Goal: Information Seeking & Learning: Learn about a topic

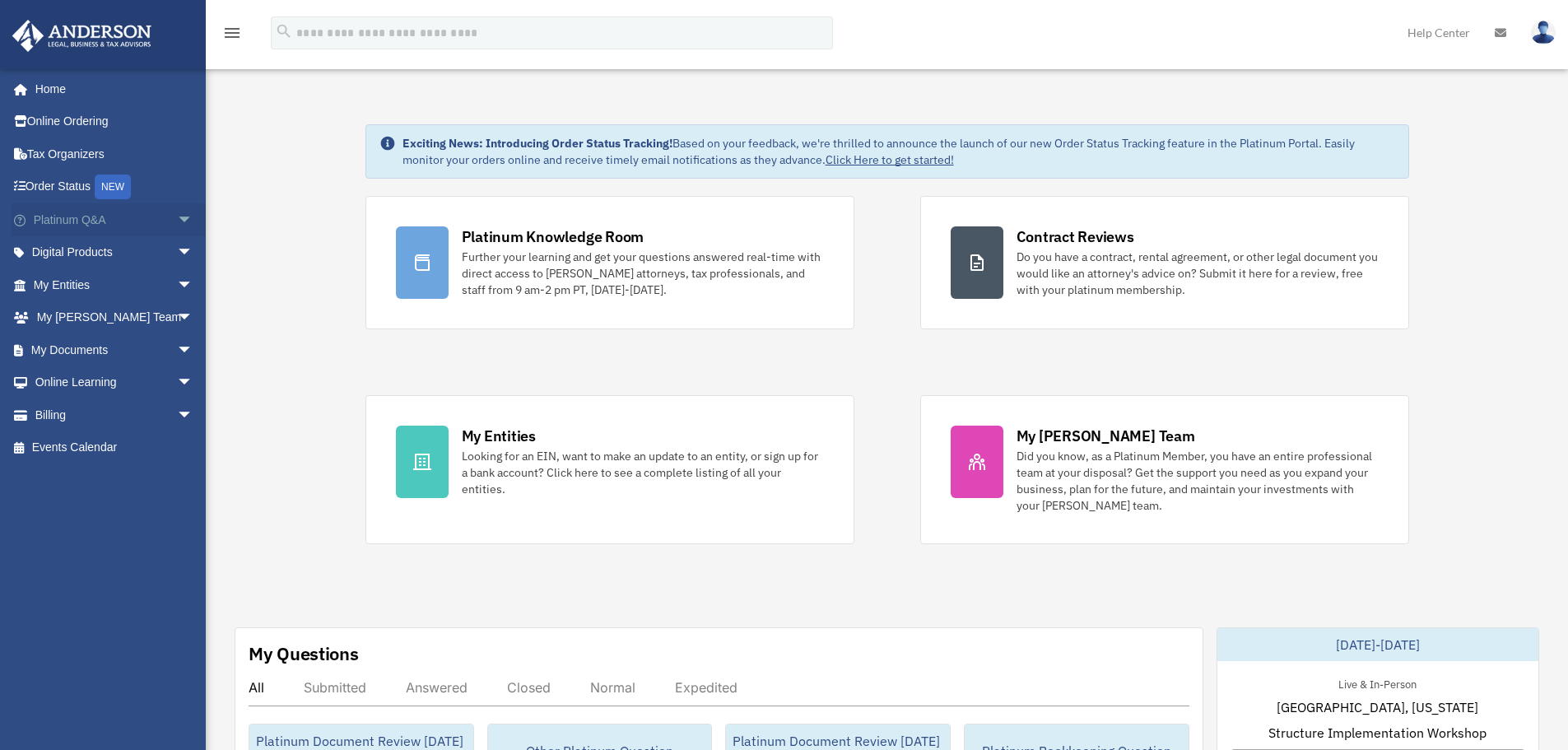
click at [181, 220] on span "arrow_drop_down" at bounding box center [192, 220] width 33 height 34
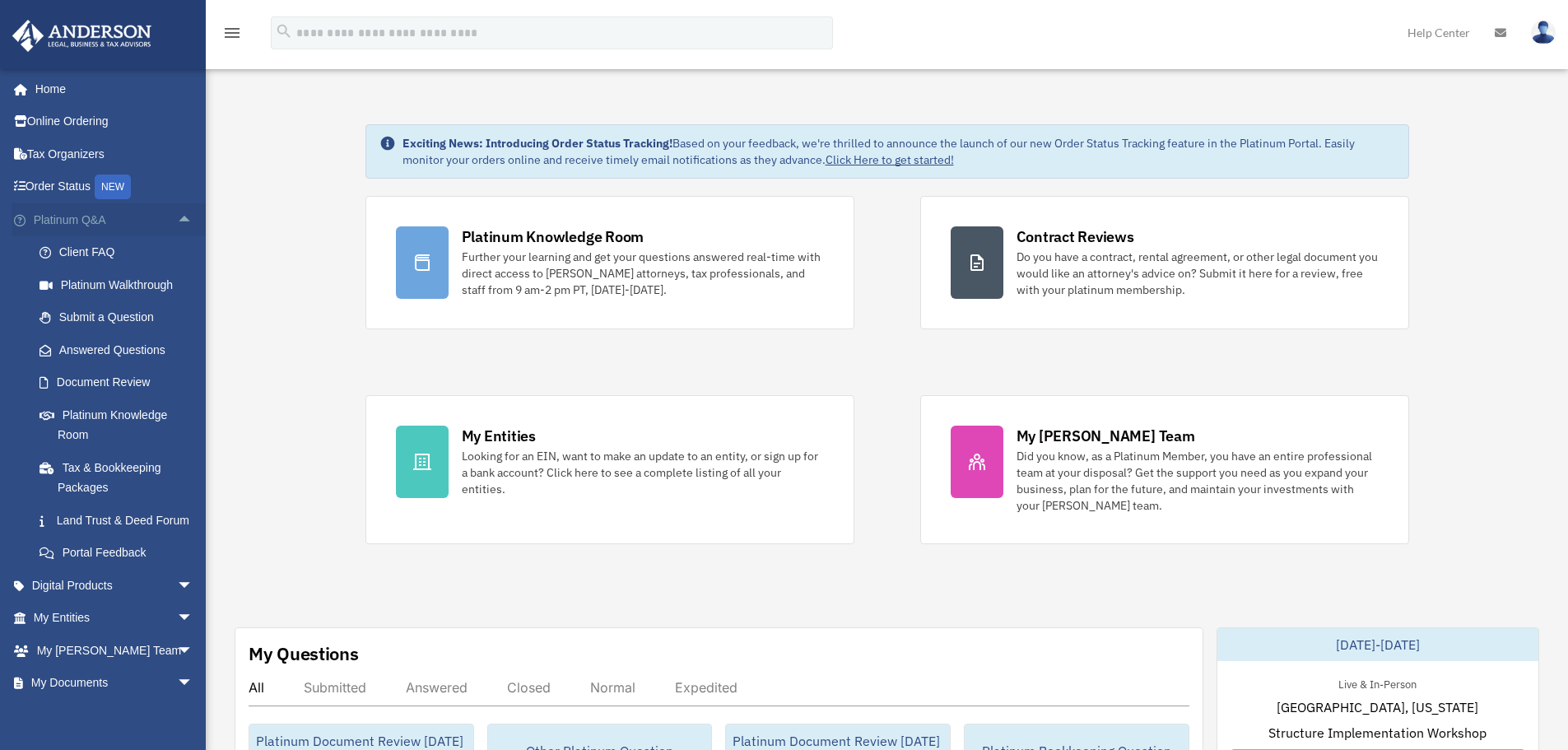
click at [180, 220] on span "arrow_drop_up" at bounding box center [192, 220] width 33 height 34
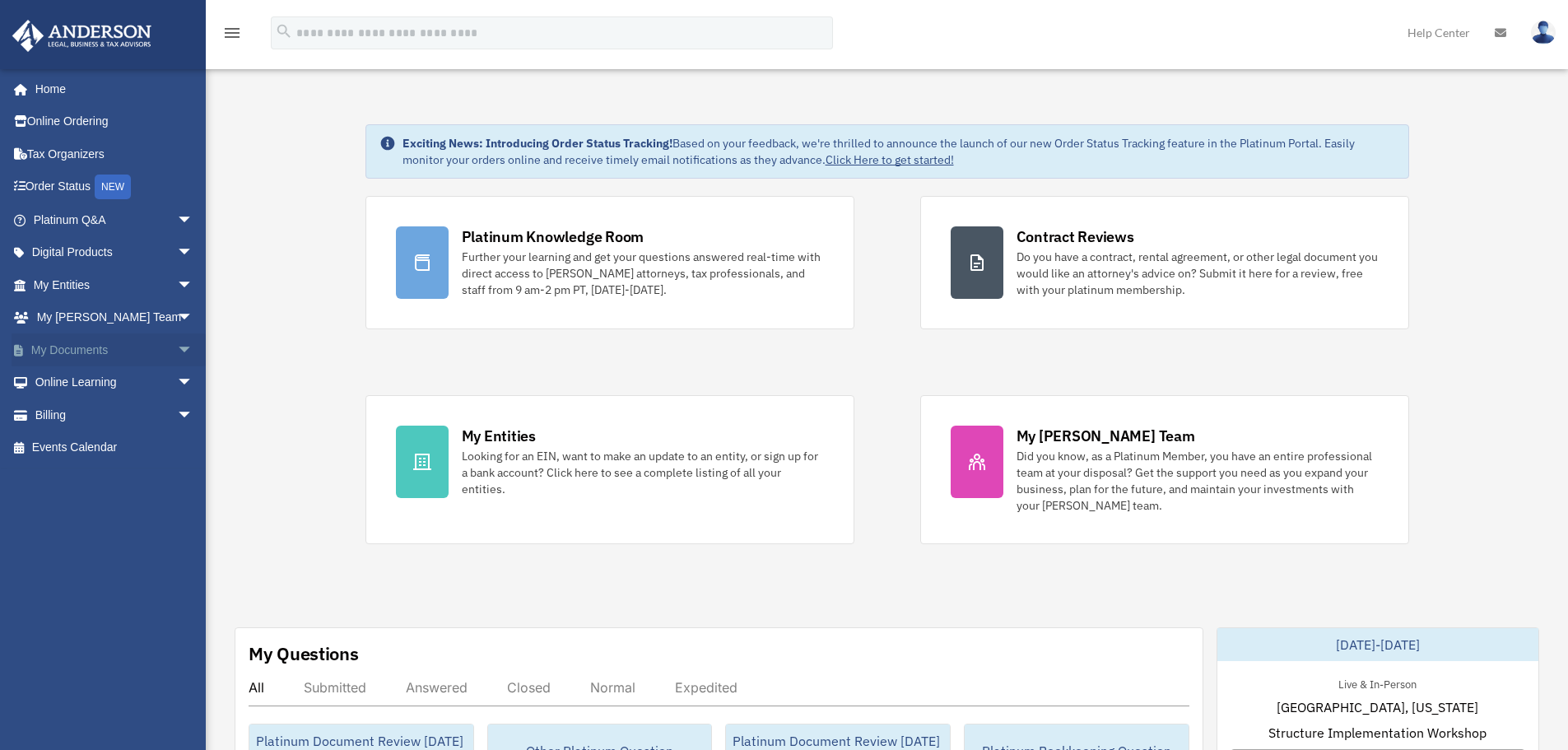
click at [134, 354] on link "My Documents arrow_drop_down" at bounding box center [115, 349] width 206 height 33
click at [177, 355] on span "arrow_drop_down" at bounding box center [192, 350] width 33 height 34
click at [144, 370] on link "Box" at bounding box center [120, 382] width 195 height 33
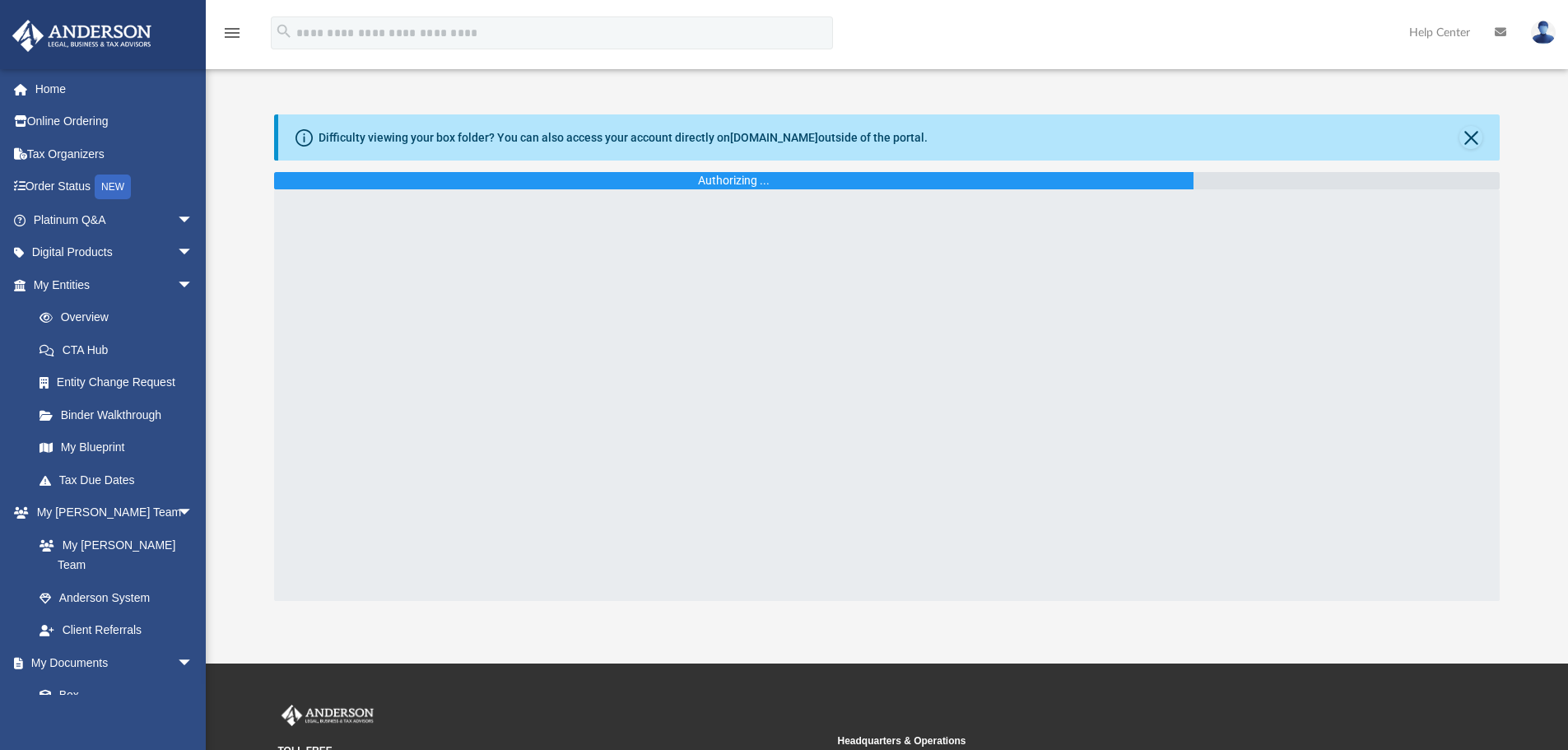
click at [407, 134] on div "Difficulty viewing your box folder? You can also access your account directly o…" at bounding box center [623, 137] width 609 height 17
click at [385, 134] on div "Difficulty viewing your box folder? You can also access your account directly o…" at bounding box center [623, 137] width 609 height 17
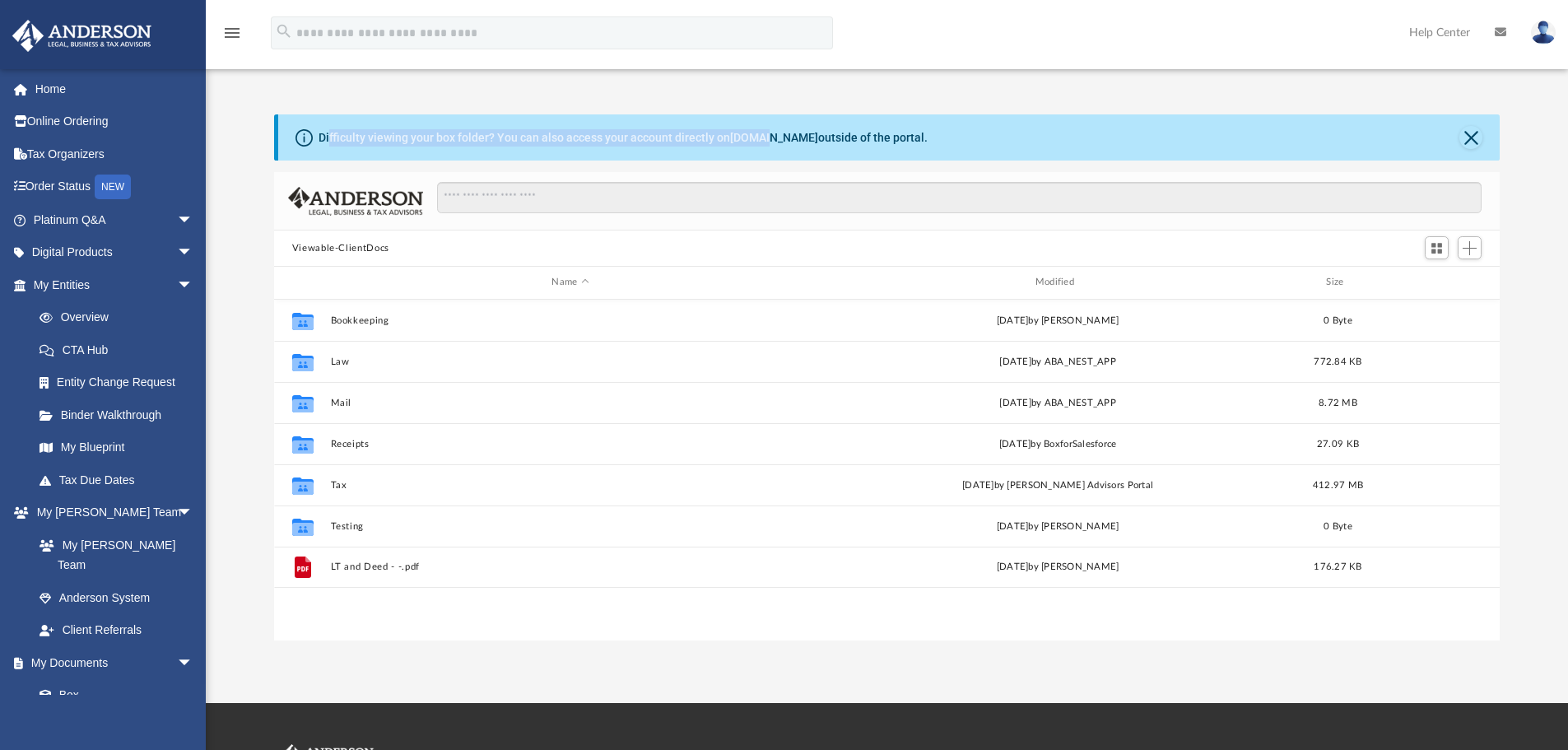
scroll to position [362, 1214]
drag, startPoint x: 329, startPoint y: 135, endPoint x: 866, endPoint y: 158, distance: 537.5
click at [866, 158] on div "Difficulty viewing your box folder? You can also access your account directly o…" at bounding box center [890, 137] width 1223 height 46
click at [861, 149] on div "Difficulty viewing your box folder? You can also access your account directly o…" at bounding box center [890, 137] width 1223 height 46
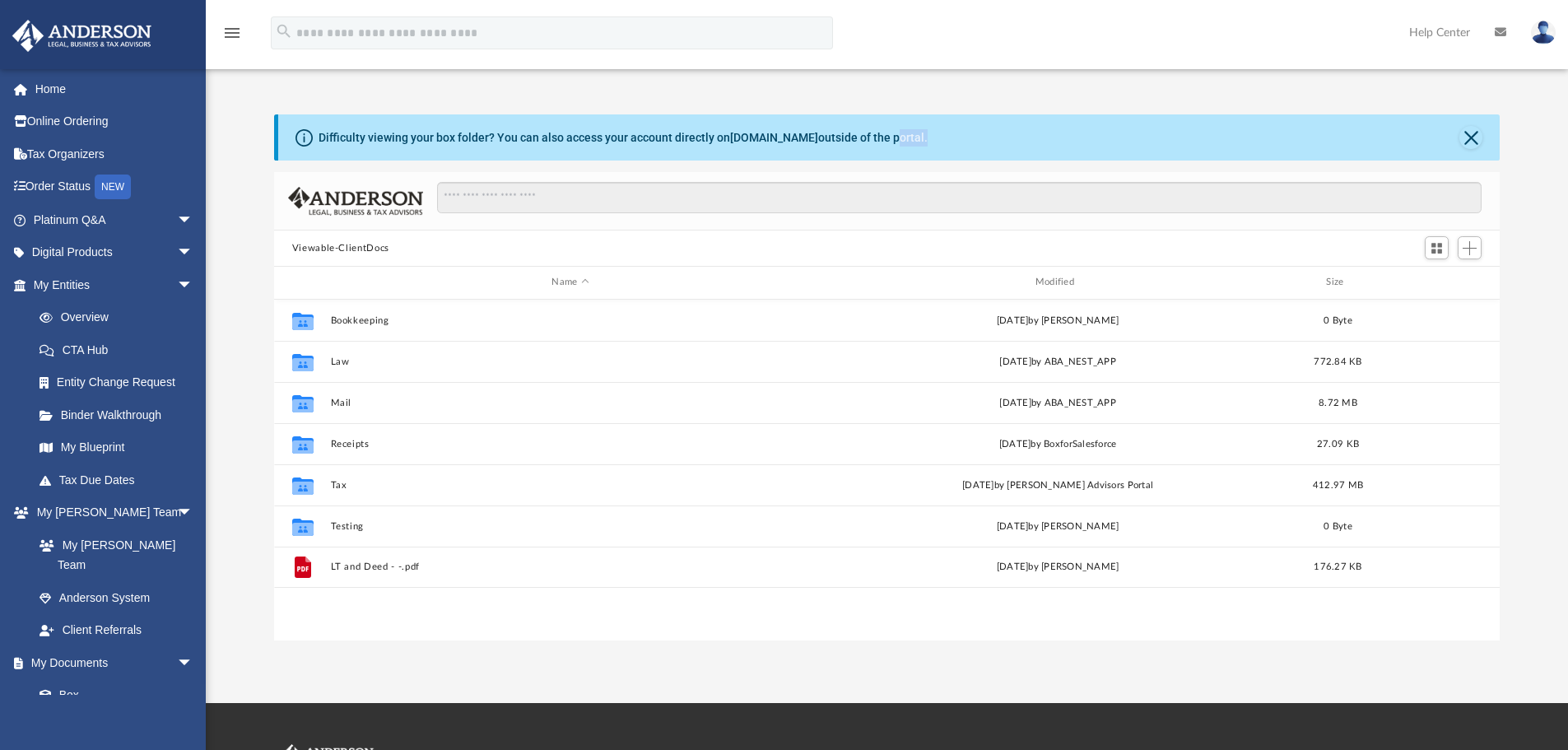
click at [861, 149] on div "Difficulty viewing your box folder? You can also access your account directly o…" at bounding box center [890, 137] width 1223 height 46
click at [792, 144] on div "Difficulty viewing your box folder? You can also access your account directly o…" at bounding box center [623, 137] width 609 height 17
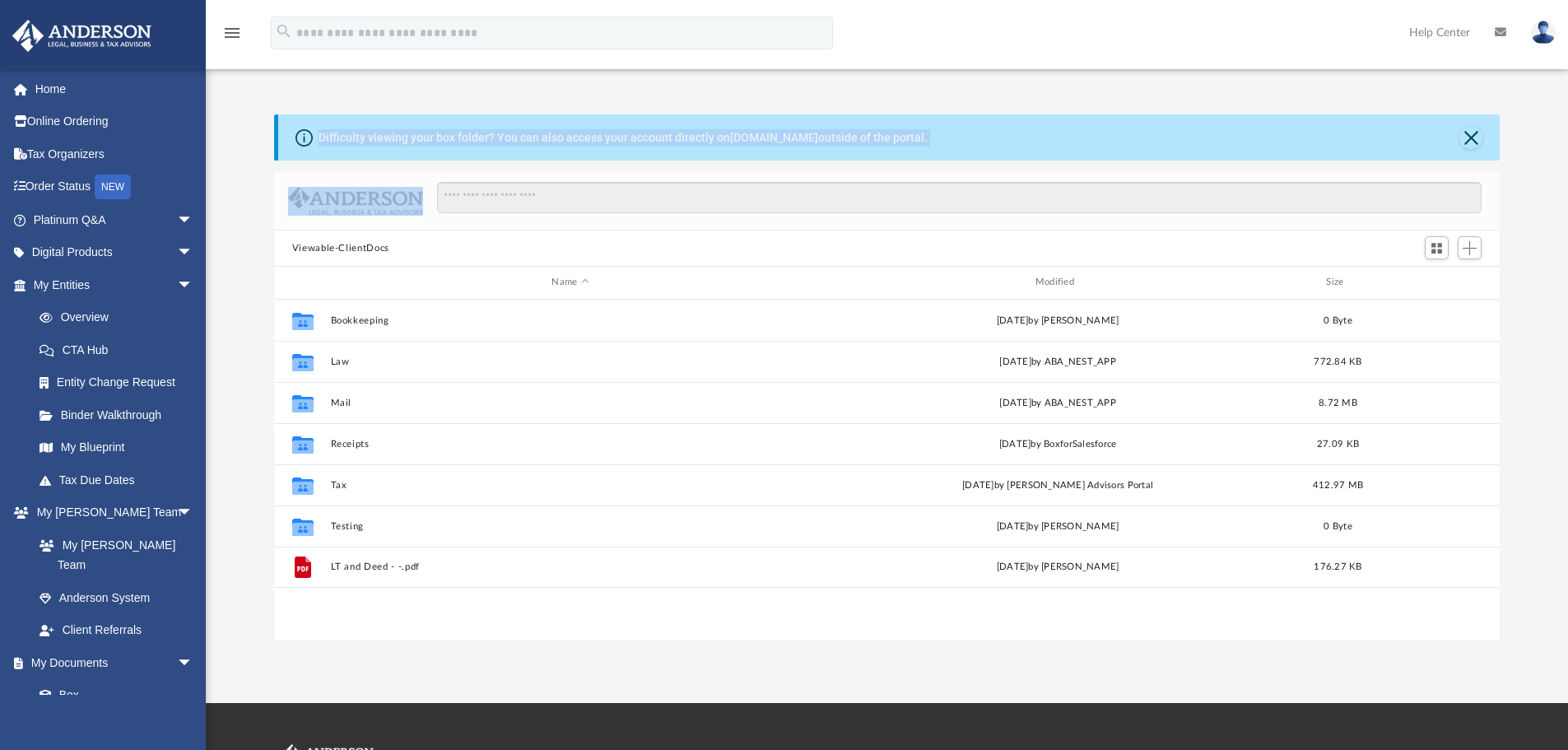
click at [842, 144] on div "Difficulty viewing your box folder? You can also access your account directly o…" at bounding box center [623, 137] width 609 height 17
drag, startPoint x: 956, startPoint y: 153, endPoint x: 336, endPoint y: 153, distance: 620.0
click at [336, 153] on div "Difficulty viewing your box folder? You can also access your account directly o…" at bounding box center [890, 137] width 1223 height 46
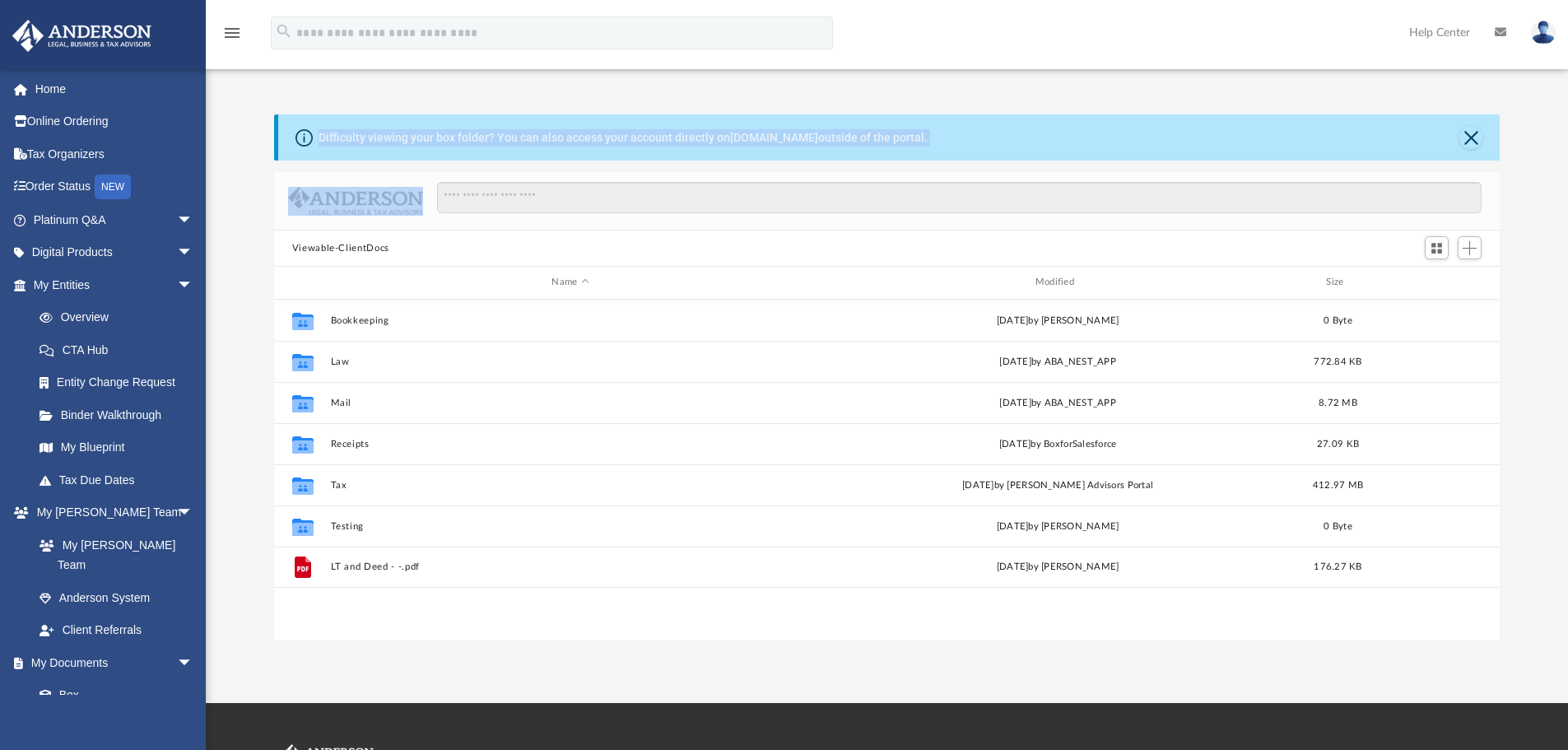
click at [336, 153] on div "Difficulty viewing your box folder? You can also access your account directly o…" at bounding box center [890, 137] width 1223 height 46
click at [348, 151] on div "Difficulty viewing your box folder? You can also access your account directly o…" at bounding box center [890, 137] width 1223 height 46
drag, startPoint x: 293, startPoint y: 133, endPoint x: 1011, endPoint y: 148, distance: 718.2
click at [1011, 148] on div "Difficulty viewing your box folder? You can also access your account directly o…" at bounding box center [890, 137] width 1223 height 46
click at [936, 139] on div "Difficulty viewing your box folder? You can also access your account directly o…" at bounding box center [890, 137] width 1223 height 46
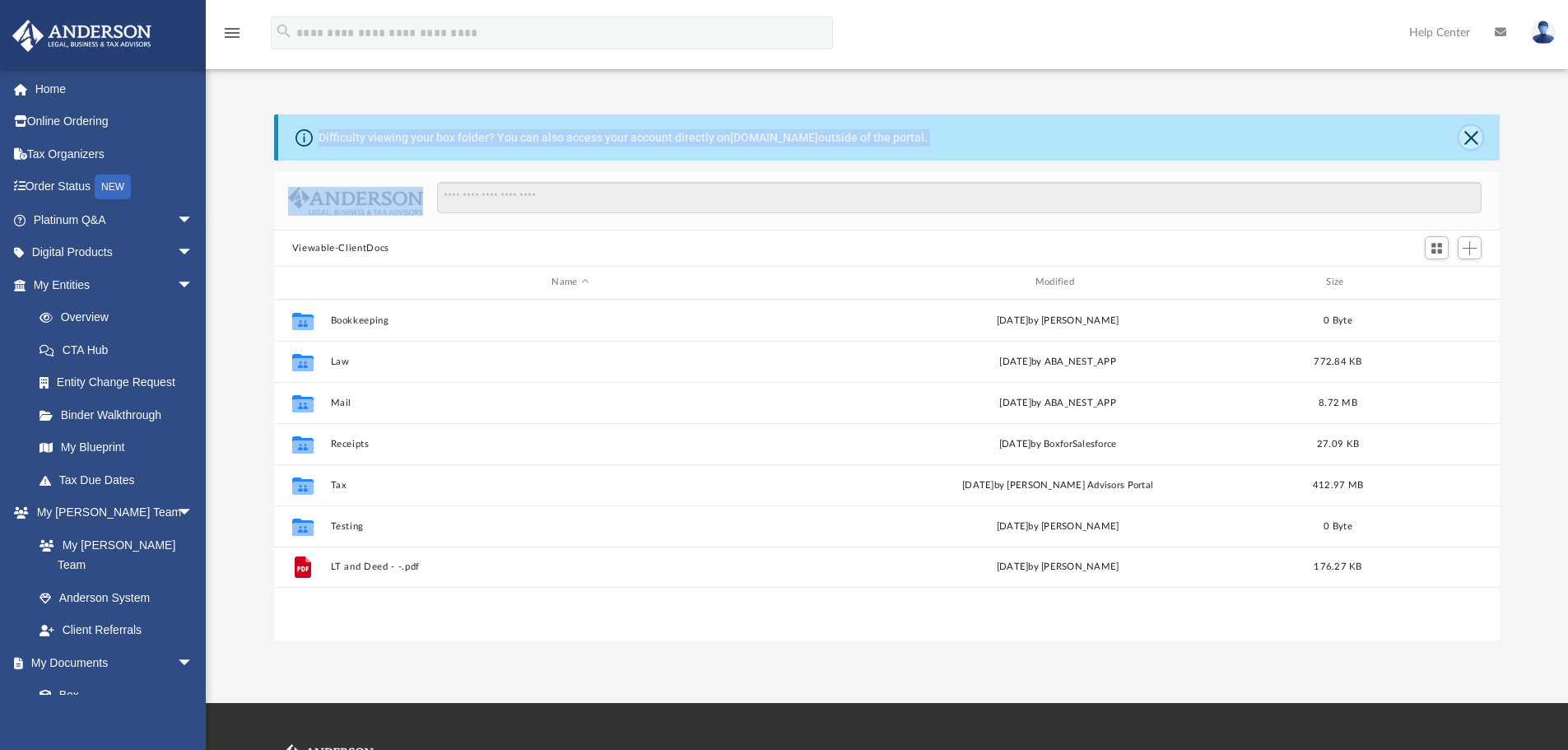
click at [1480, 135] on button "Close" at bounding box center [1471, 137] width 23 height 23
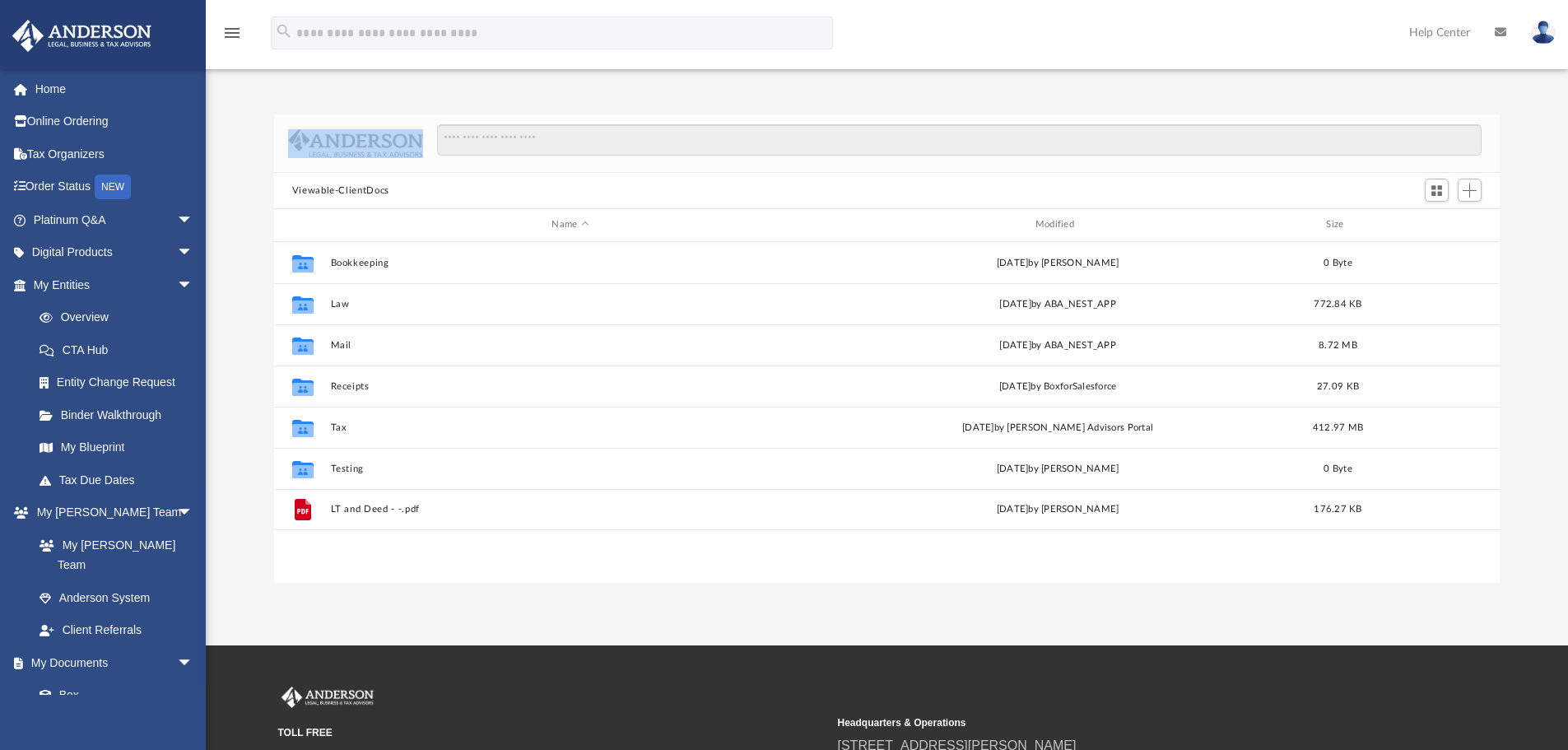
click at [348, 140] on img at bounding box center [356, 143] width 135 height 29
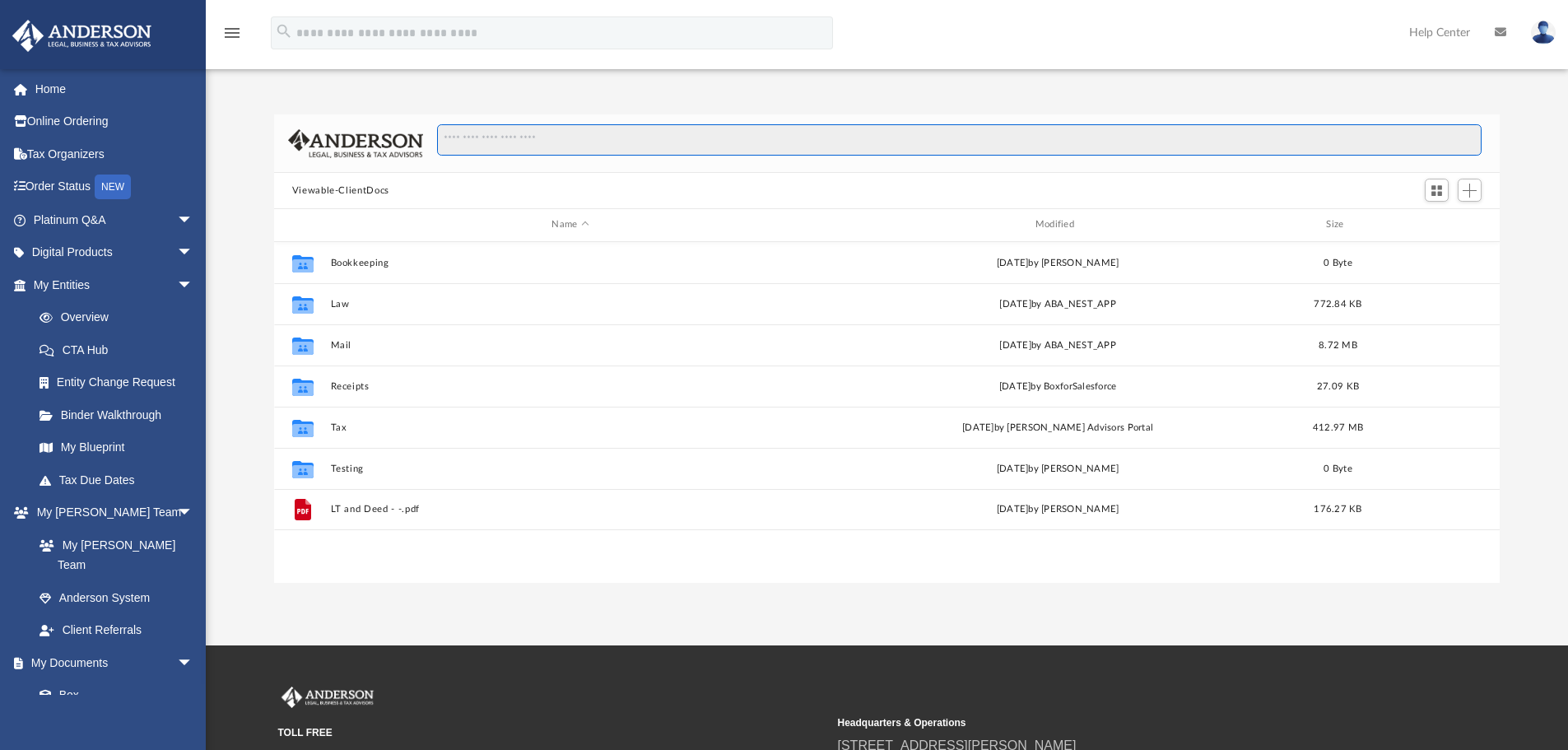
click at [458, 138] on input "Search files and folders" at bounding box center [959, 140] width 1044 height 32
click at [500, 99] on div "Difficulty viewing your box folder? You can also access your account directly o…" at bounding box center [888, 331] width 1363 height 503
click at [503, 140] on input "Search files and folders" at bounding box center [959, 140] width 1044 height 32
click at [510, 99] on div "Difficulty viewing your box folder? You can also access your account directly o…" at bounding box center [888, 331] width 1363 height 503
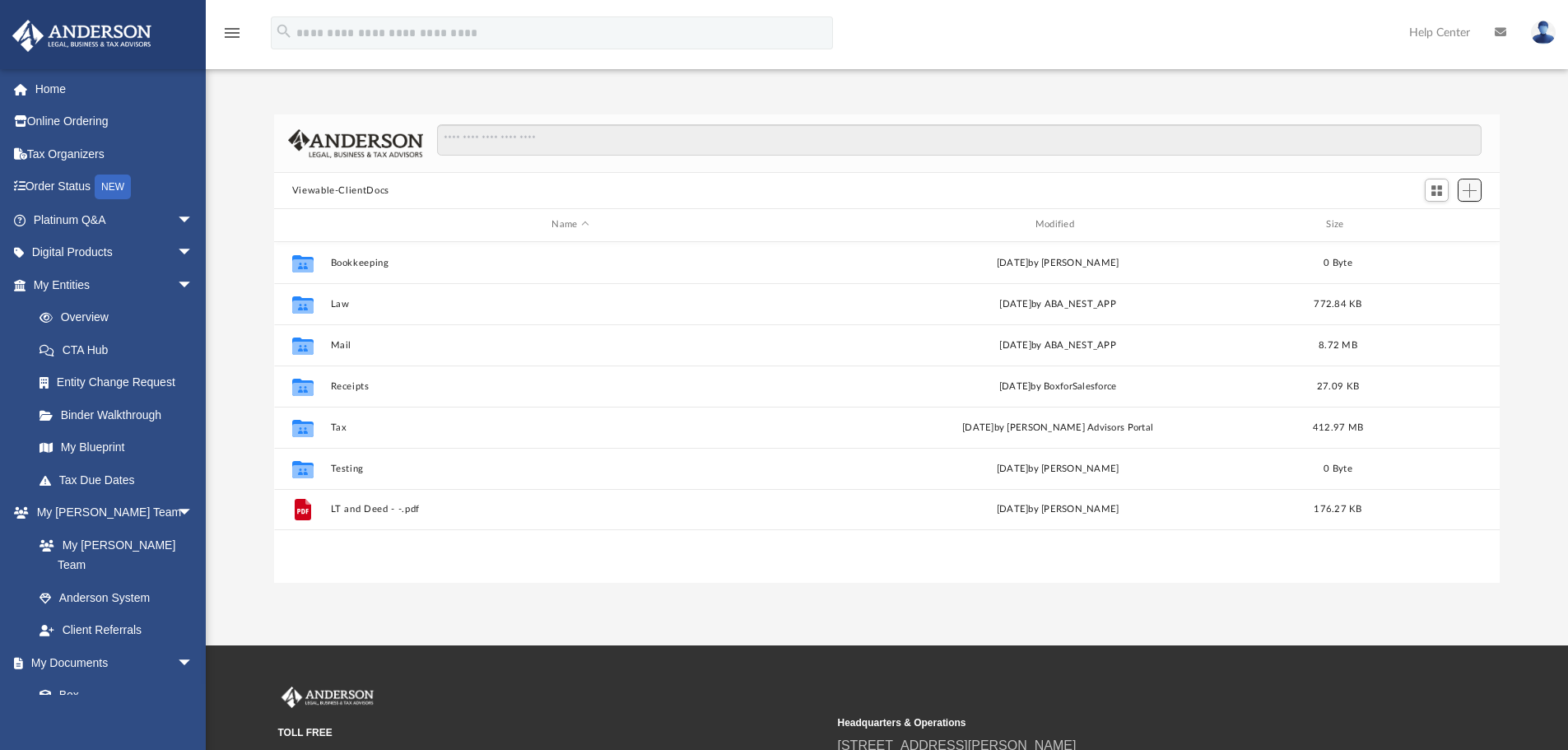
click at [1475, 189] on span "Add" at bounding box center [1470, 190] width 14 height 14
click at [1275, 180] on div "Viewable-ClientDocs" at bounding box center [887, 190] width 1227 height 37
click at [1483, 196] on div at bounding box center [1453, 190] width 65 height 31
click at [1479, 184] on button "Add" at bounding box center [1470, 189] width 25 height 23
click at [177, 287] on span "arrow_drop_down" at bounding box center [192, 286] width 33 height 34
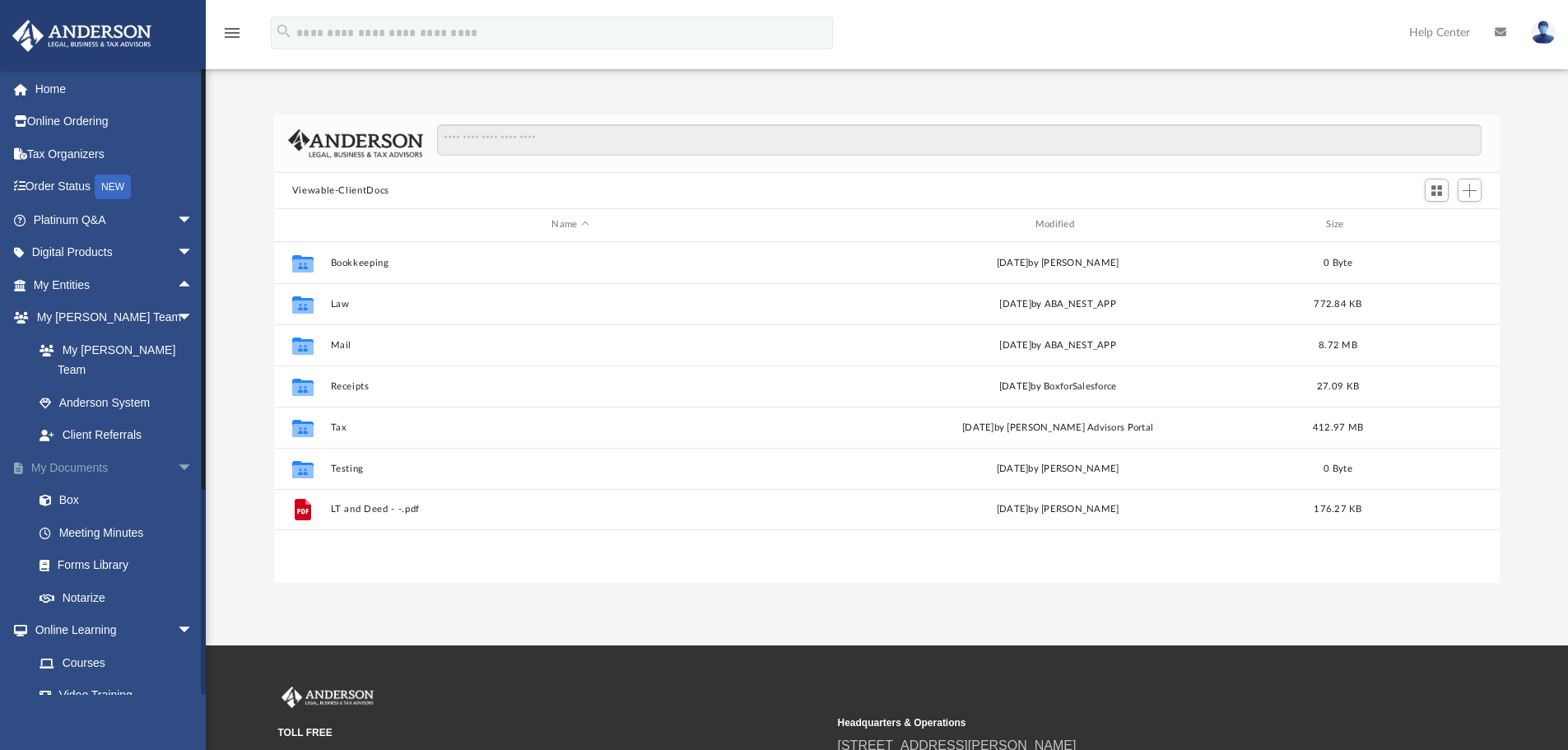
click at [178, 451] on span "arrow_drop_down" at bounding box center [192, 468] width 33 height 34
click at [177, 317] on span "arrow_drop_down" at bounding box center [192, 318] width 33 height 34
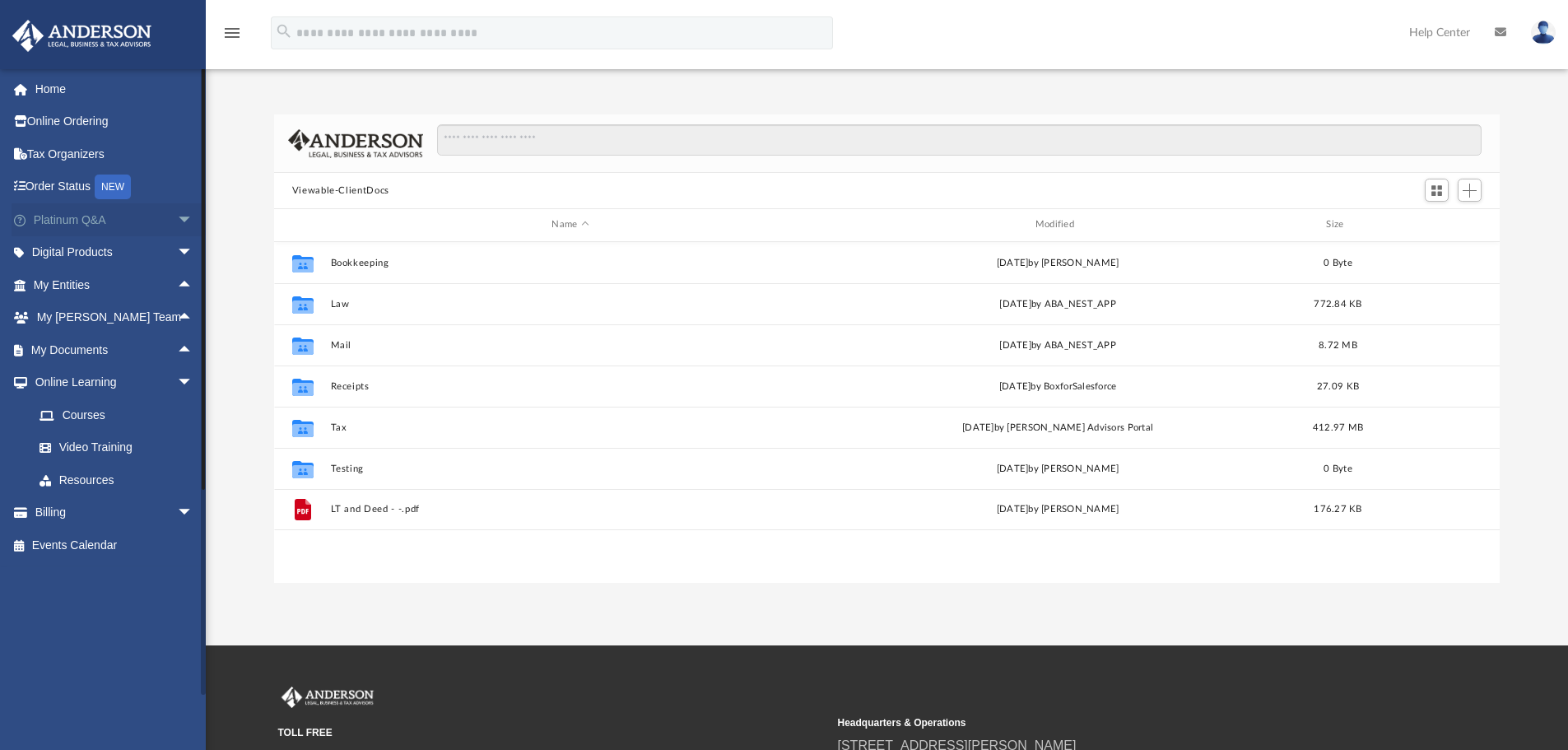
click at [177, 224] on span "arrow_drop_down" at bounding box center [192, 220] width 33 height 34
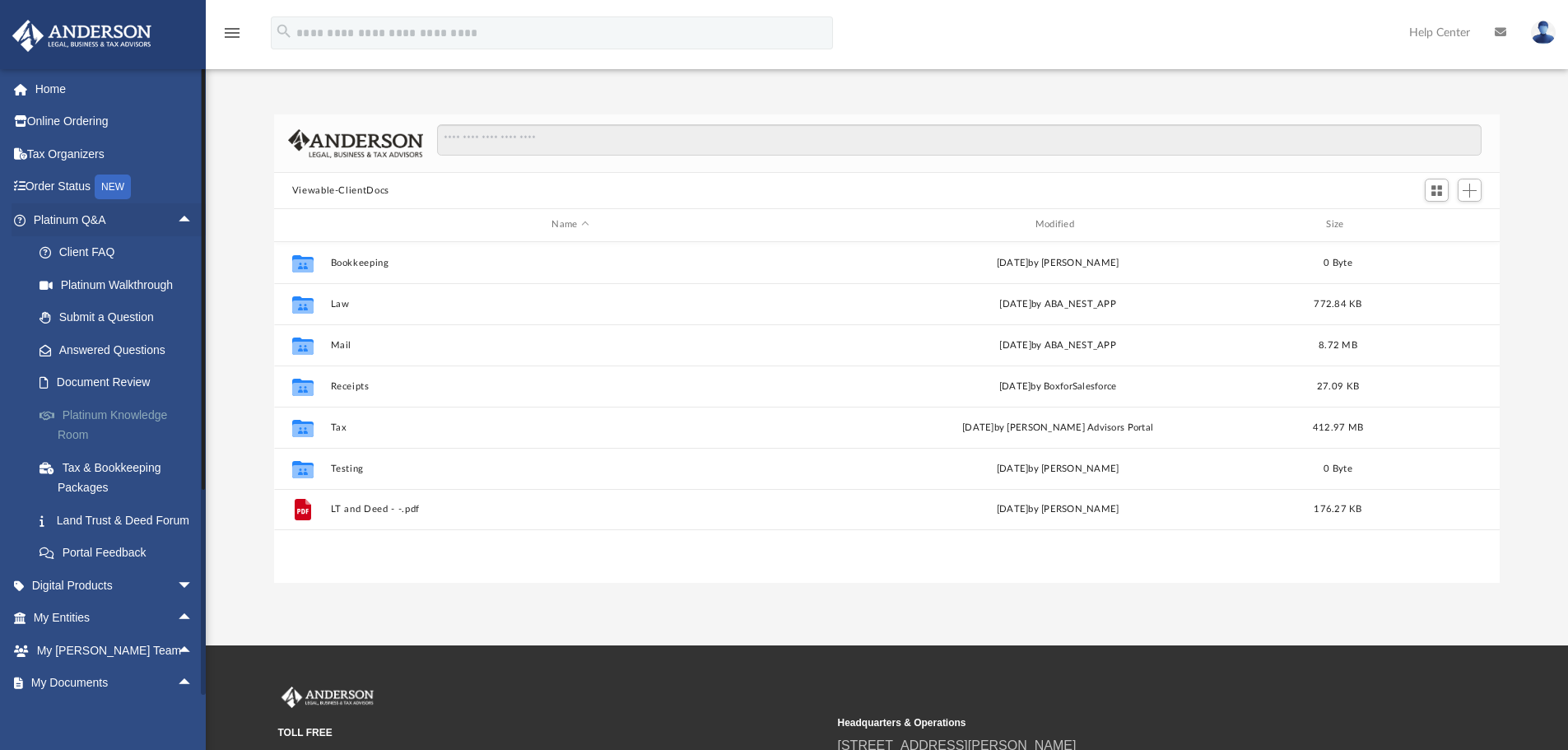
click at [110, 412] on link "Platinum Knowledge Room" at bounding box center [120, 425] width 195 height 53
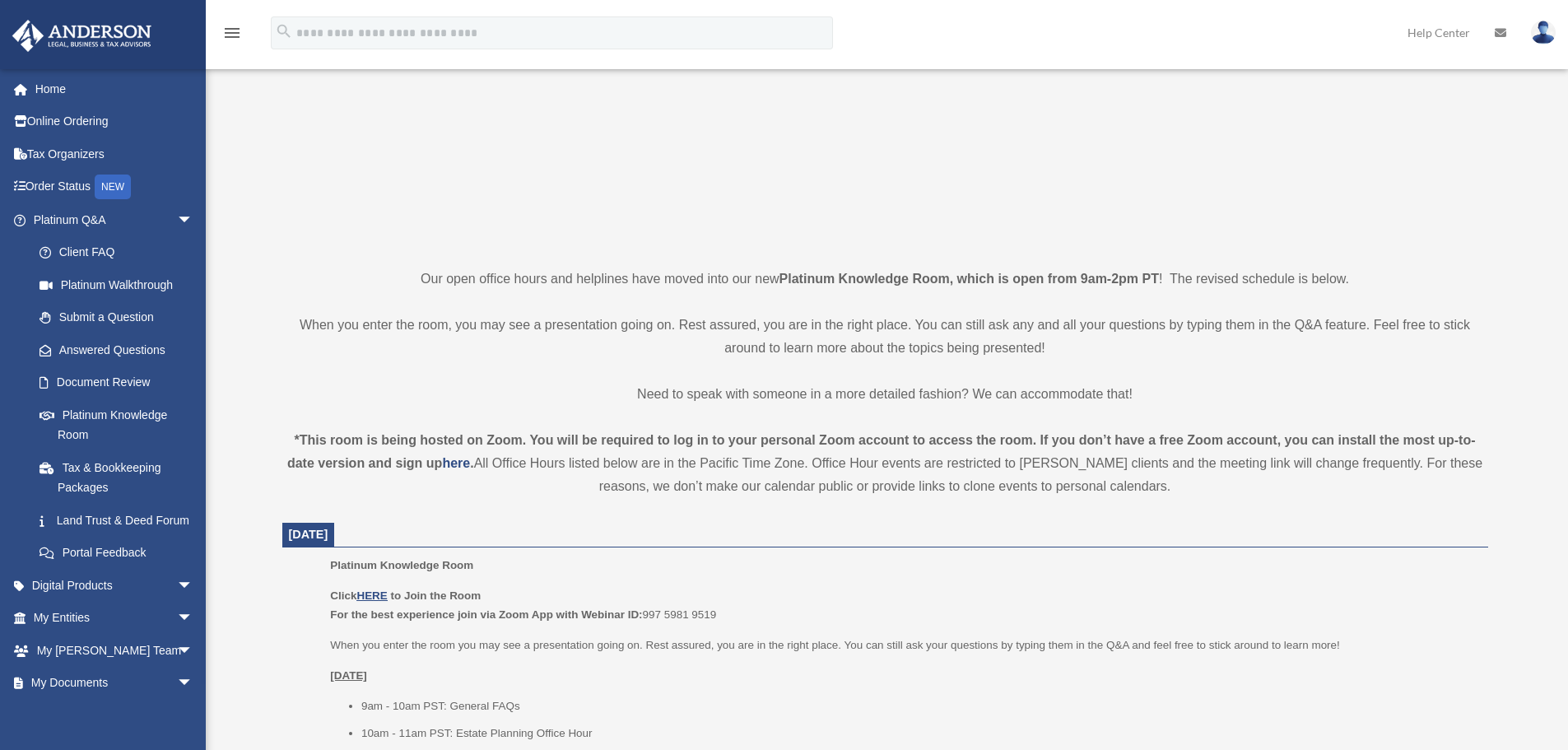
scroll to position [247, 0]
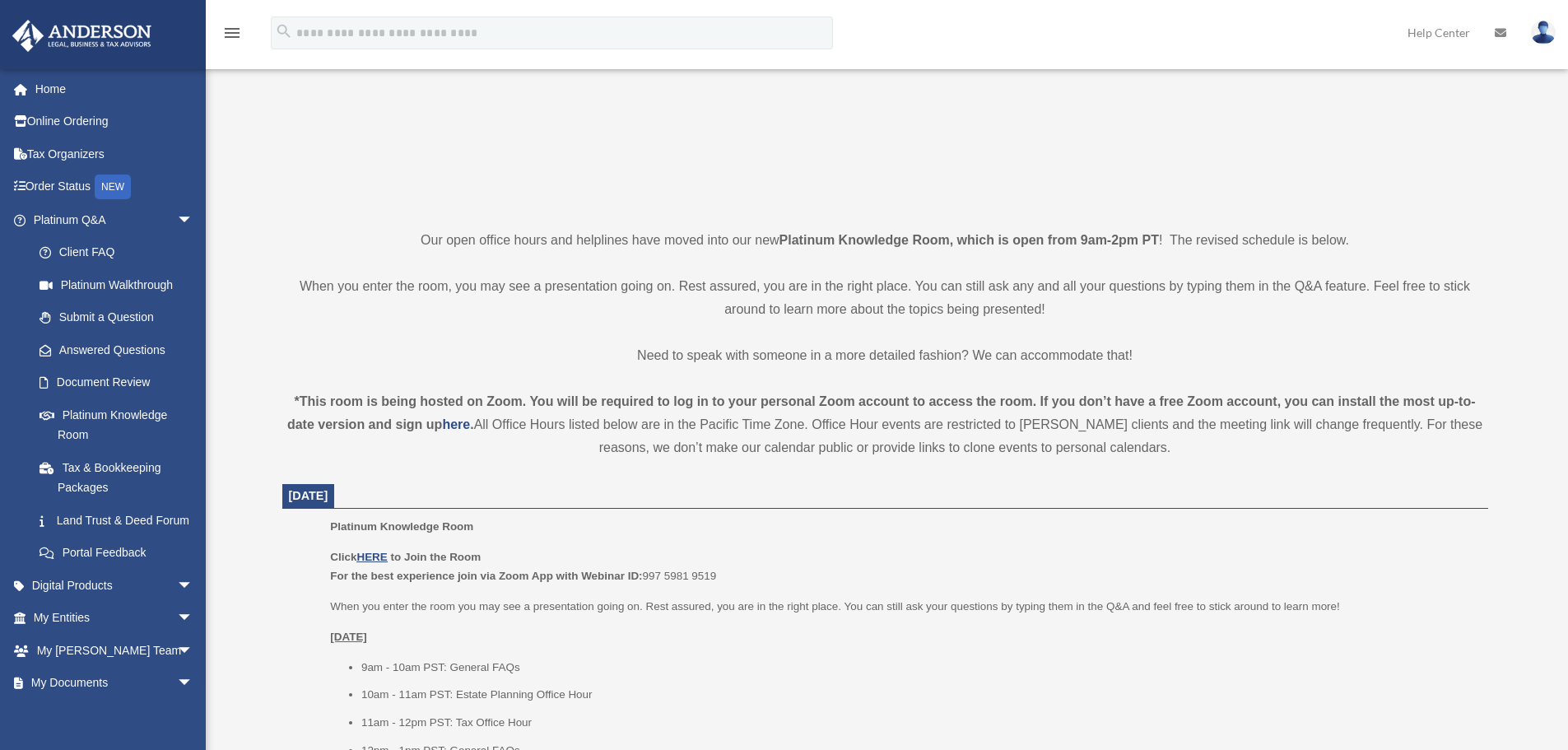
click at [792, 348] on p "Need to speak with someone in a more detailed fashion? We can accommodate that!" at bounding box center [886, 355] width 1206 height 23
click at [809, 346] on p "Need to speak with someone in a more detailed fashion? We can accommodate that!" at bounding box center [886, 355] width 1206 height 23
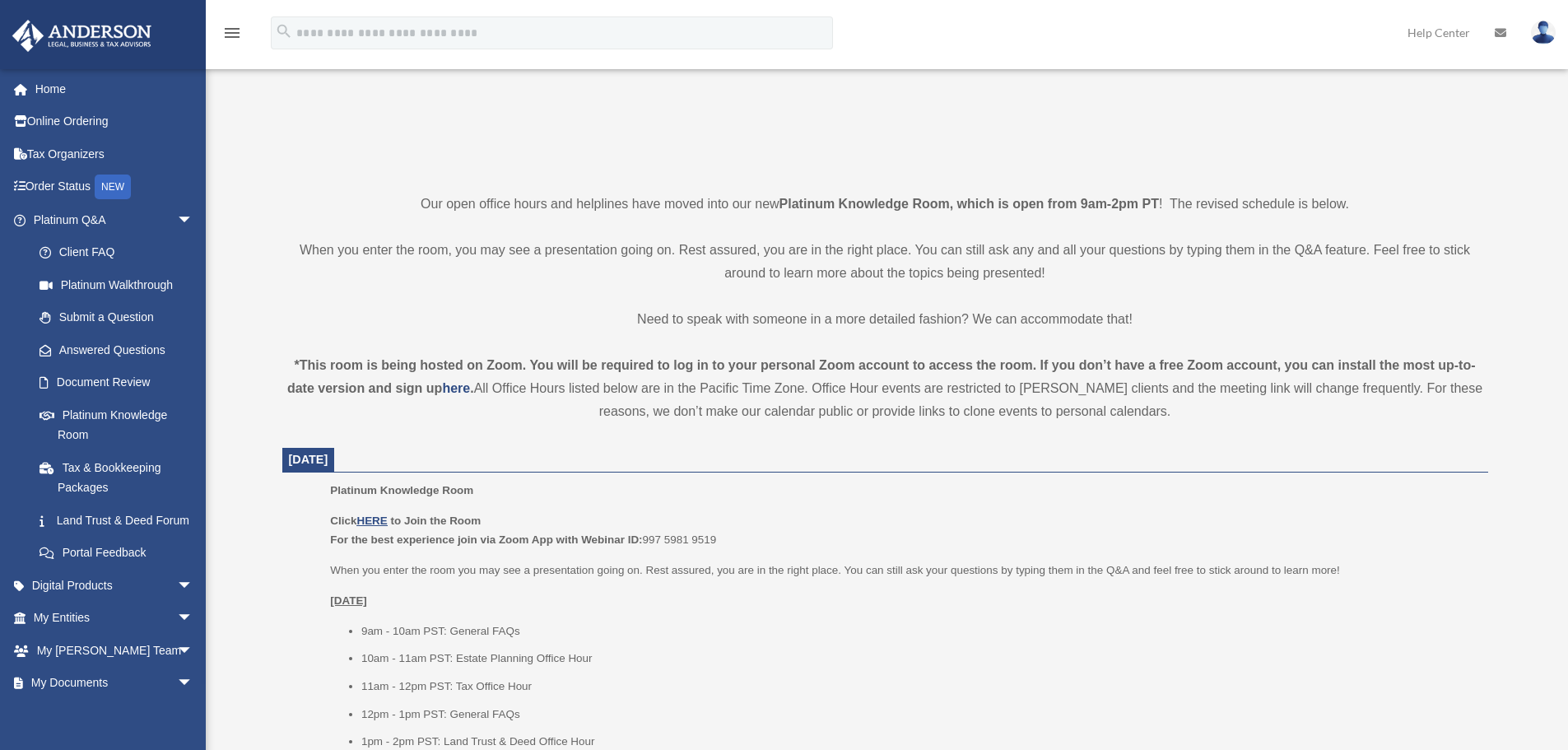
scroll to position [329, 0]
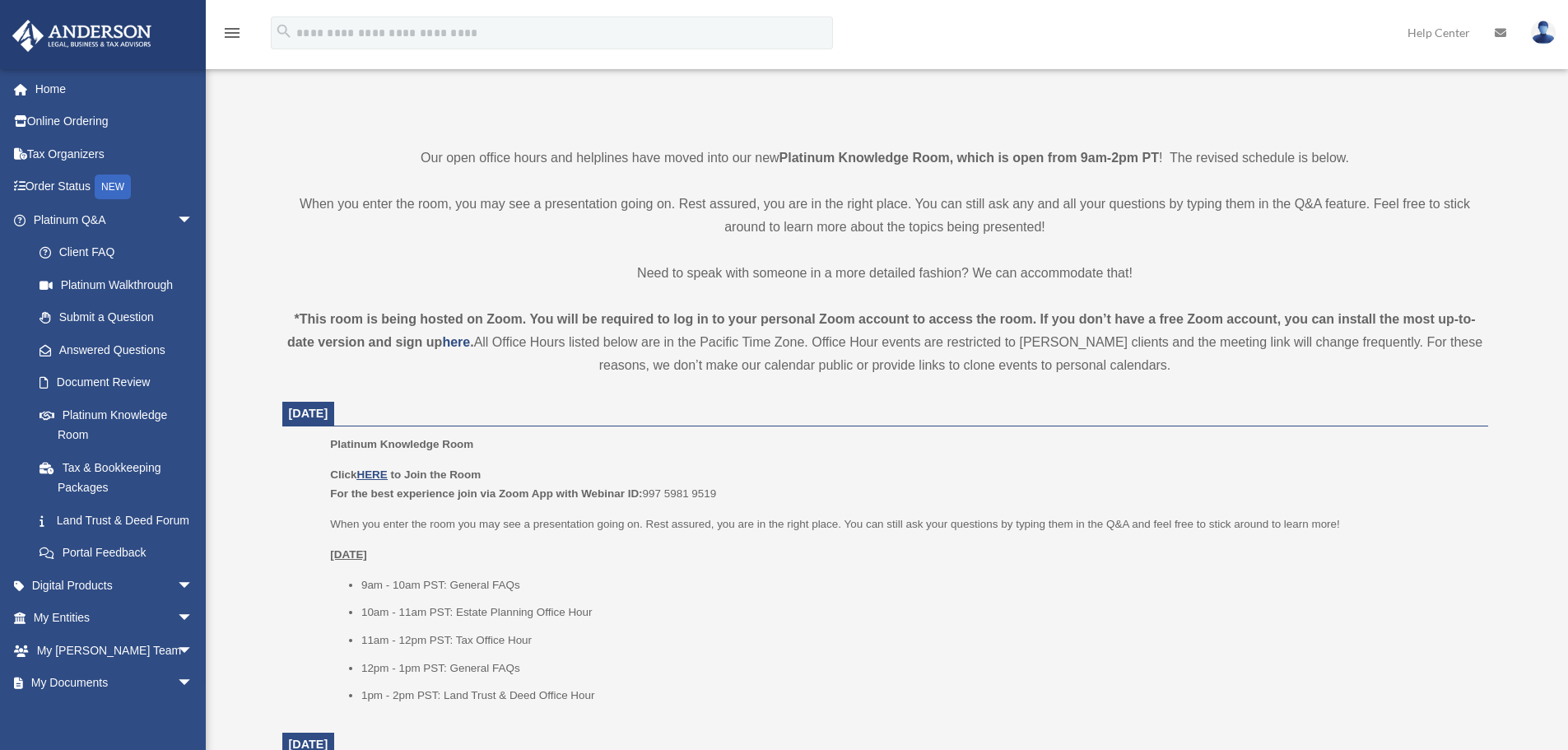
click at [750, 366] on div "*This room is being hosted on Zoom. You will be required to log in to your pers…" at bounding box center [886, 342] width 1206 height 69
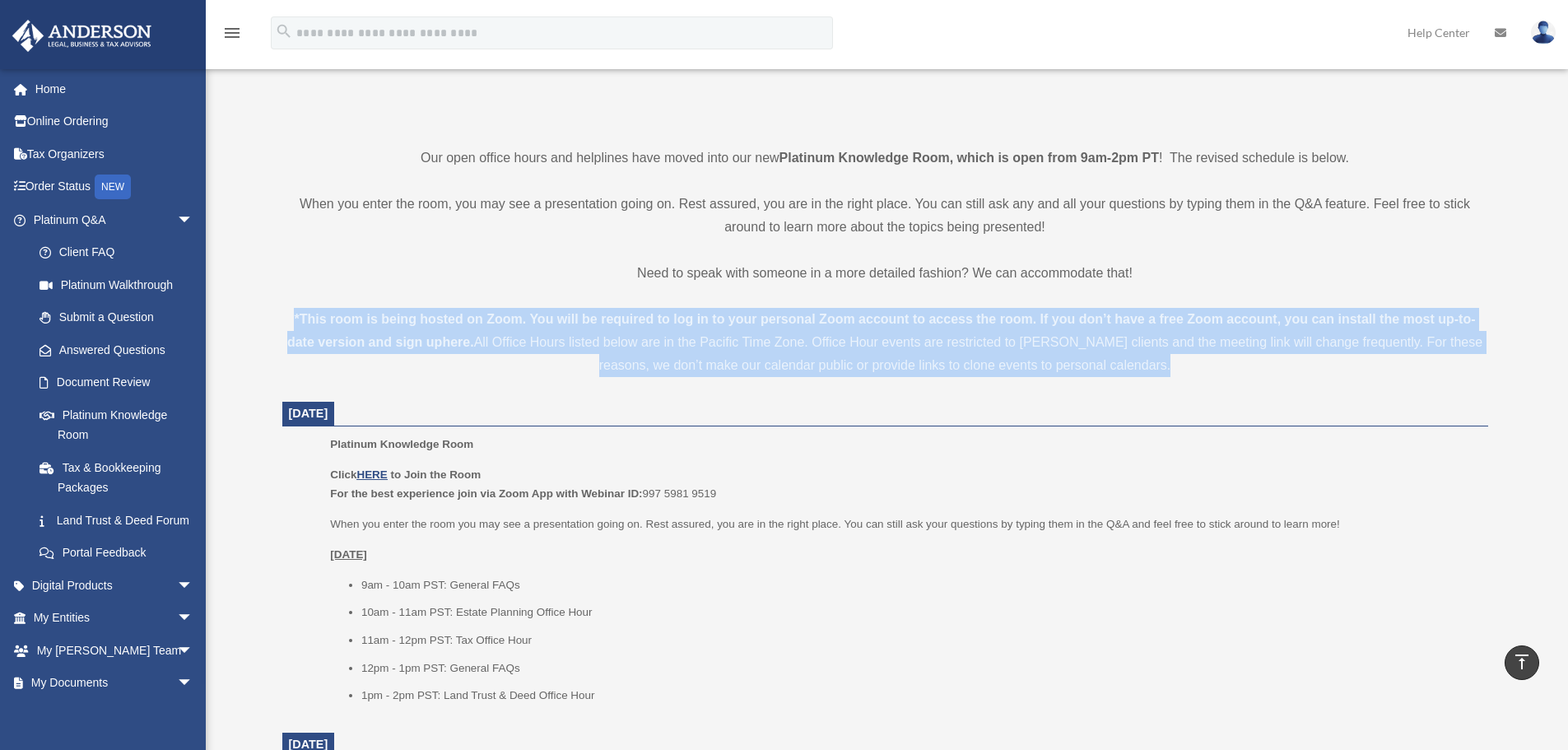
click at [750, 366] on div "*This room is being hosted on Zoom. You will be required to log in to your pers…" at bounding box center [886, 342] width 1206 height 69
click at [629, 354] on div "*This room is being hosted on Zoom. You will be required to log in to your pers…" at bounding box center [886, 342] width 1206 height 69
drag, startPoint x: 288, startPoint y: 310, endPoint x: 1347, endPoint y: 373, distance: 1060.9
click at [1347, 373] on div "*This room is being hosted on Zoom. You will be required to log in to your pers…" at bounding box center [886, 342] width 1206 height 69
click at [1348, 373] on div "*This room is being hosted on Zoom. You will be required to log in to your pers…" at bounding box center [886, 342] width 1206 height 69
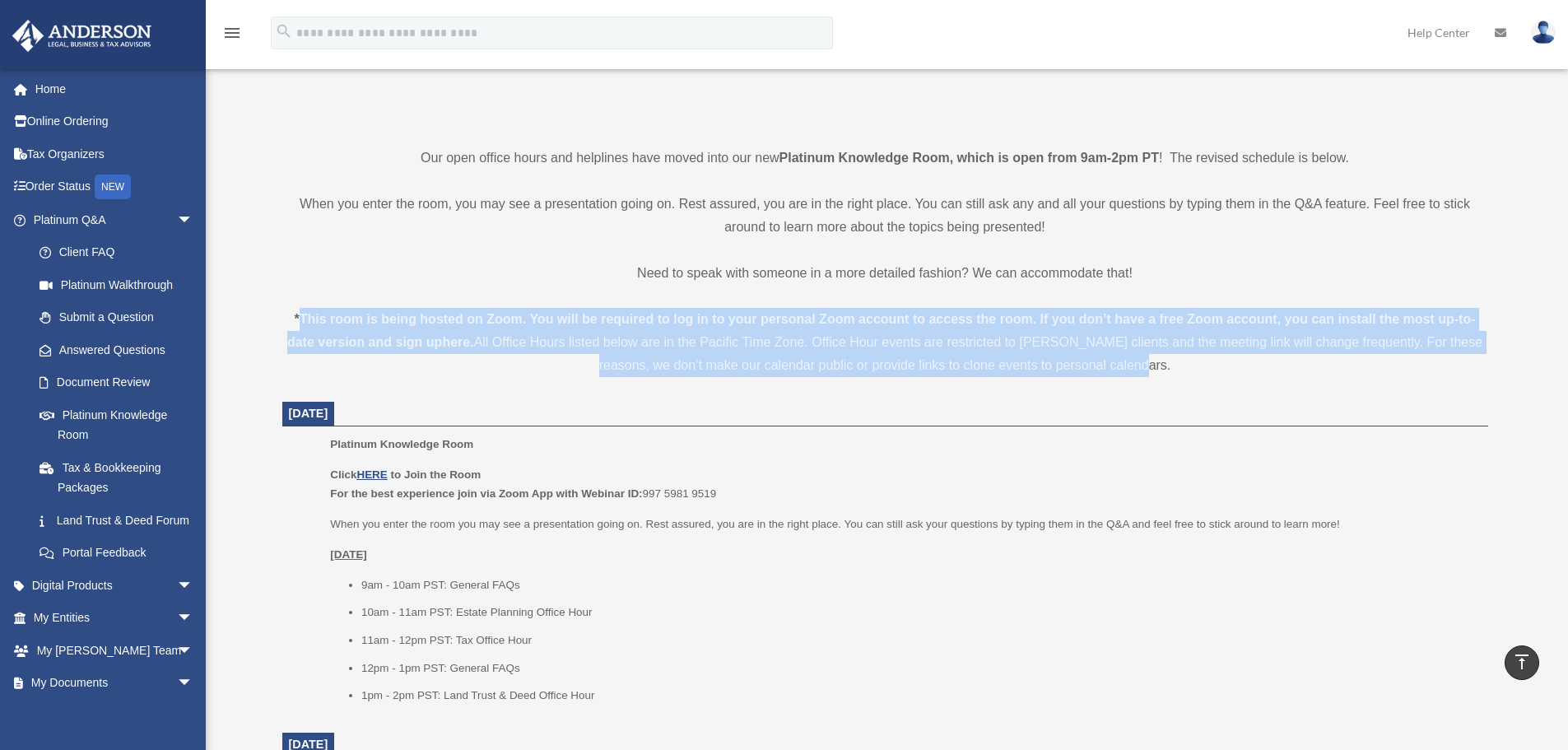
drag, startPoint x: 1255, startPoint y: 373, endPoint x: 298, endPoint y: 321, distance: 958.4
click at [298, 321] on div "*This room is being hosted on Zoom. You will be required to log in to your pers…" at bounding box center [886, 342] width 1206 height 69
click at [298, 321] on strong "*This room is being hosted on Zoom. You will be required to log in to your pers…" at bounding box center [882, 330] width 1189 height 37
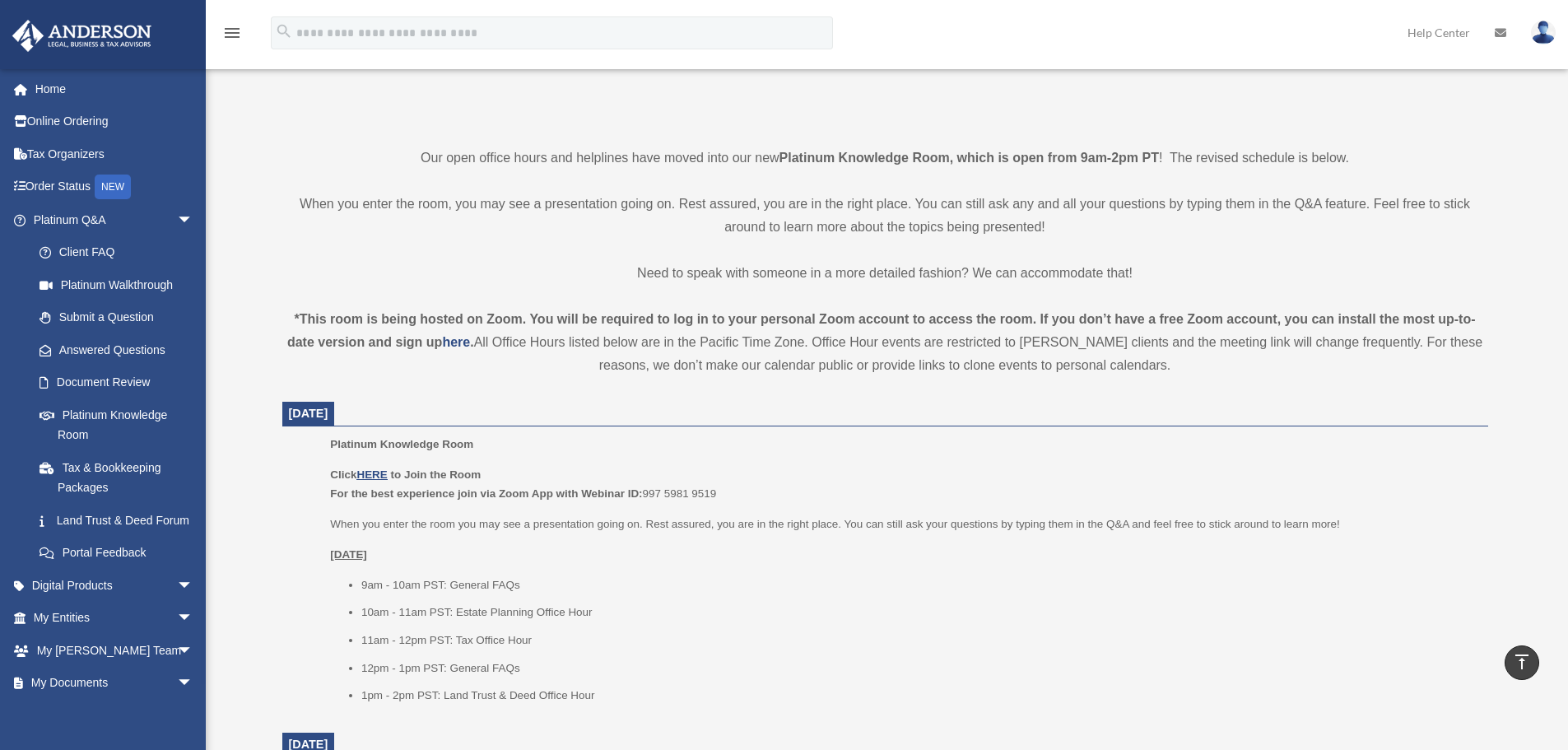
drag, startPoint x: 293, startPoint y: 312, endPoint x: 1219, endPoint y: 377, distance: 928.3
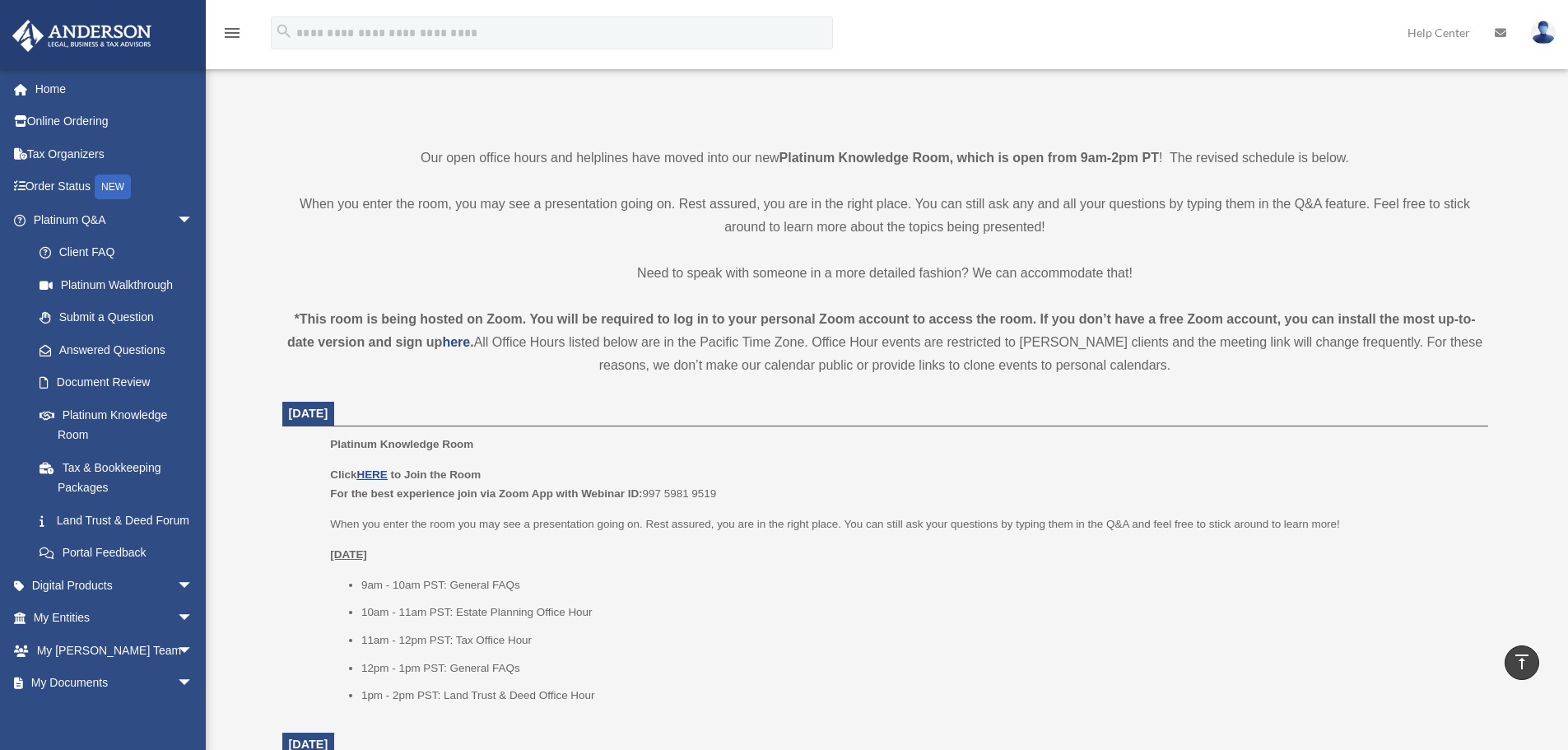
click at [1146, 370] on div "*This room is being hosted on Zoom. You will be required to log in to your pers…" at bounding box center [886, 342] width 1206 height 69
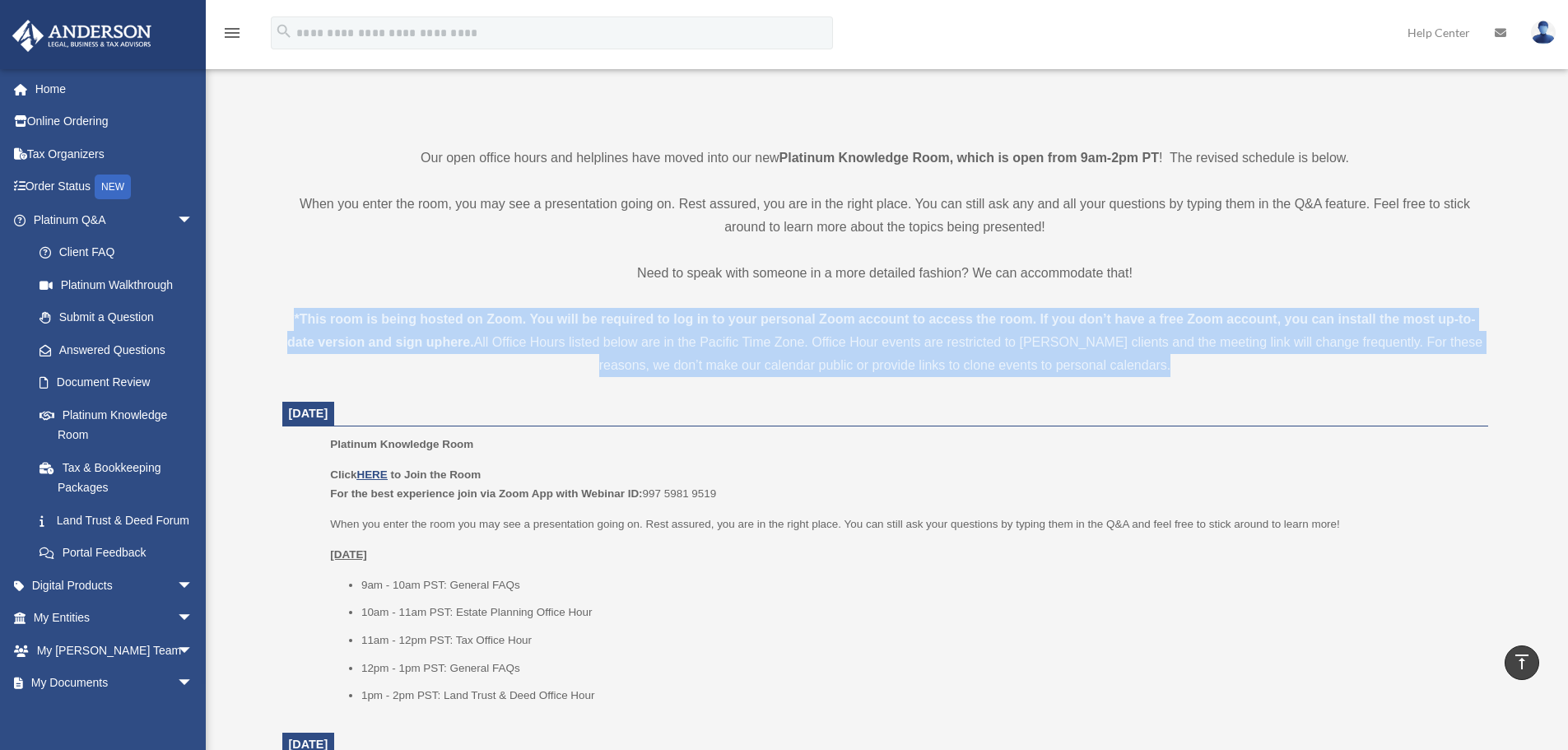
click at [1146, 370] on div "*This room is being hosted on Zoom. You will be required to log in to your pers…" at bounding box center [886, 342] width 1206 height 69
click at [1100, 366] on div "*This room is being hosted on Zoom. You will be required to log in to your pers…" at bounding box center [886, 342] width 1206 height 69
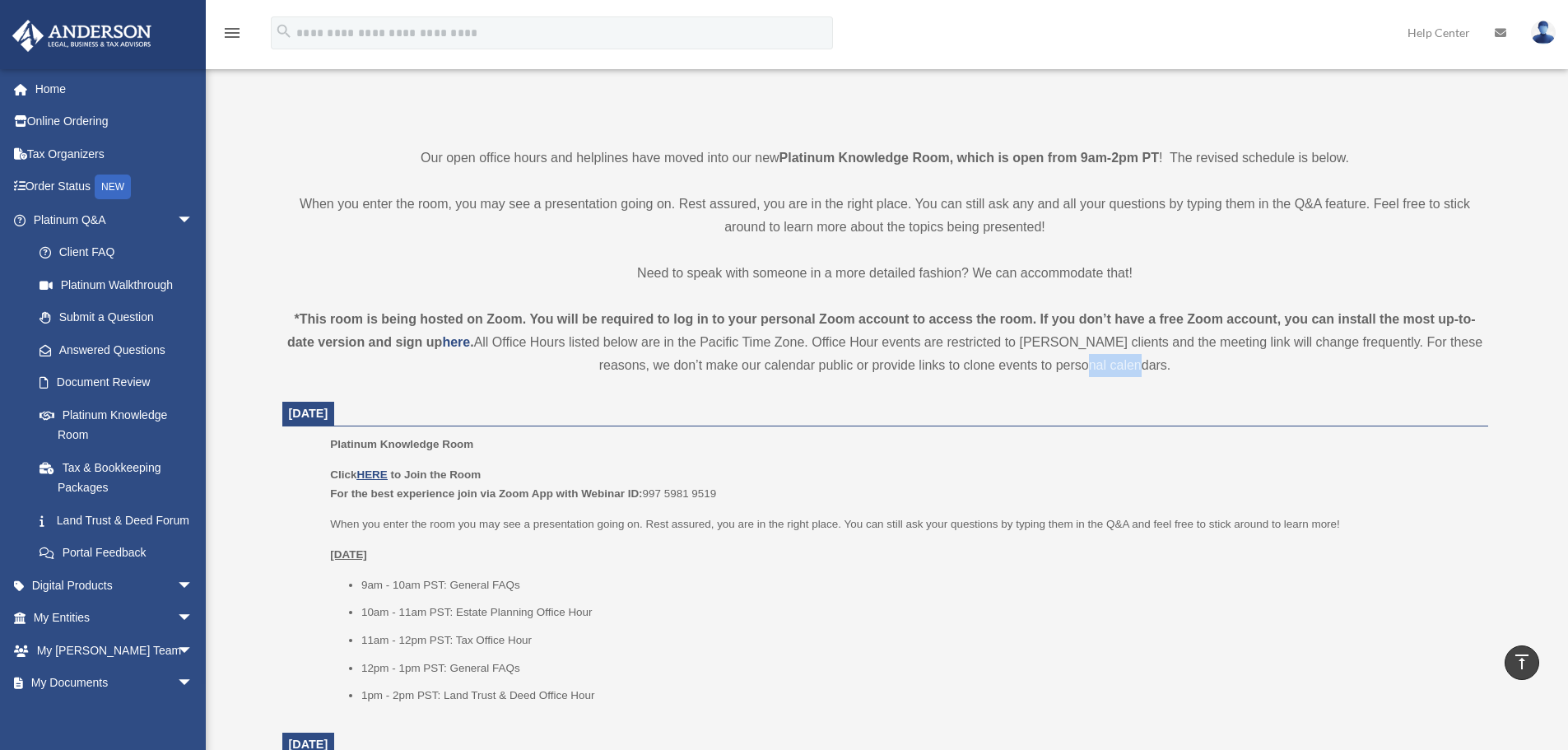
click at [1100, 366] on div "*This room is being hosted on Zoom. You will be required to log in to your pers…" at bounding box center [886, 342] width 1206 height 69
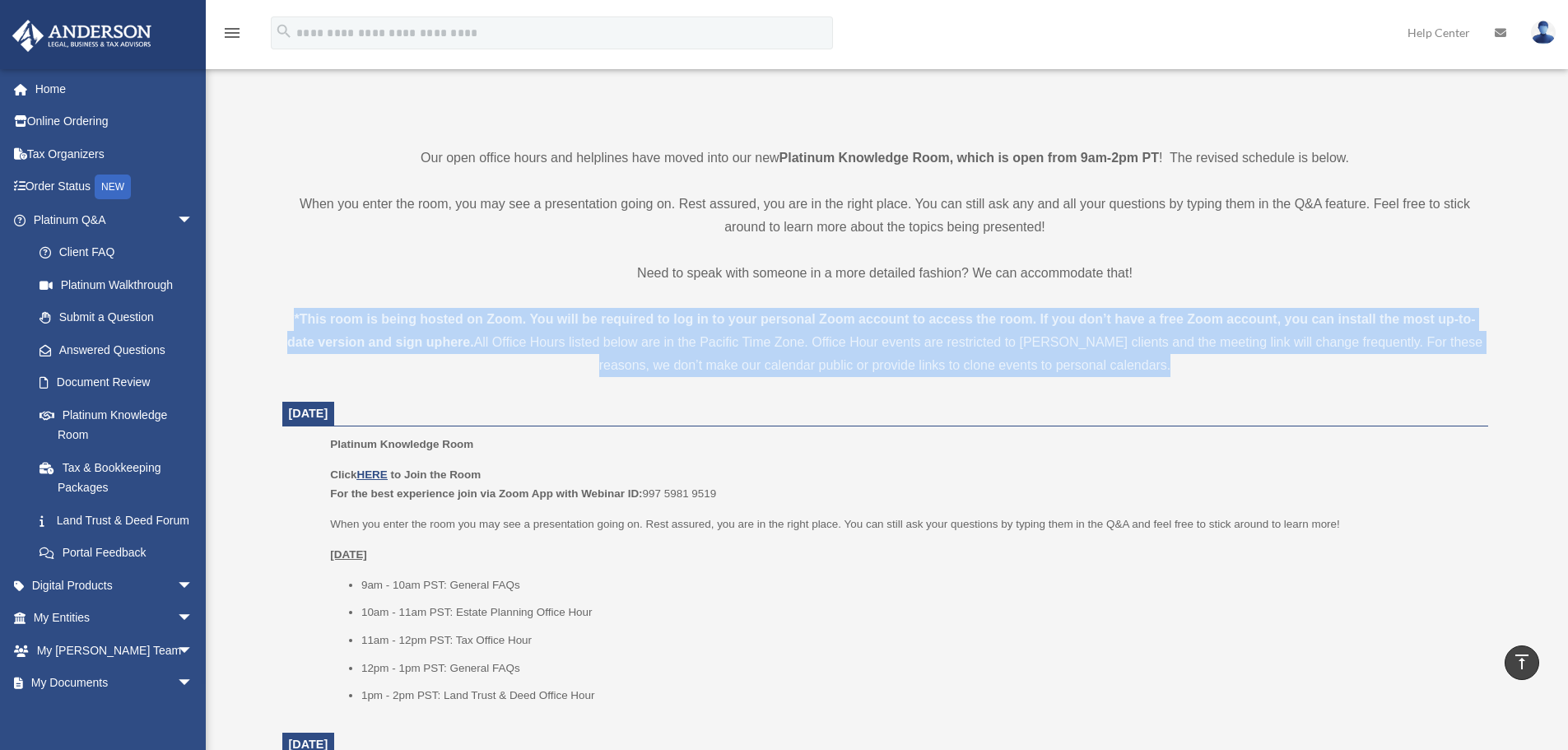
click at [1100, 366] on div "*This room is being hosted on Zoom. You will be required to log in to your pers…" at bounding box center [886, 342] width 1206 height 69
click at [1136, 370] on div "*This room is being hosted on Zoom. You will be required to log in to your pers…" at bounding box center [886, 342] width 1206 height 69
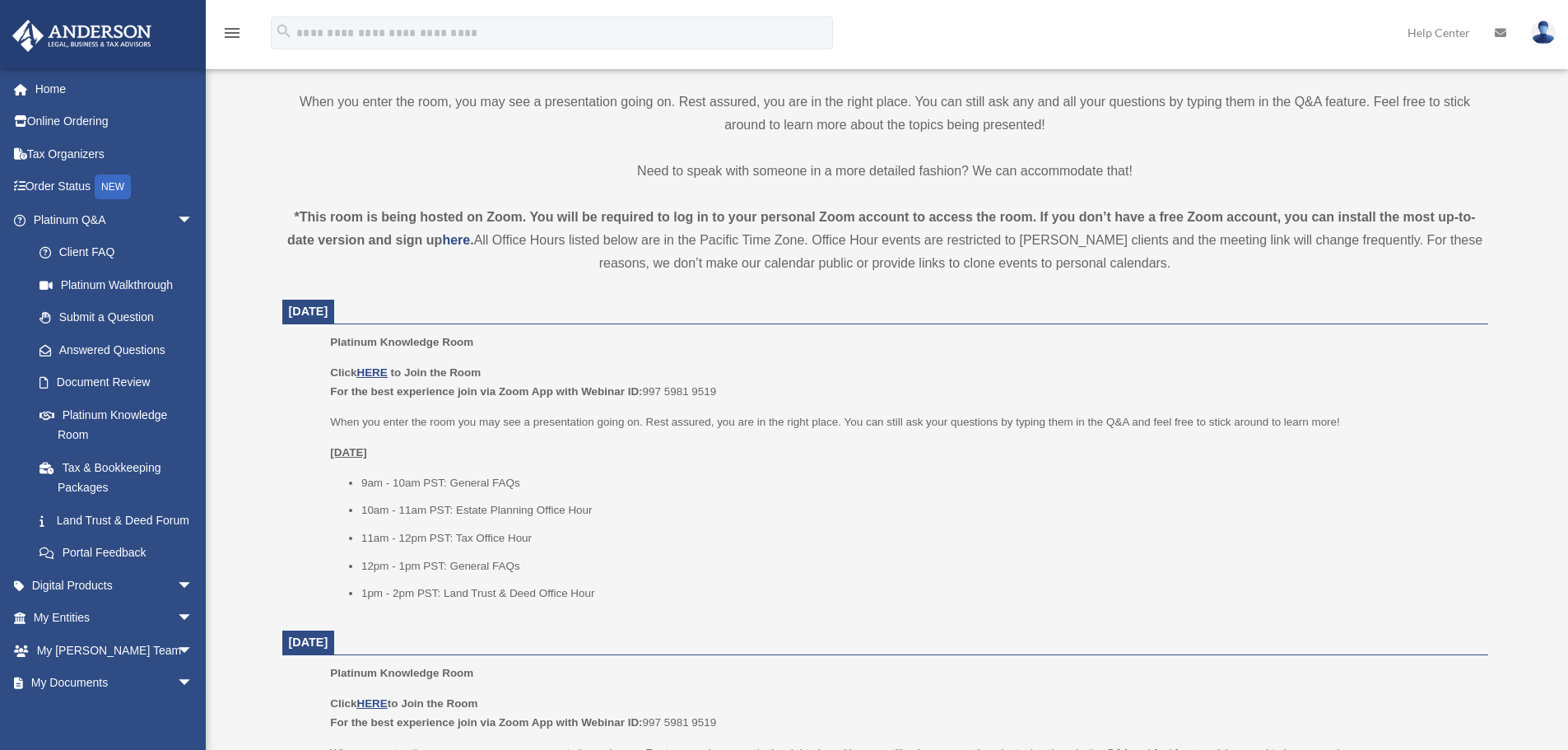
scroll to position [576, 0]
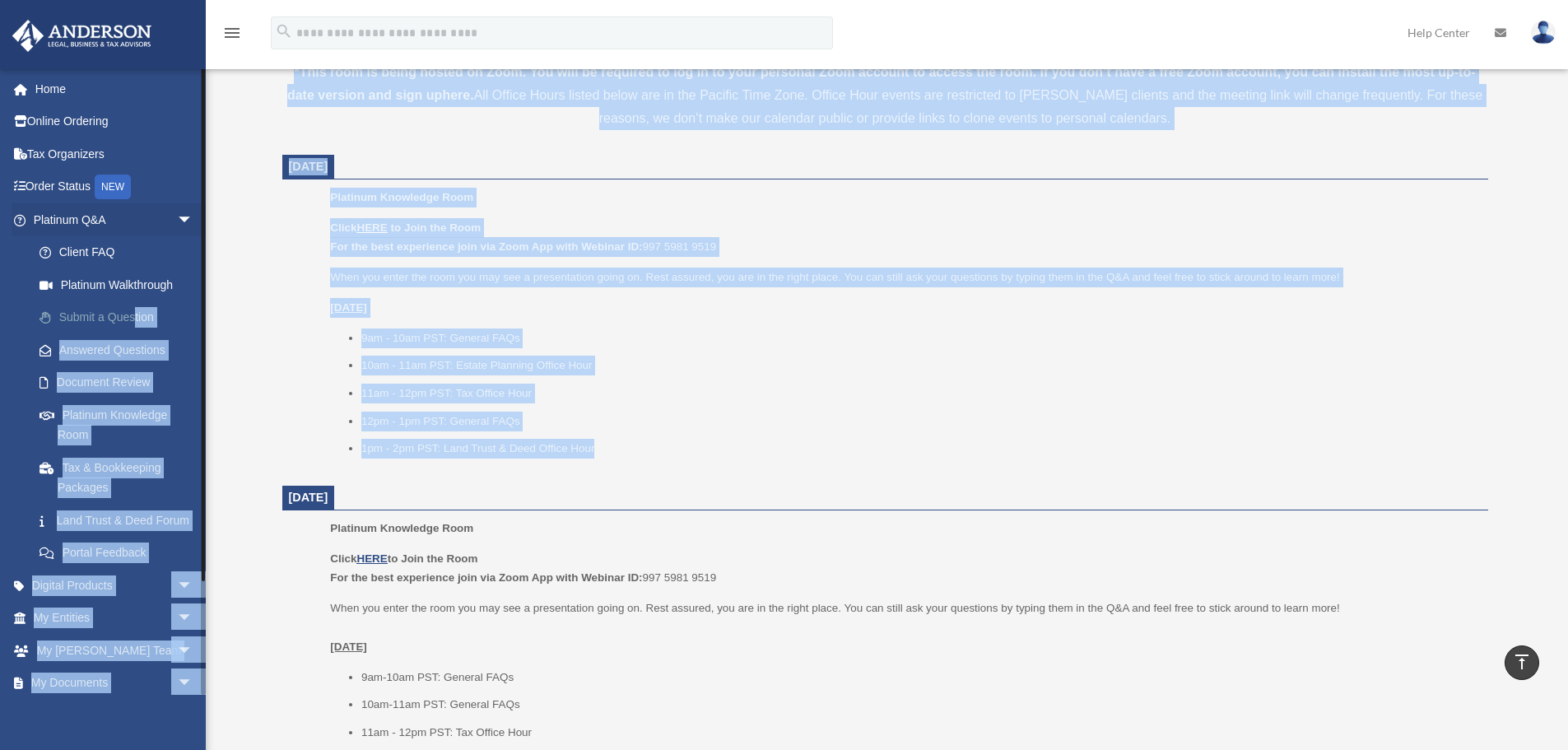
drag, startPoint x: 620, startPoint y: 454, endPoint x: 133, endPoint y: 317, distance: 505.9
click at [133, 317] on div "Platinum Knowledge Room bob.apples@andersonadvisors.com Sign Out bob.apples@and…" at bounding box center [784, 666] width 1568 height 2360
click at [557, 393] on li "11am - 12pm PST: Tax Office Hour" at bounding box center [918, 394] width 1116 height 20
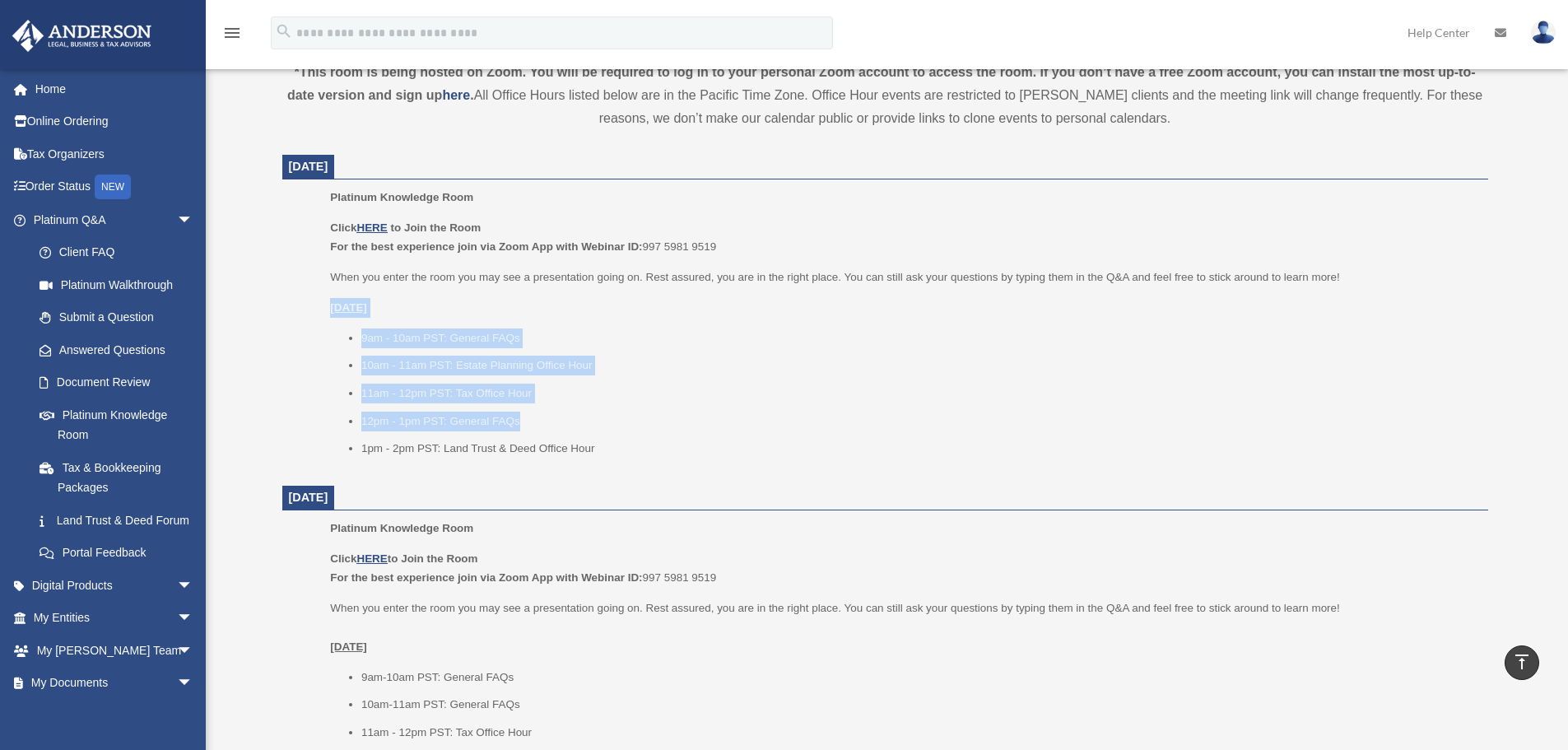
drag, startPoint x: 298, startPoint y: 308, endPoint x: 674, endPoint y: 432, distance: 395.9
click at [674, 432] on ul "Platinum Knowledge Room Click HERE to Join the Room For the best experience joi…" at bounding box center [885, 328] width 1183 height 282
click at [674, 432] on ul "9am - 10am PST: General FAQs 10am - 11am PST: Estate Planning Office Hour 11am …" at bounding box center [904, 393] width 1146 height 130
drag, startPoint x: 641, startPoint y: 448, endPoint x: 301, endPoint y: 308, distance: 367.7
click at [299, 308] on ul "Platinum Knowledge Room Click HERE to Join the Room For the best experience joi…" at bounding box center [885, 328] width 1183 height 282
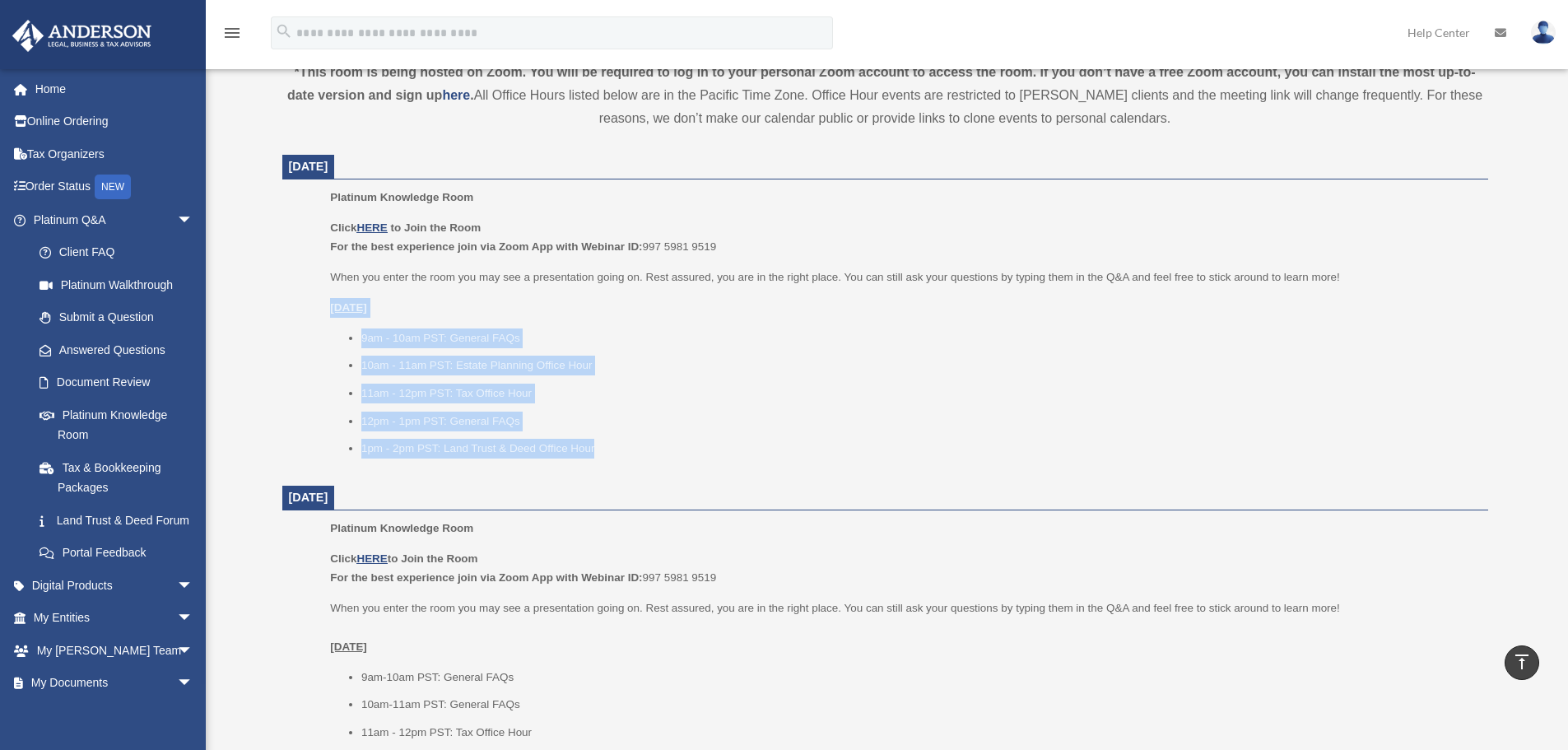
click at [301, 308] on ul "Platinum Knowledge Room Click HERE to Join the Room For the best experience joi…" at bounding box center [885, 328] width 1183 height 282
drag, startPoint x: 307, startPoint y: 304, endPoint x: 627, endPoint y: 425, distance: 342.1
click at [627, 425] on ul "Platinum Knowledge Room Click HERE to Join the Room For the best experience joi…" at bounding box center [885, 328] width 1183 height 282
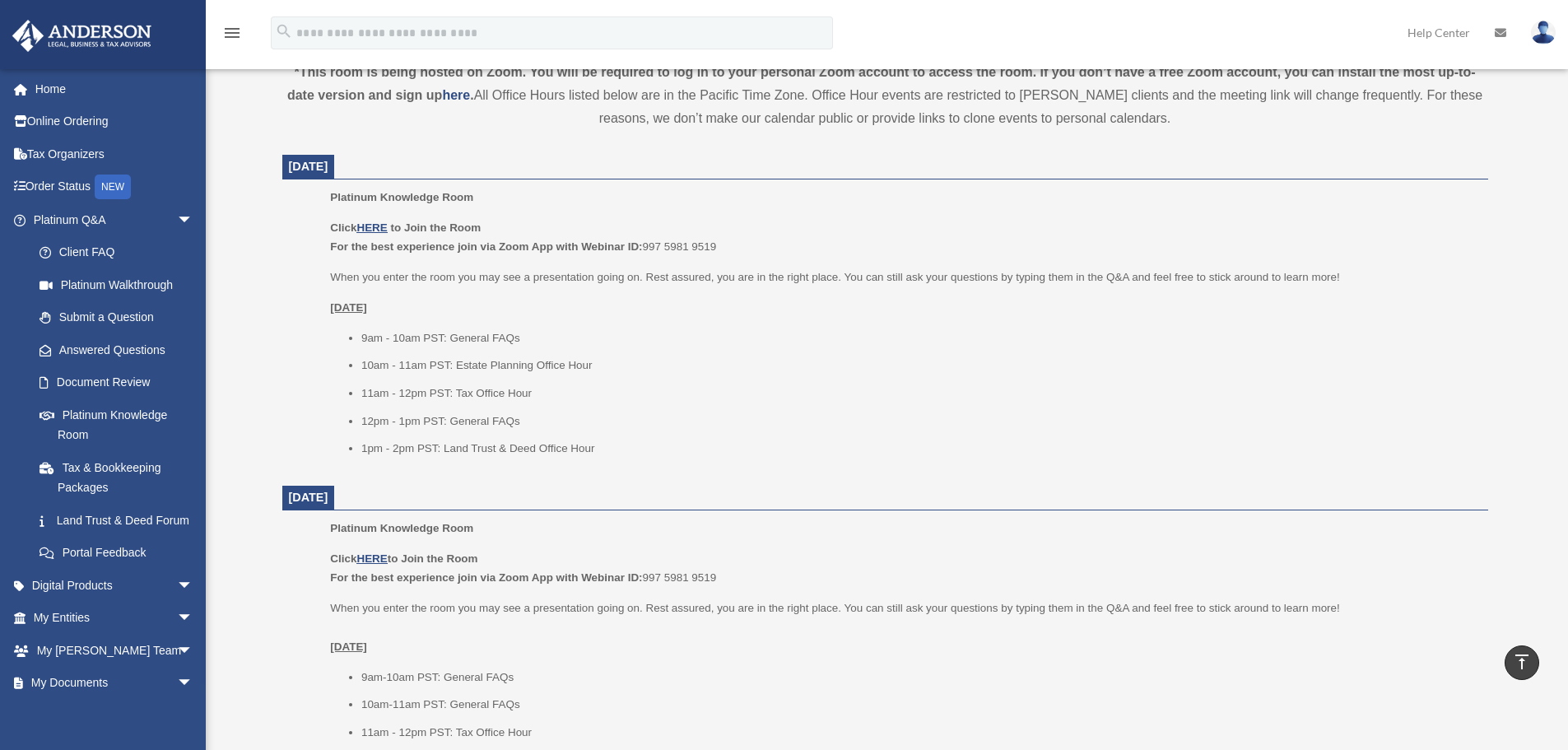
click at [640, 457] on li "1pm - 2pm PST: Land Trust & Deed Office Hour" at bounding box center [918, 448] width 1116 height 20
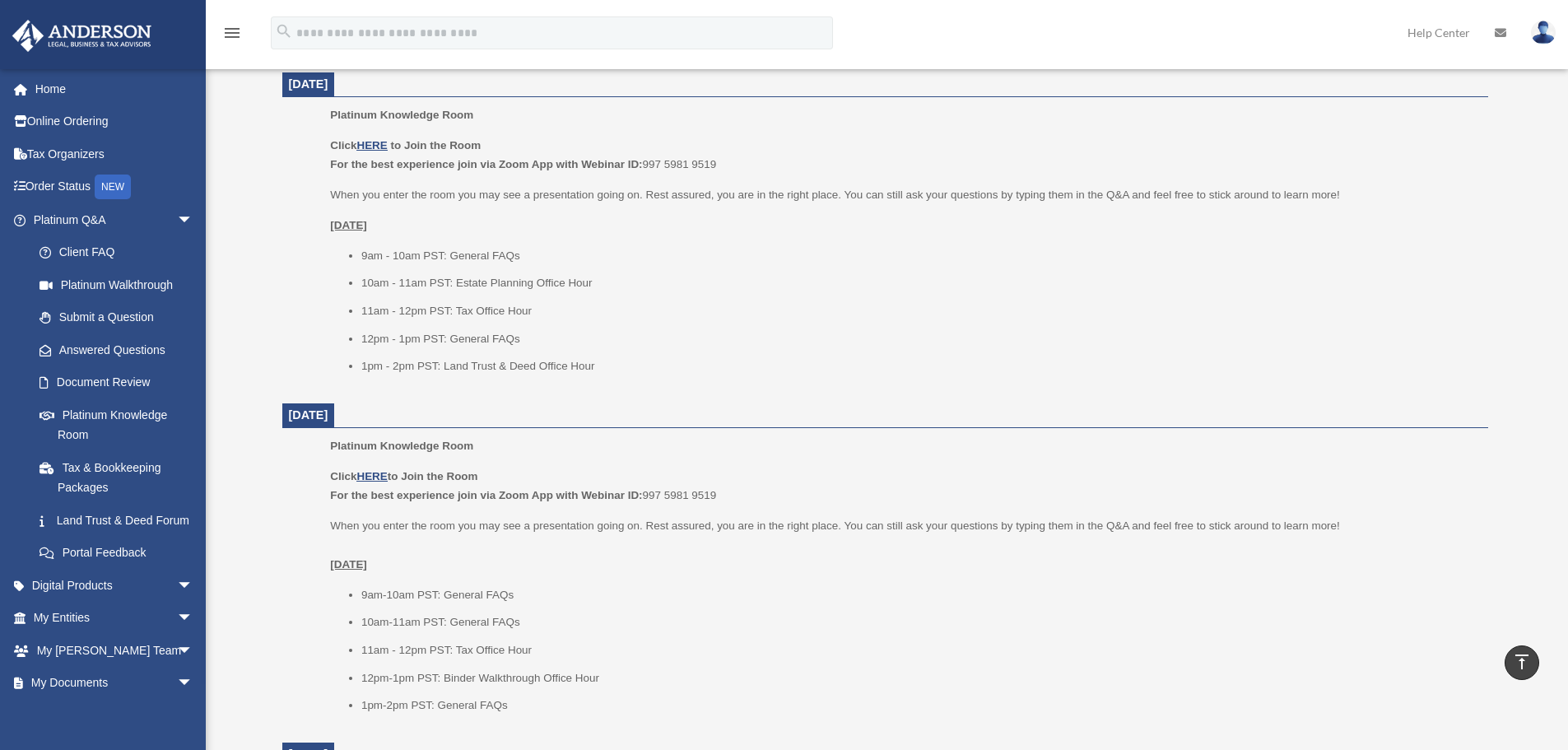
scroll to position [741, 0]
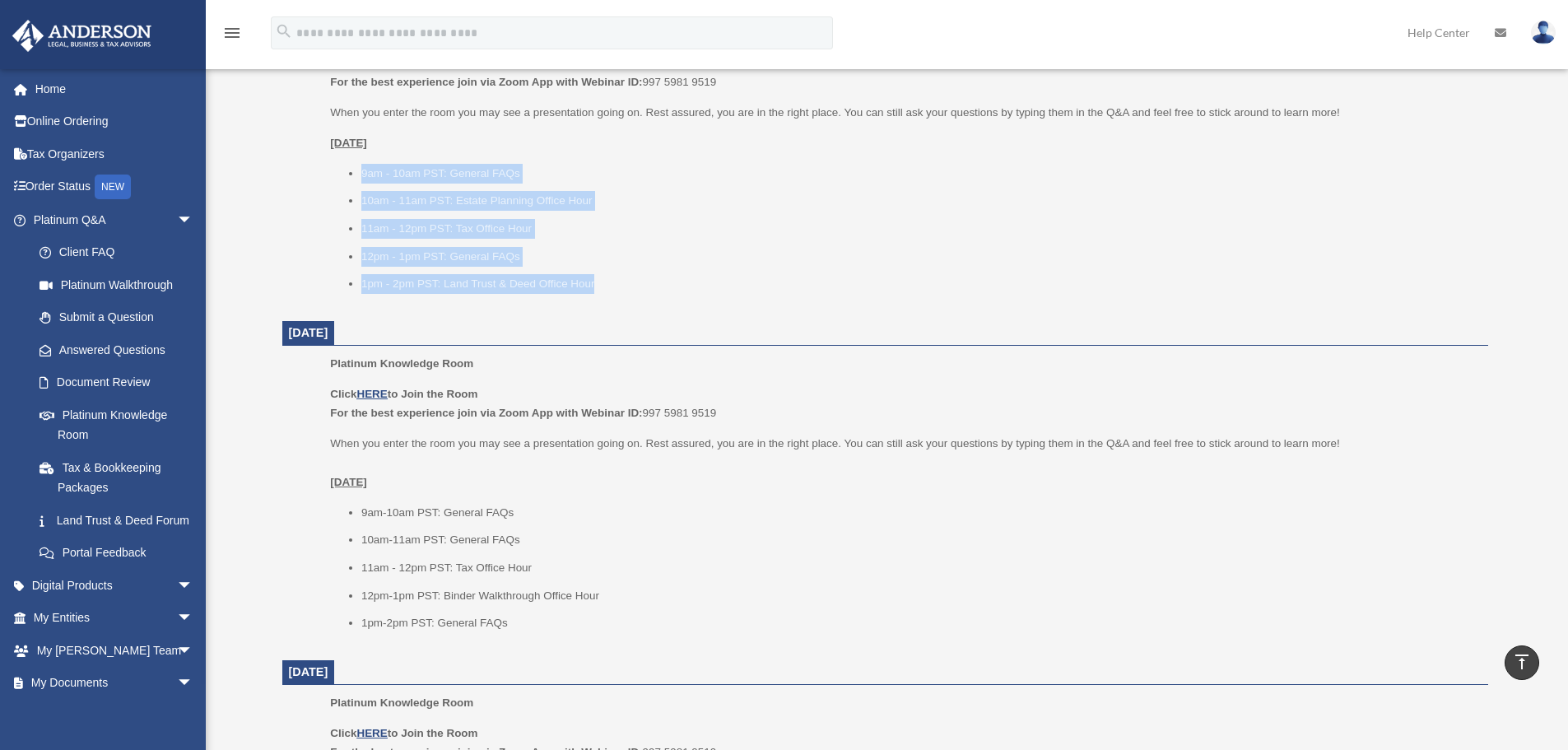
drag, startPoint x: 639, startPoint y: 289, endPoint x: 334, endPoint y: 166, distance: 328.9
click at [334, 166] on ul "9am - 10am PST: General FAQs 10am - 11am PST: Estate Planning Office Hour 11am …" at bounding box center [904, 228] width 1146 height 130
drag, startPoint x: 336, startPoint y: 138, endPoint x: 667, endPoint y: 290, distance: 364.2
click at [665, 289] on div "Click HERE to Join the Room For the best experience join via Zoom App with Webi…" at bounding box center [904, 174] width 1146 height 240
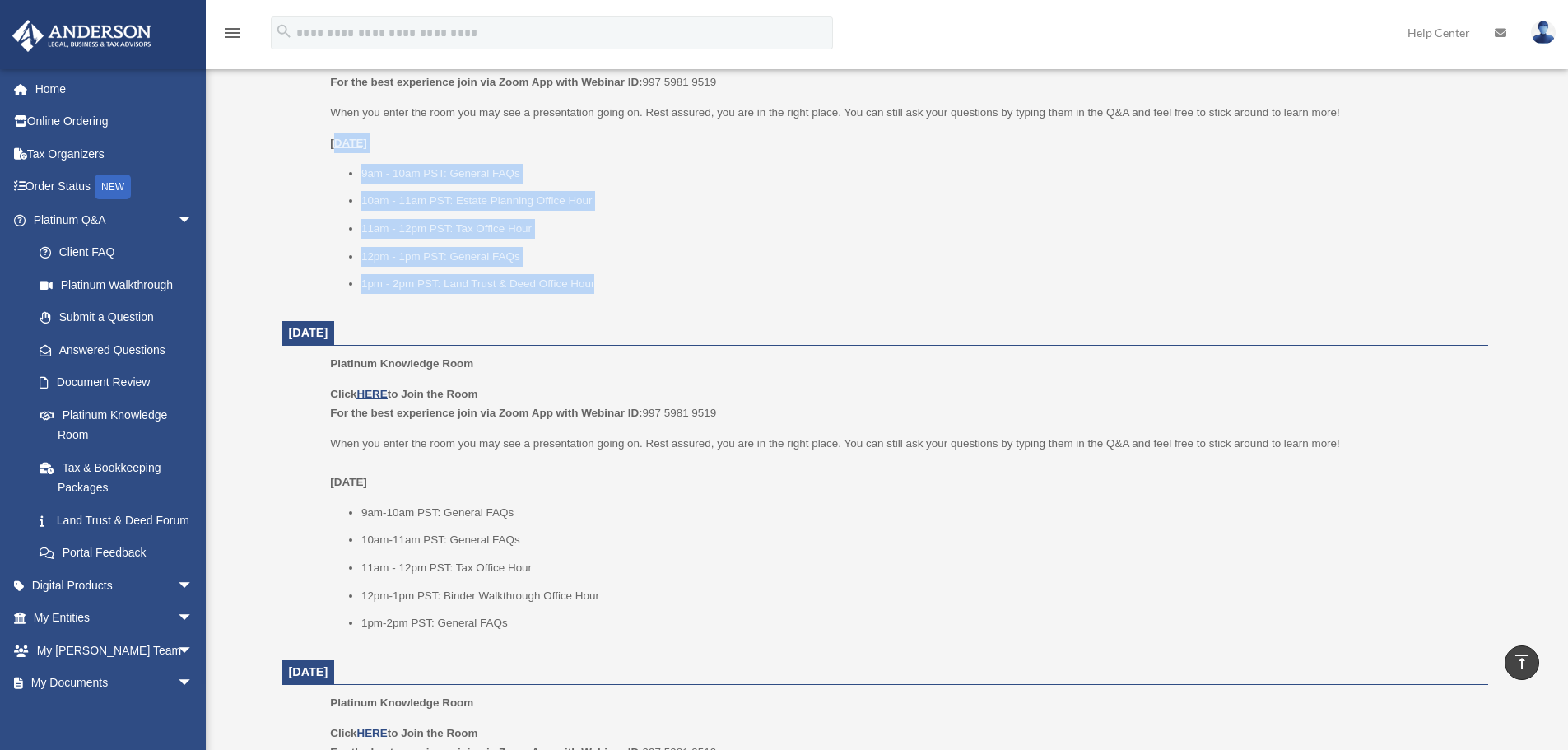
click at [667, 290] on li "1pm - 2pm PST: Land Trust & Deed Office Hour" at bounding box center [918, 284] width 1116 height 20
drag, startPoint x: 671, startPoint y: 286, endPoint x: 266, endPoint y: 150, distance: 427.2
click at [266, 150] on div "Platinum Knowledge Room date_range Published on Last updated July 1, 2025 Novem…" at bounding box center [886, 516] width 1256 height 2331
click at [272, 148] on div "Platinum Knowledge Room Our open office hours and helplines have moved into our…" at bounding box center [885, 516] width 1231 height 2292
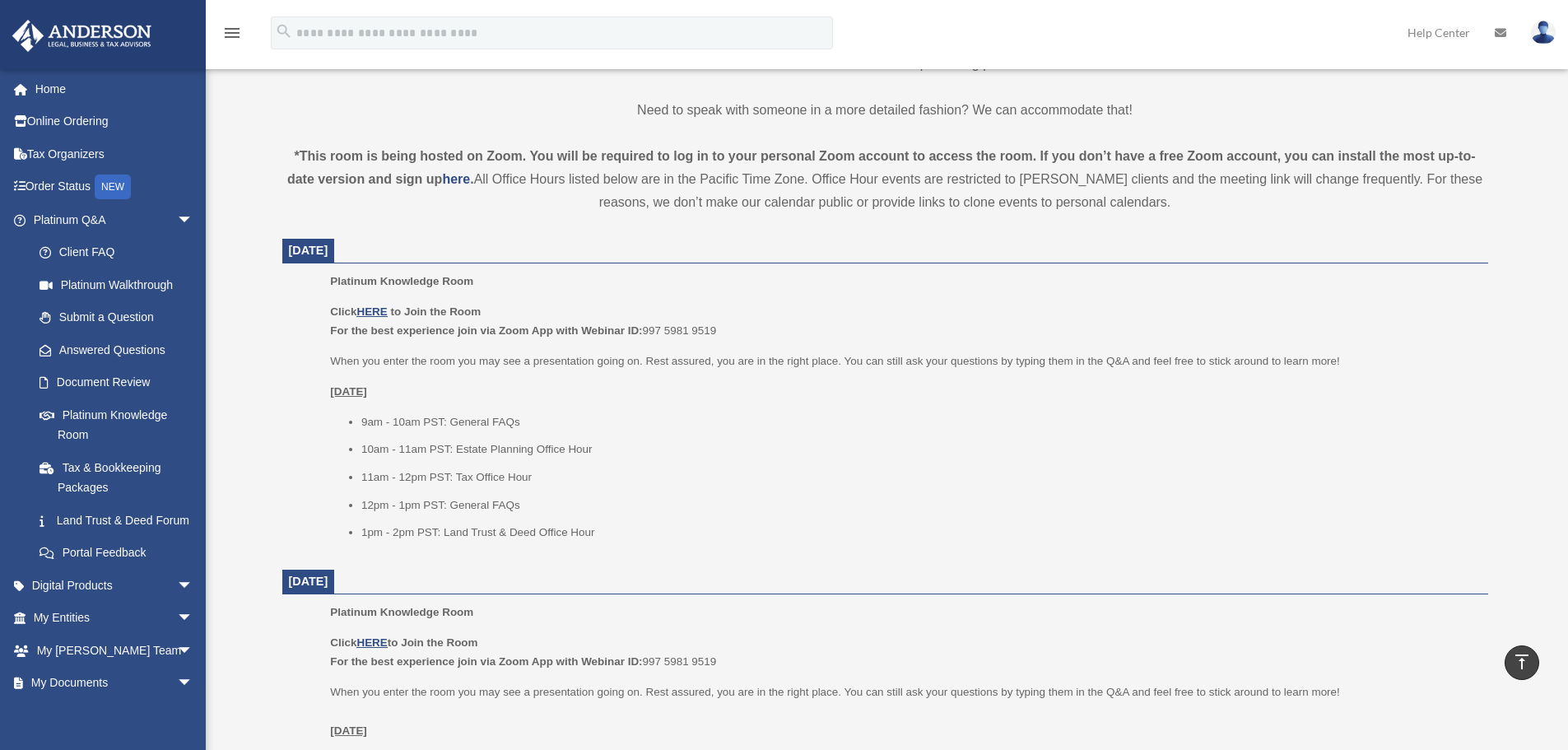
scroll to position [494, 0]
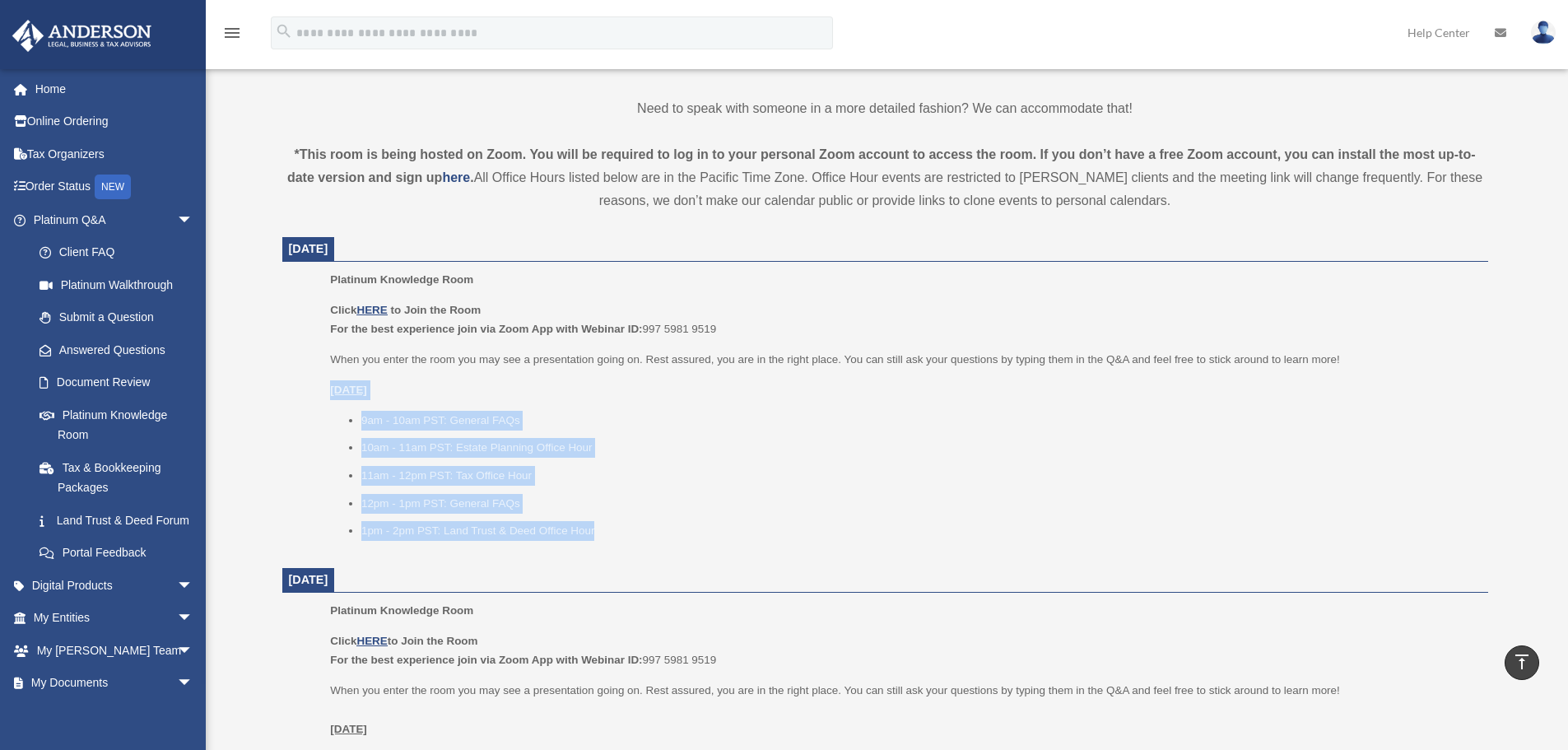
drag, startPoint x: 315, startPoint y: 393, endPoint x: 623, endPoint y: 543, distance: 342.6
click at [623, 543] on ul "Platinum Knowledge Room Click HERE to Join the Room For the best experience joi…" at bounding box center [885, 411] width 1183 height 282
click at [623, 543] on div "Platinum Knowledge Room Click HERE to Join the Room For the best experience joi…" at bounding box center [904, 411] width 1146 height 282
drag, startPoint x: 472, startPoint y: 474, endPoint x: 237, endPoint y: 389, distance: 249.9
click at [237, 389] on div "Platinum Knowledge Room bob.apples@andersonadvisors.com Sign Out bob.apples@and…" at bounding box center [784, 748] width 1568 height 2360
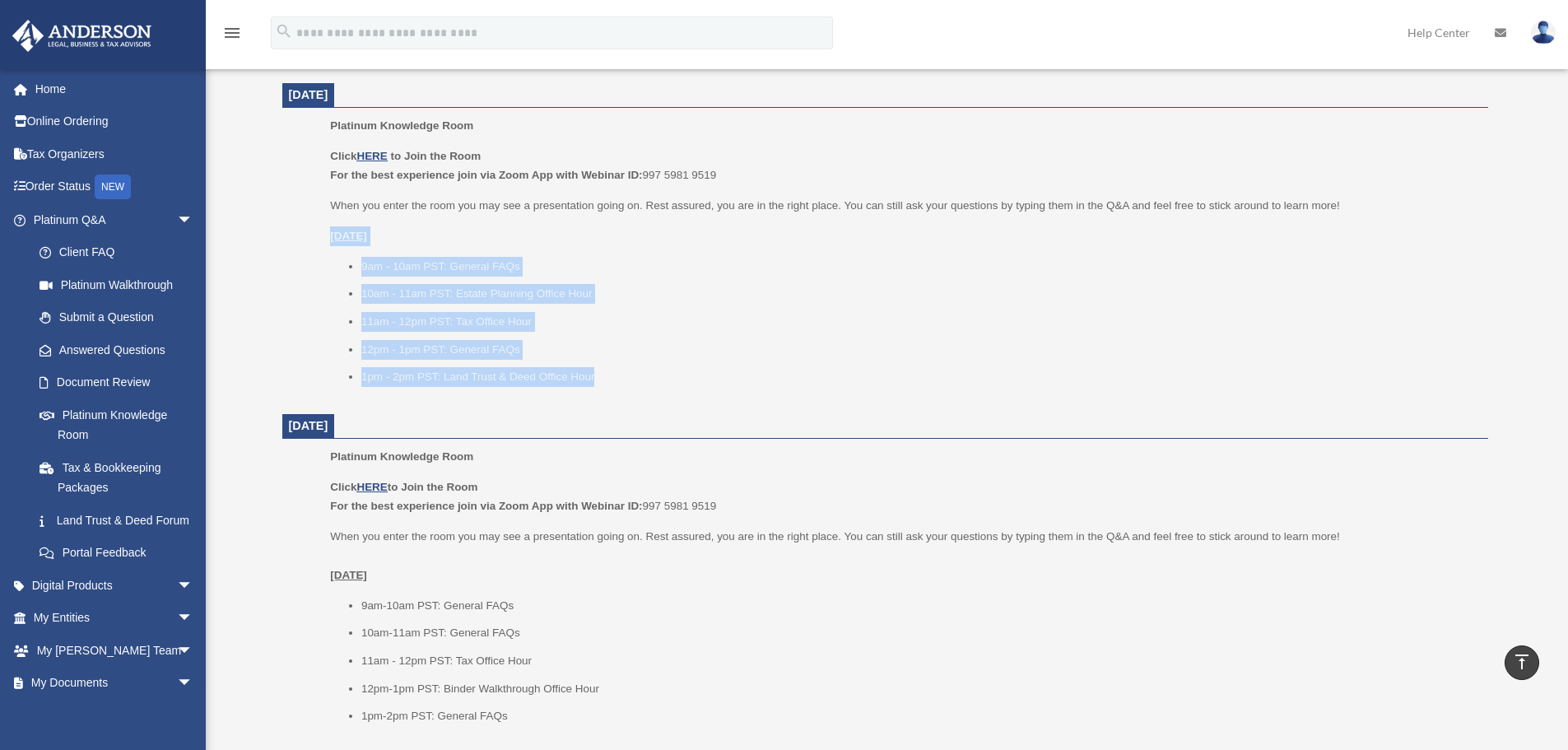
scroll to position [659, 0]
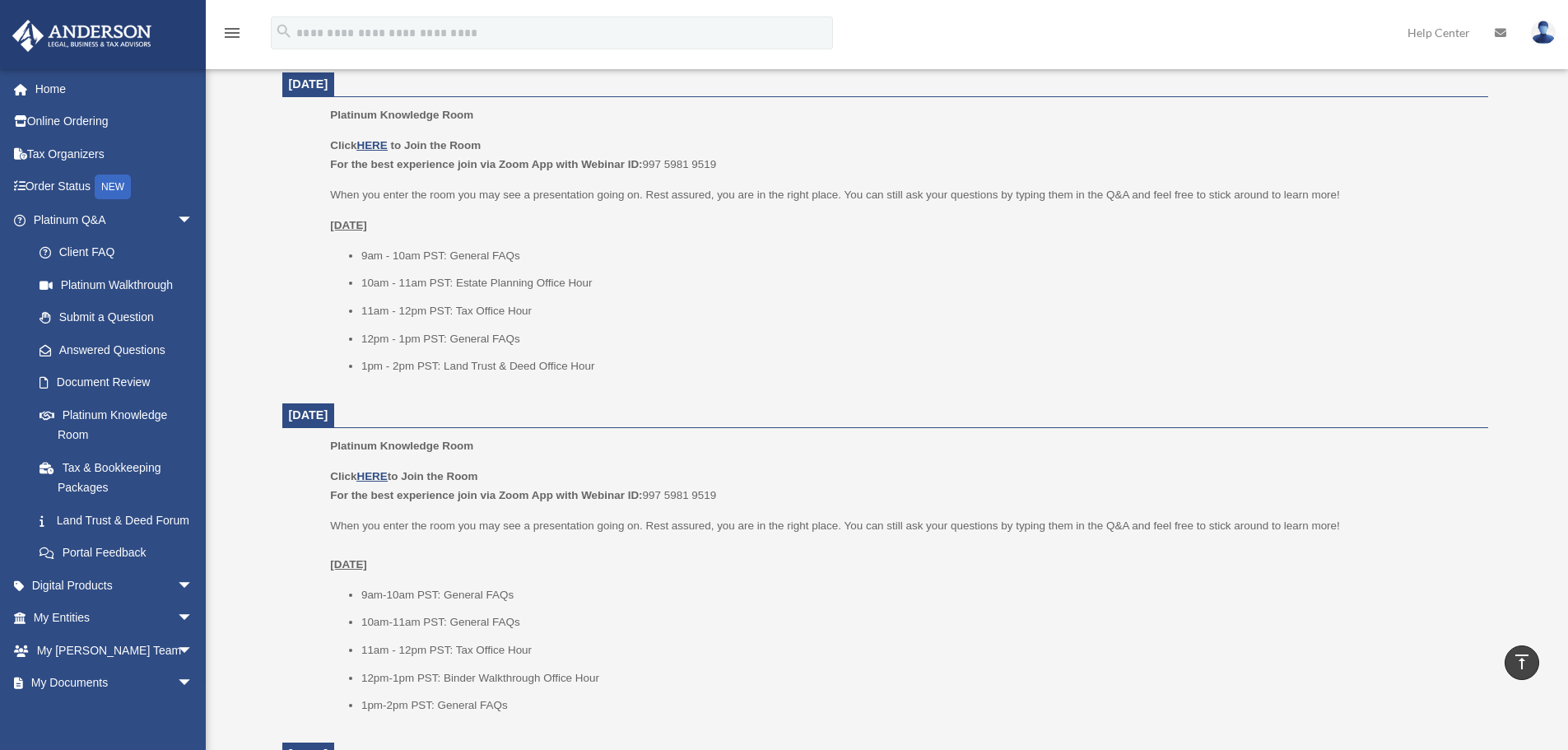
click at [608, 420] on dt "September 9, 2025" at bounding box center [886, 416] width 1206 height 25
click at [502, 324] on ul "9am - 10am PST: General FAQs 10am - 11am PST: Estate Planning Office Hour 11am …" at bounding box center [904, 311] width 1146 height 130
click at [502, 317] on li "11am - 12pm PST: Tax Office Hour" at bounding box center [918, 312] width 1116 height 20
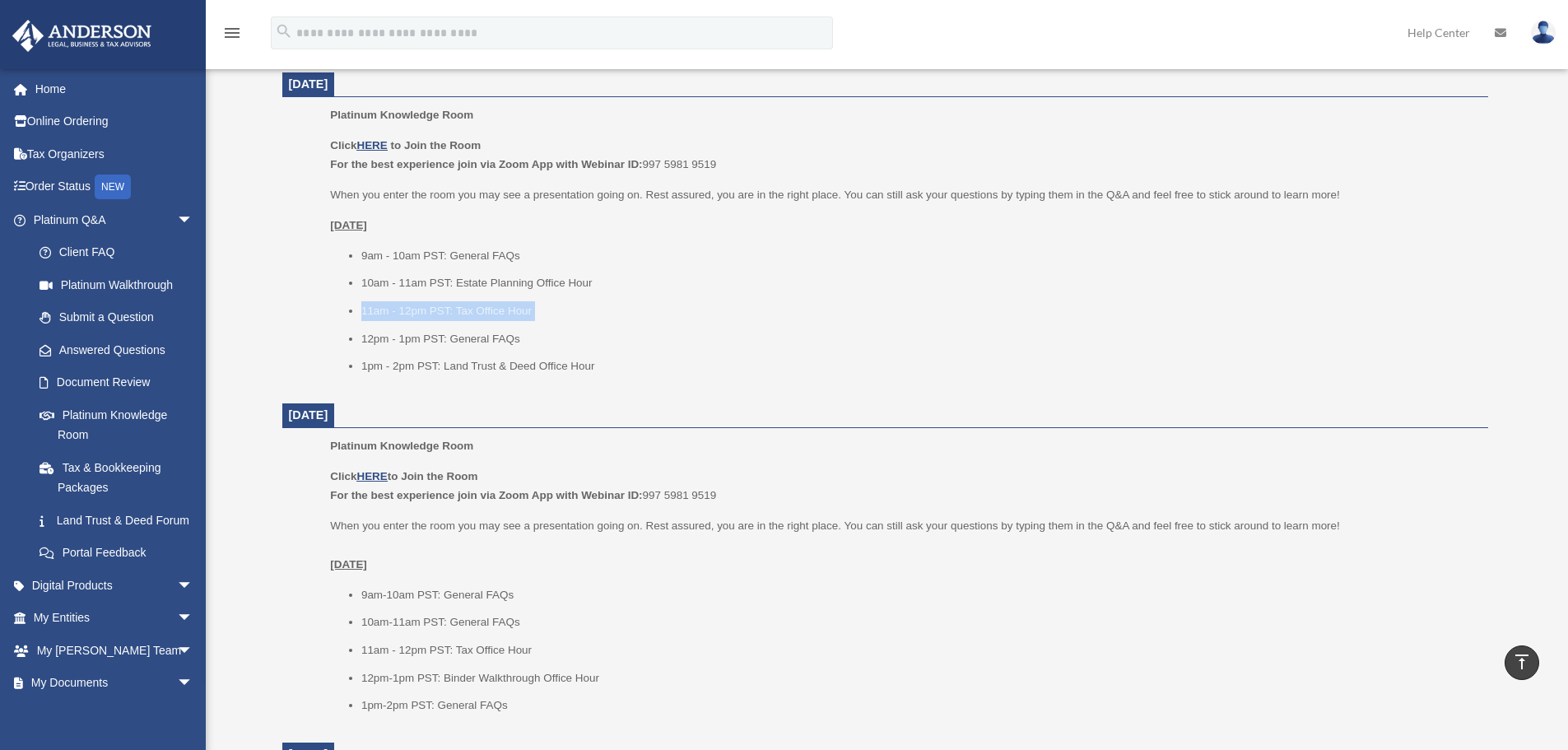
click at [428, 308] on li "11am - 12pm PST: Tax Office Hour" at bounding box center [918, 312] width 1116 height 20
click at [443, 307] on li "11am - 12pm PST: Tax Office Hour" at bounding box center [918, 312] width 1116 height 20
drag, startPoint x: 319, startPoint y: 314, endPoint x: 519, endPoint y: 302, distance: 200.4
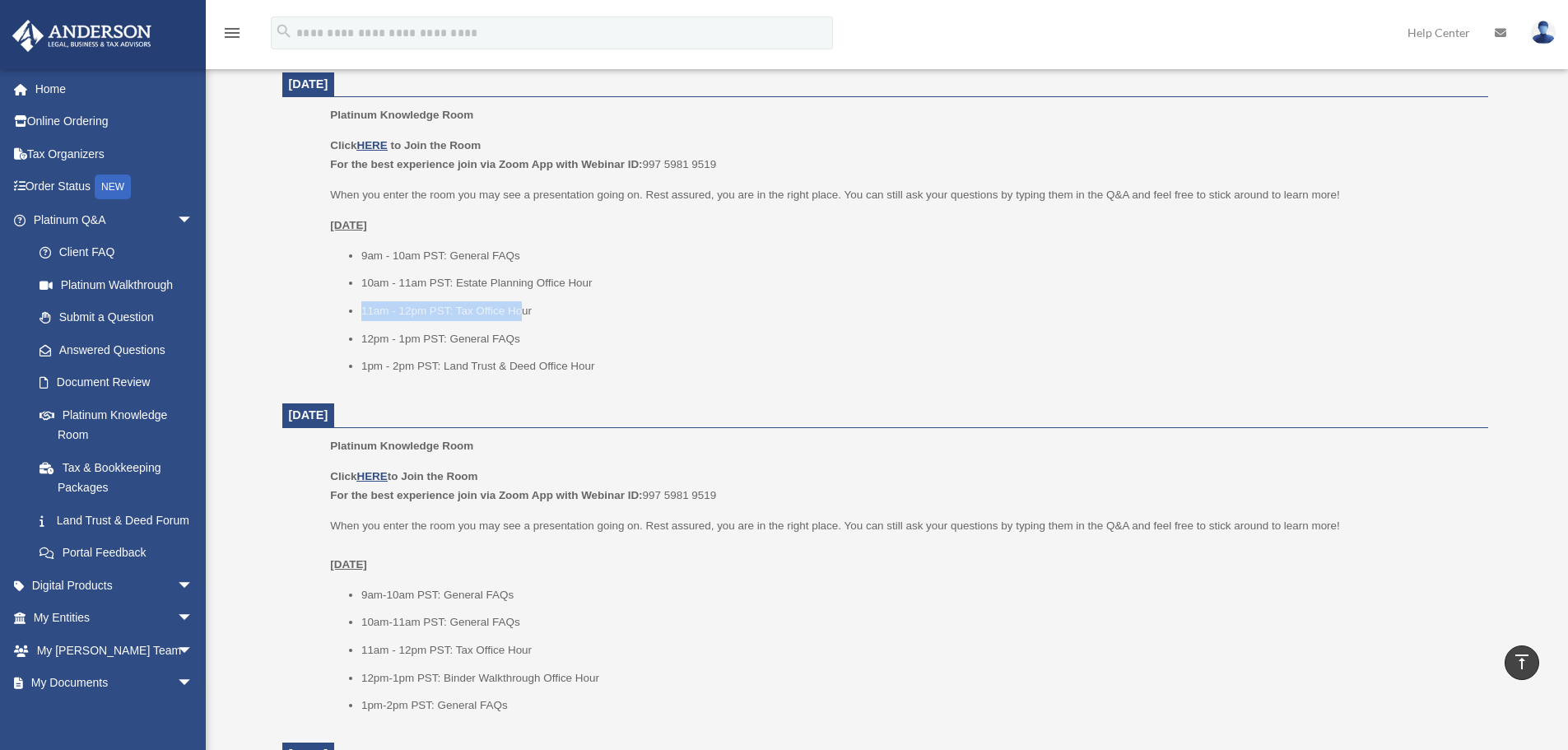
click at [519, 302] on ul "Platinum Knowledge Room Click HERE to Join the Room For the best experience joi…" at bounding box center [885, 246] width 1183 height 282
drag, startPoint x: 572, startPoint y: 320, endPoint x: 1037, endPoint y: 432, distance: 478.3
click at [575, 323] on ul "9am - 10am PST: General FAQs 10am - 11am PST: Estate Planning Office Hour 11am …" at bounding box center [904, 311] width 1146 height 130
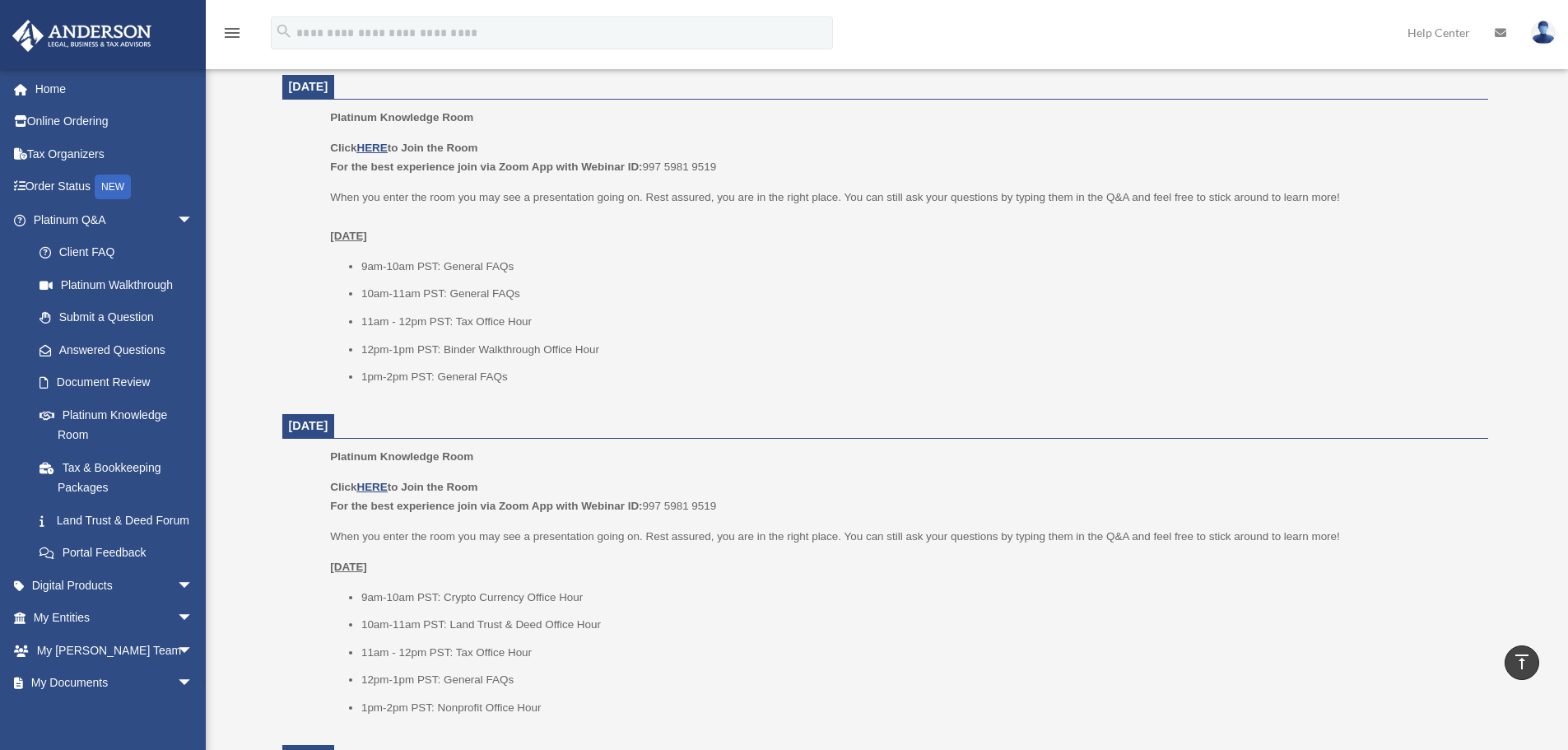
scroll to position [988, 0]
click at [552, 375] on li "1pm-2pm PST: General FAQs" at bounding box center [918, 376] width 1116 height 20
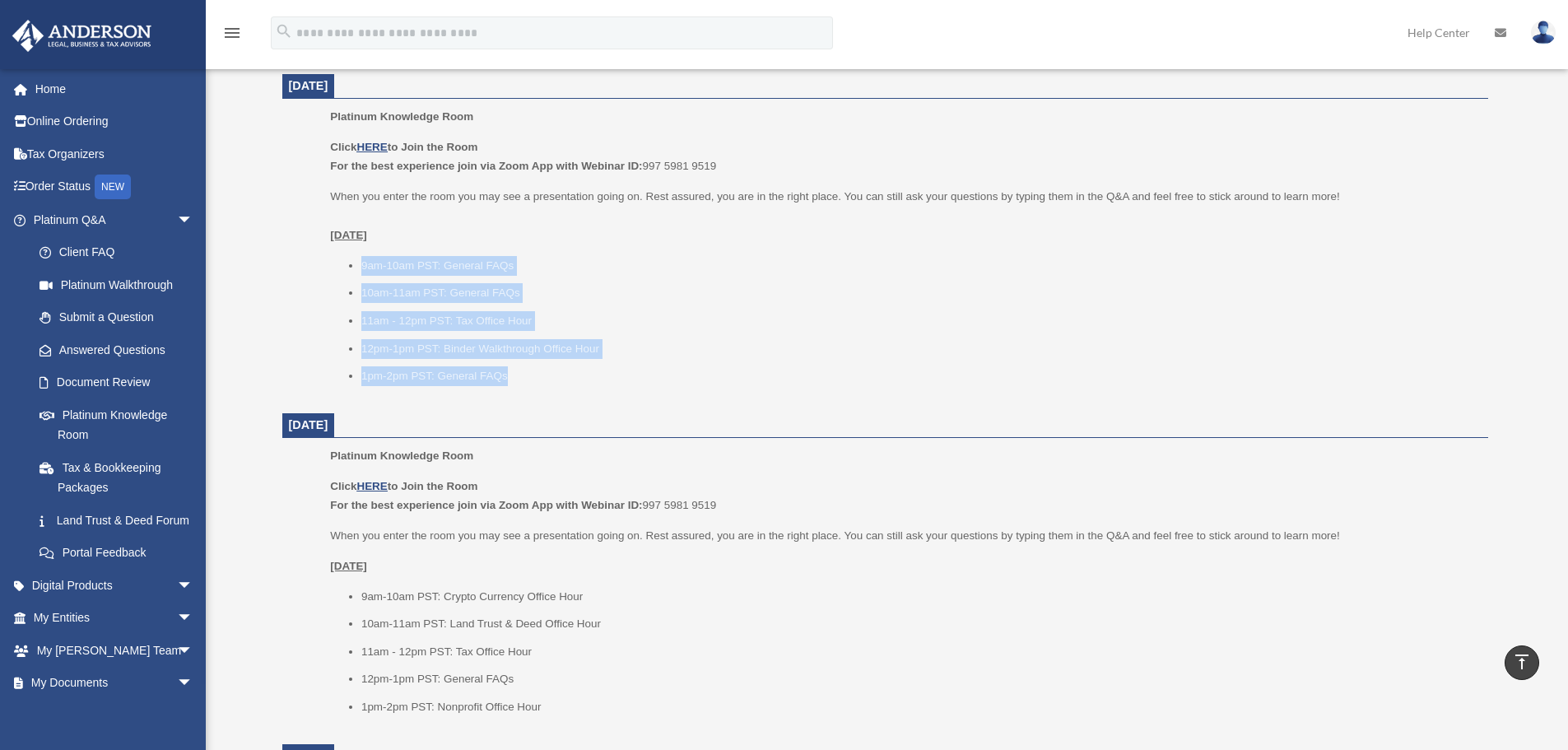
drag, startPoint x: 517, startPoint y: 376, endPoint x: 303, endPoint y: 250, distance: 248.3
click at [303, 250] on ul "Platinum Knowledge Room Click HERE to Join the Room For the best experience joi…" at bounding box center [885, 252] width 1183 height 290
click at [303, 251] on ul "Platinum Knowledge Room Click HERE to Join the Room For the best experience joi…" at bounding box center [885, 252] width 1183 height 290
drag, startPoint x: 313, startPoint y: 236, endPoint x: 630, endPoint y: 386, distance: 350.7
click at [630, 386] on ul "Platinum Knowledge Room Click HERE to Join the Room For the best experience joi…" at bounding box center [885, 252] width 1183 height 290
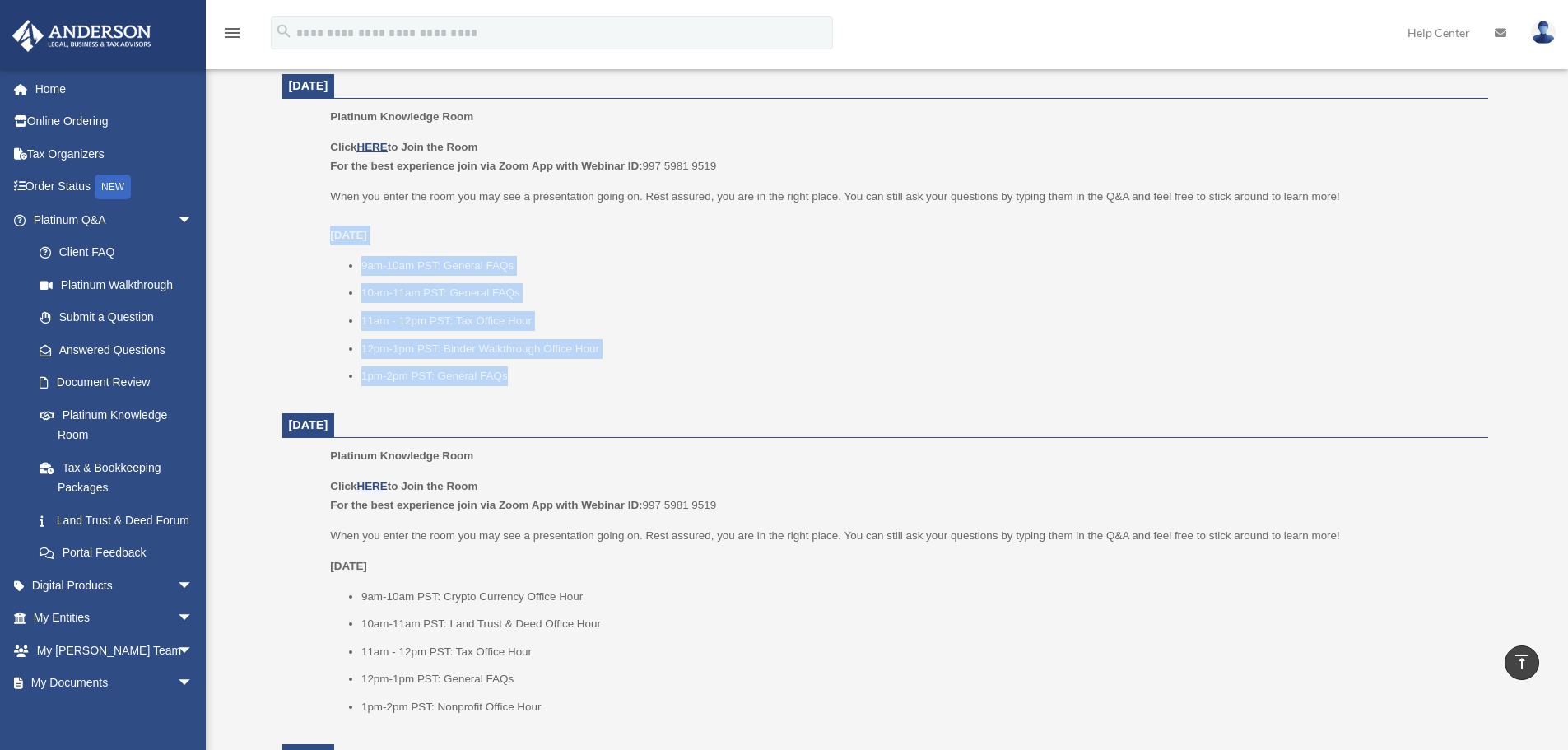
click at [630, 386] on div "Platinum Knowledge Room Click HERE to Join the Room For the best experience joi…" at bounding box center [904, 252] width 1146 height 290
drag, startPoint x: 579, startPoint y: 376, endPoint x: 320, endPoint y: 242, distance: 291.6
click at [320, 242] on ul "Platinum Knowledge Room Click HERE to Join the Room For the best experience joi…" at bounding box center [885, 252] width 1183 height 290
click at [524, 336] on ul "9am-10am PST: General FAQs 10am-11am PST: General FAQs 11am - 12pm PST: Tax Off…" at bounding box center [904, 320] width 1146 height 130
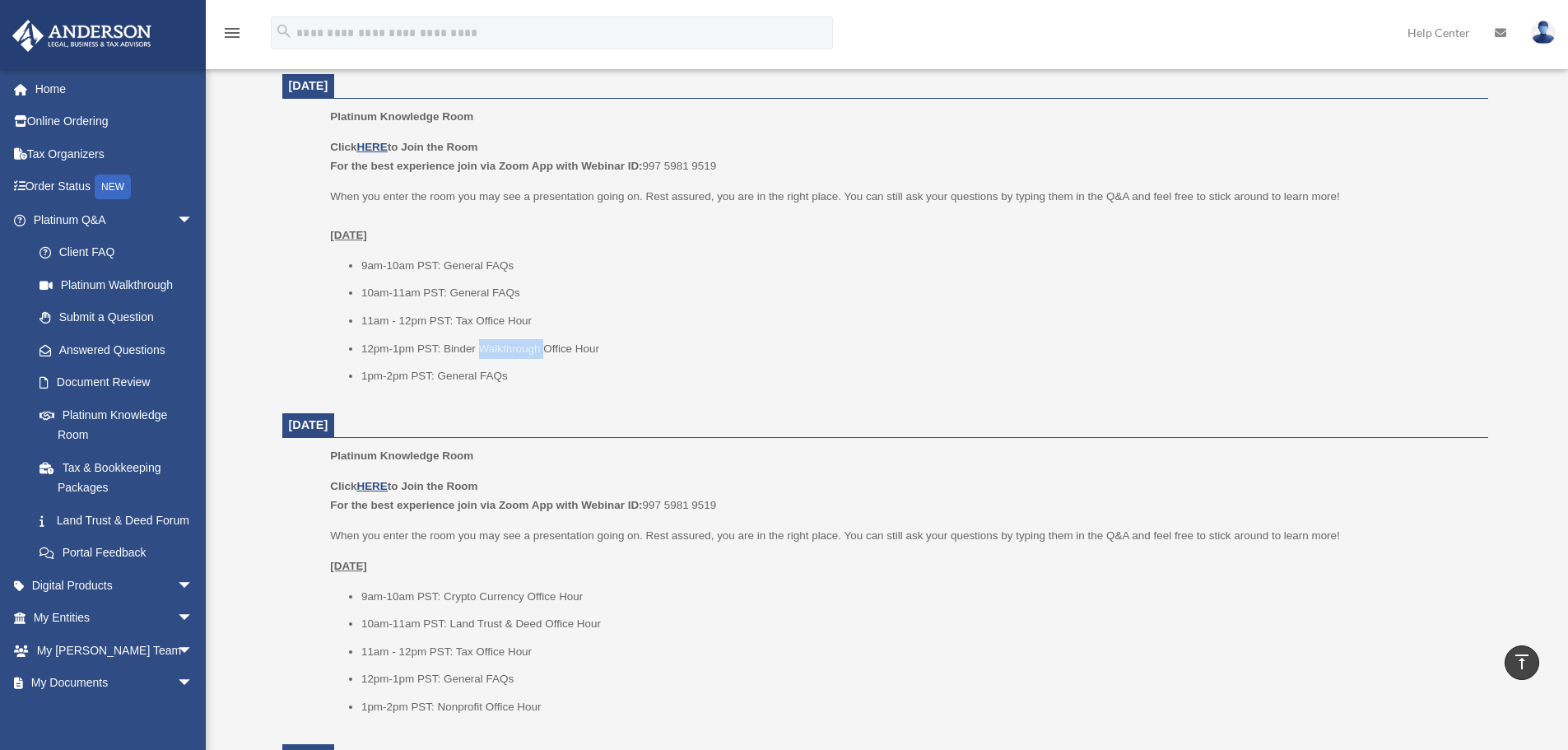
click at [524, 336] on ul "9am-10am PST: General FAQs 10am-11am PST: General FAQs 11am - 12pm PST: Tax Off…" at bounding box center [904, 320] width 1146 height 130
click at [519, 337] on ul "9am-10am PST: General FAQs 10am-11am PST: General FAQs 11am - 12pm PST: Tax Off…" at bounding box center [904, 320] width 1146 height 130
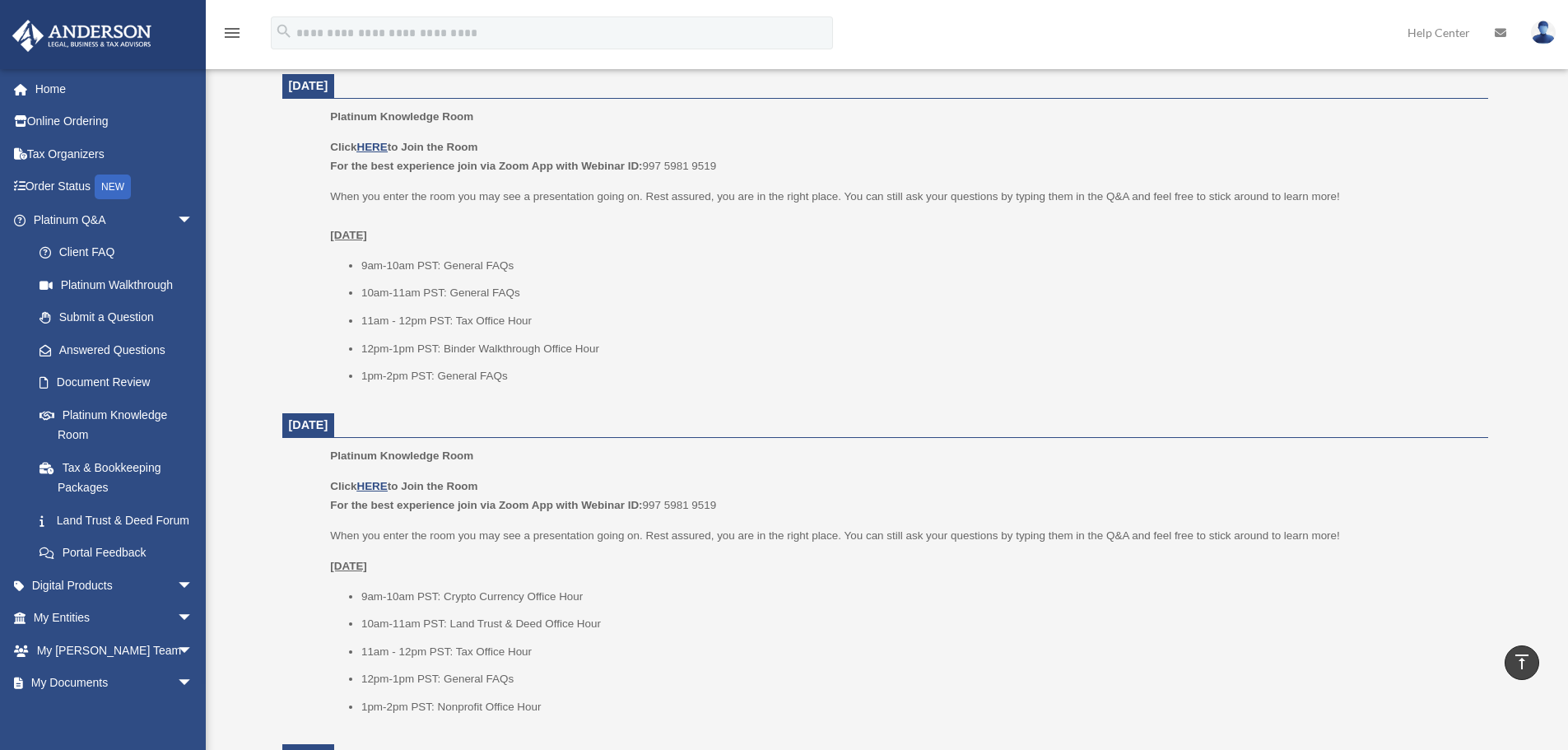
click at [624, 380] on li "1pm-2pm PST: General FAQs" at bounding box center [918, 376] width 1116 height 20
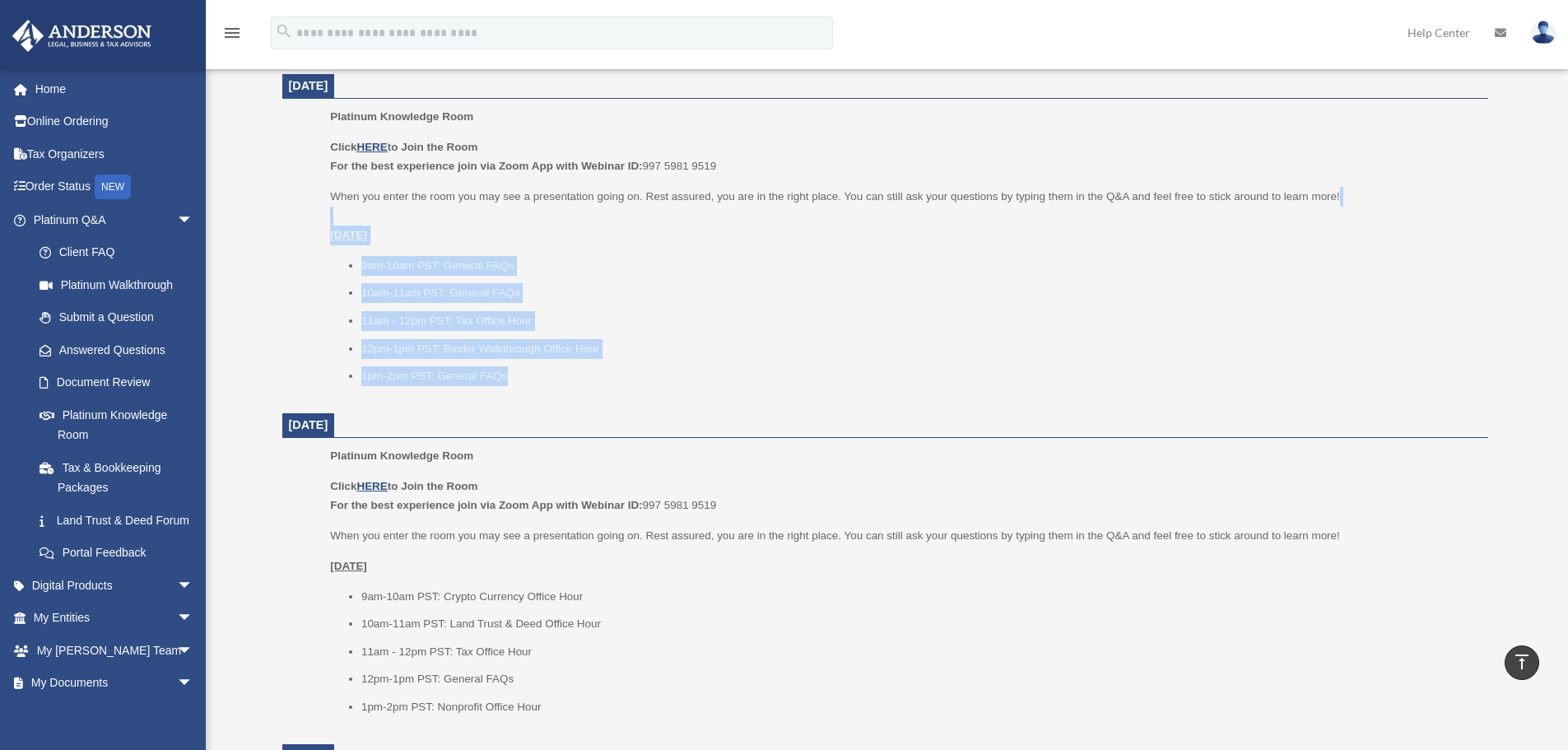
drag, startPoint x: 526, startPoint y: 359, endPoint x: 301, endPoint y: 224, distance: 262.4
click at [301, 224] on ul "Platinum Knowledge Room Click HERE to Join the Room For the best experience joi…" at bounding box center [885, 252] width 1183 height 290
click at [300, 224] on ul "Platinum Knowledge Room Click HERE to Join the Room For the best experience joi…" at bounding box center [885, 252] width 1183 height 290
drag, startPoint x: 327, startPoint y: 240, endPoint x: 576, endPoint y: 370, distance: 280.9
click at [576, 370] on ul "Platinum Knowledge Room Click HERE to Join the Room For the best experience joi…" at bounding box center [885, 252] width 1183 height 290
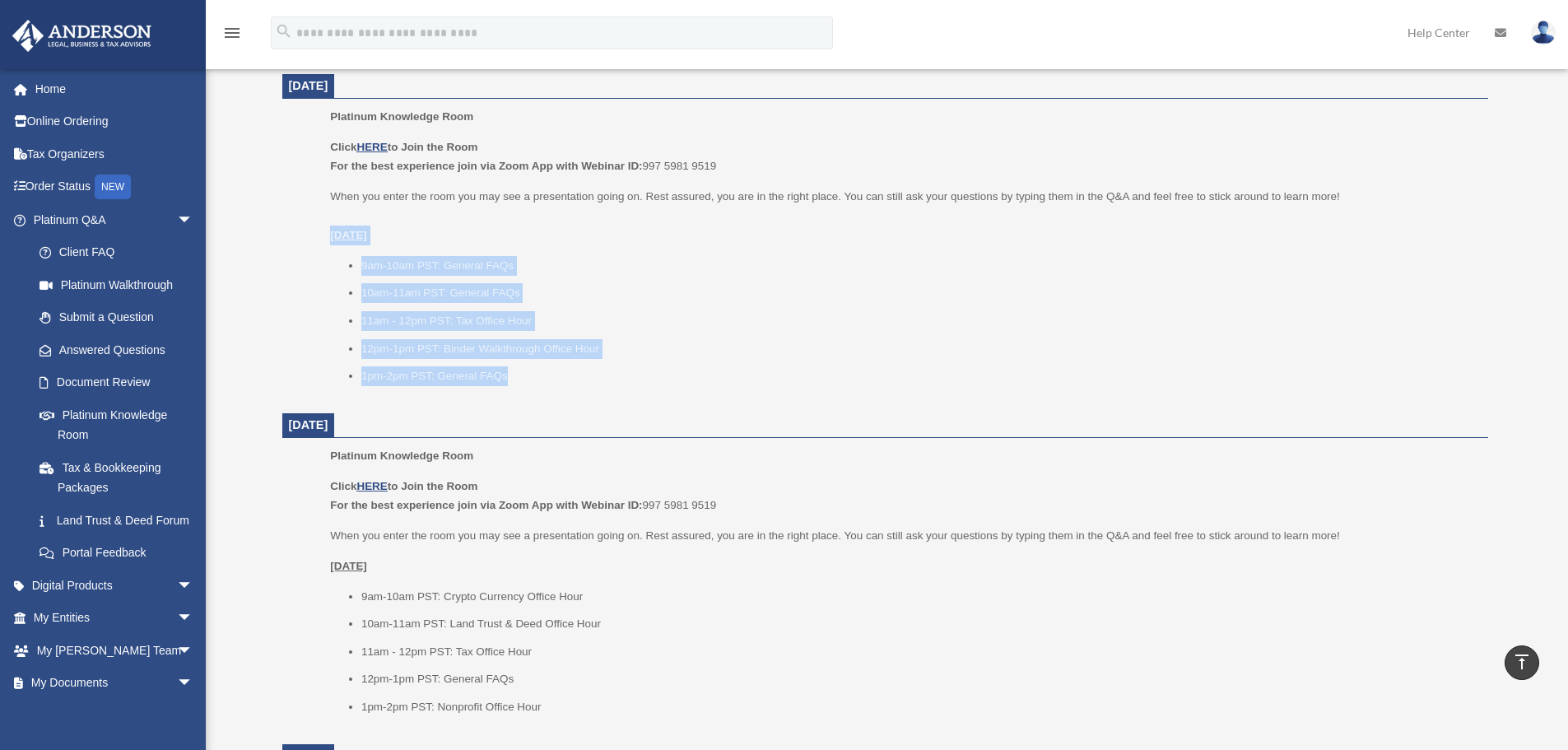
click at [576, 370] on li "1pm-2pm PST: General FAQs" at bounding box center [918, 376] width 1116 height 20
drag, startPoint x: 603, startPoint y: 371, endPoint x: 308, endPoint y: 224, distance: 329.6
click at [308, 224] on ul "Platinum Knowledge Room Click HERE to Join the Room For the best experience joi…" at bounding box center [885, 252] width 1183 height 290
drag, startPoint x: 312, startPoint y: 227, endPoint x: 564, endPoint y: 398, distance: 304.5
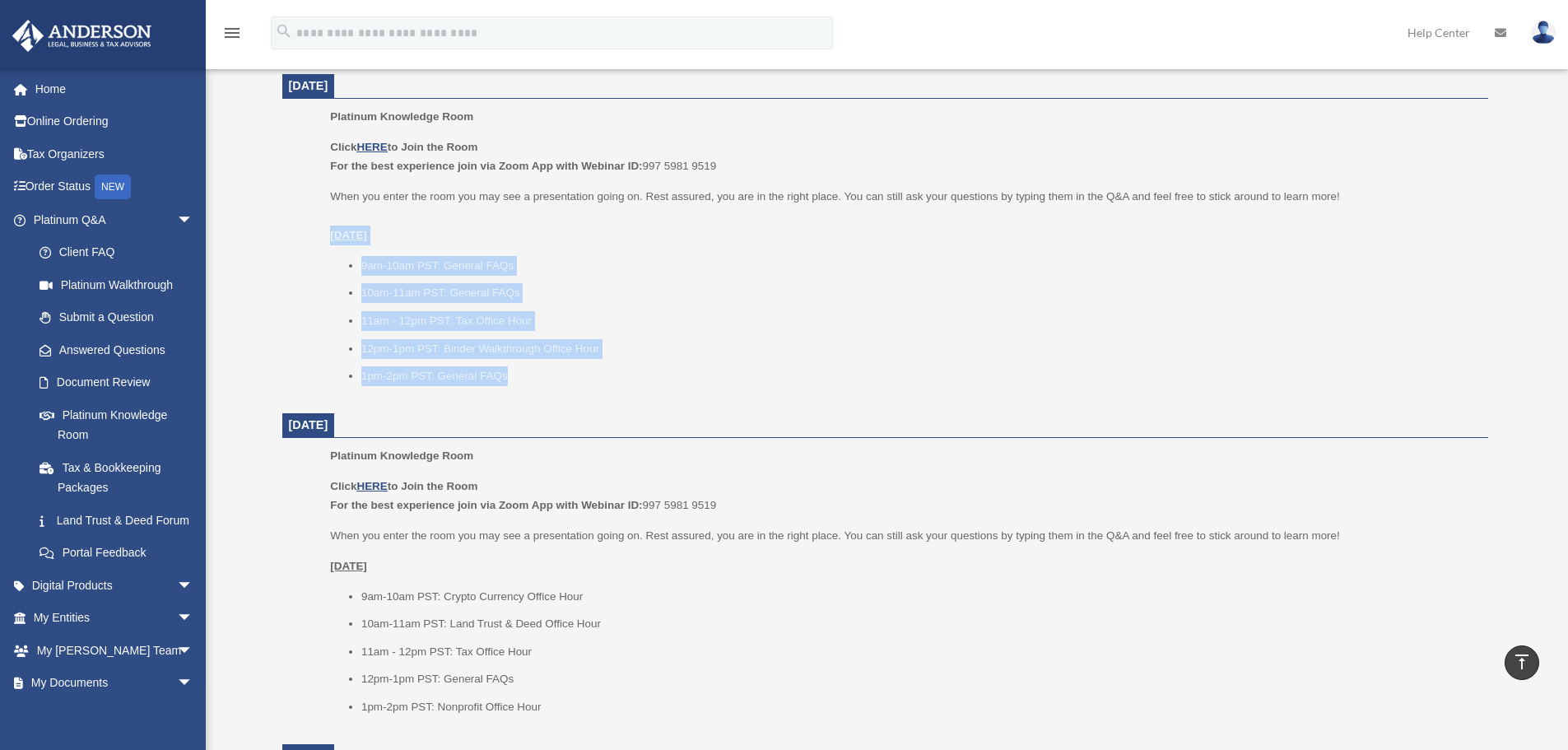
click at [564, 398] on dl "September 8, 2025 Platinum Knowledge Room Click HERE to Join the Room For the b…" at bounding box center [886, 566] width 1206 height 1647
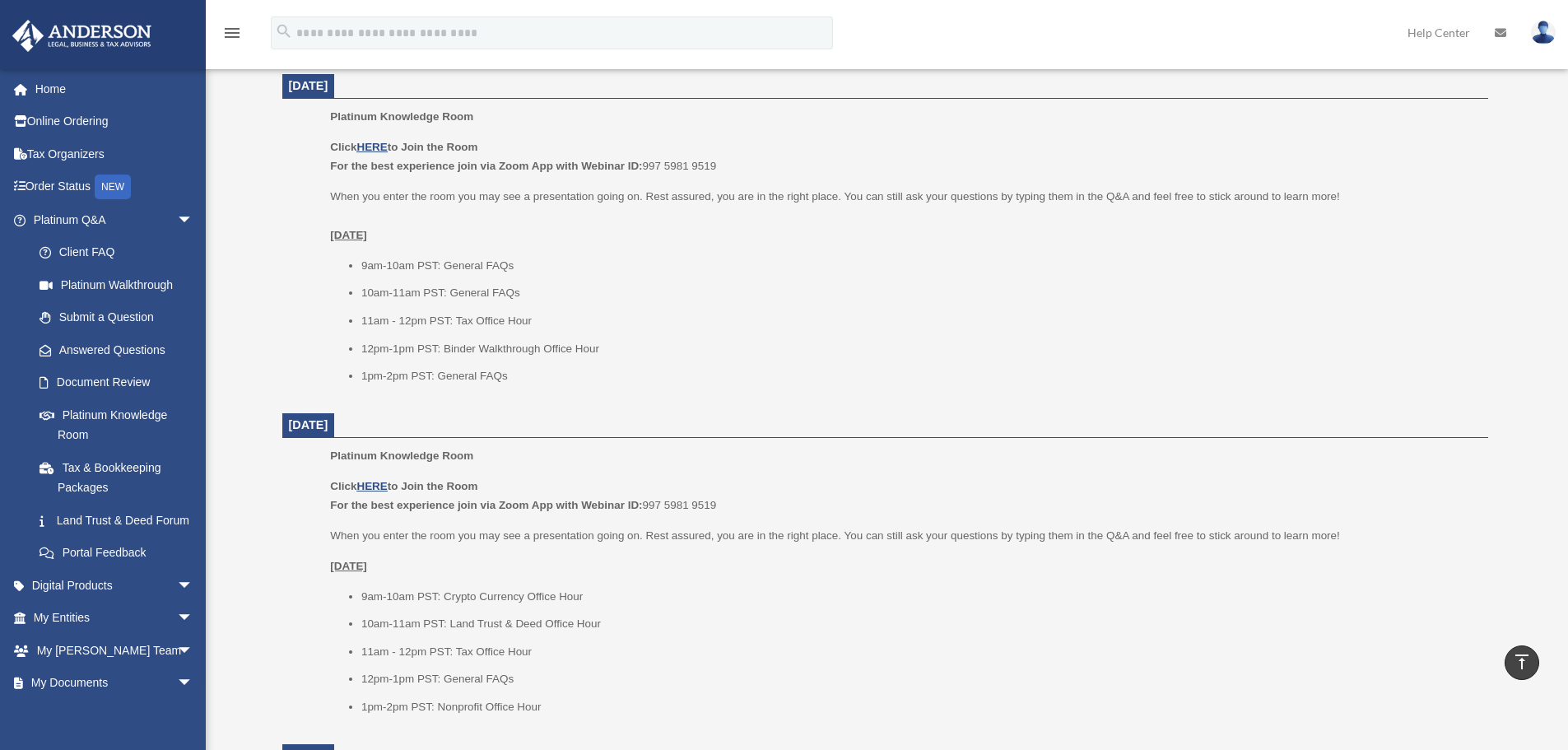
click at [564, 398] on dl "September 8, 2025 Platinum Knowledge Room Click HERE to Join the Room For the b…" at bounding box center [886, 566] width 1206 height 1647
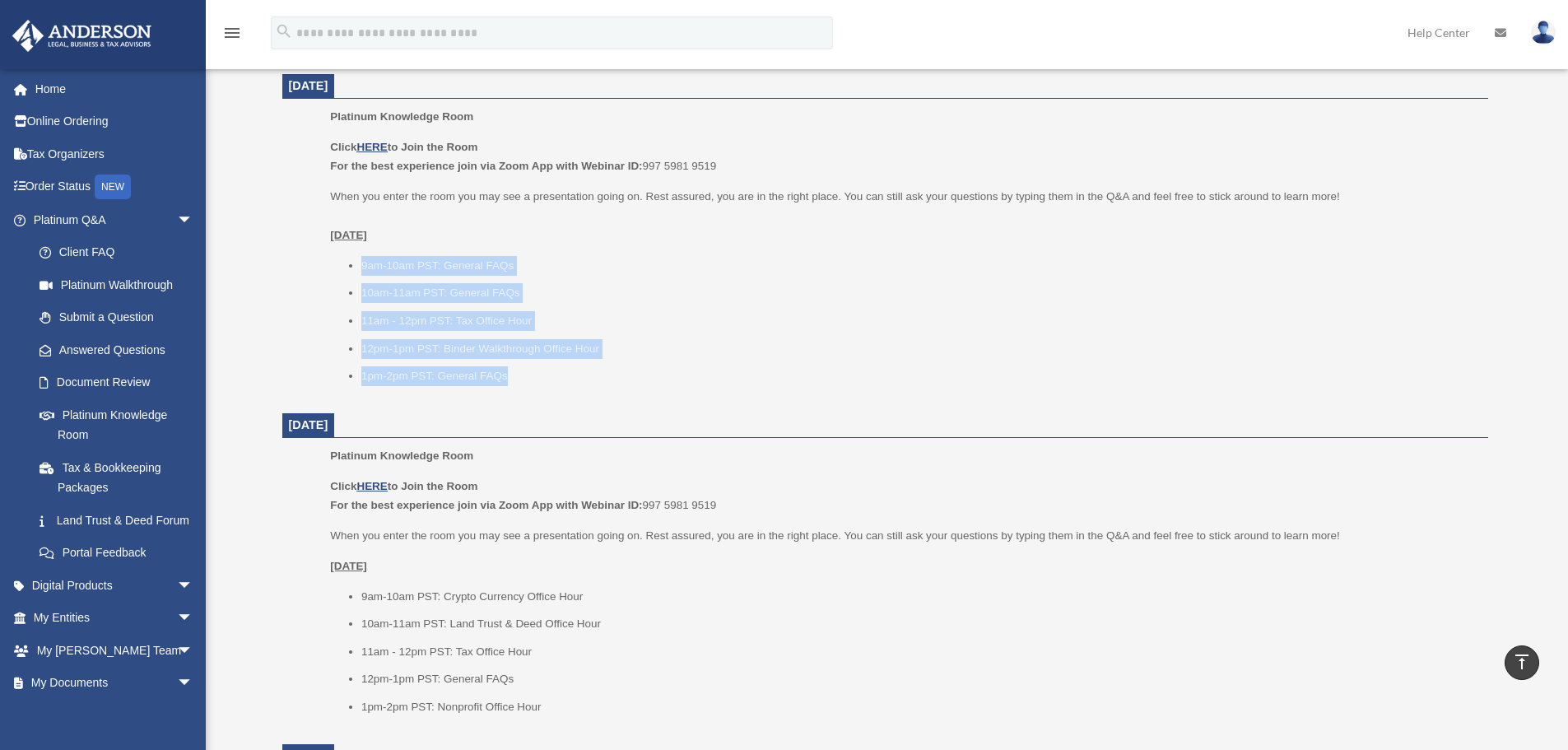
drag, startPoint x: 569, startPoint y: 390, endPoint x: 329, endPoint y: 245, distance: 280.4
click at [329, 245] on ul "Platinum Knowledge Room Click HERE to Join the Room For the best experience joi…" at bounding box center [885, 252] width 1183 height 290
drag, startPoint x: 336, startPoint y: 235, endPoint x: 572, endPoint y: 351, distance: 263.0
click at [572, 351] on div "Click HERE to Join the Room For the best experience join via Zoom App with Webi…" at bounding box center [904, 262] width 1146 height 249
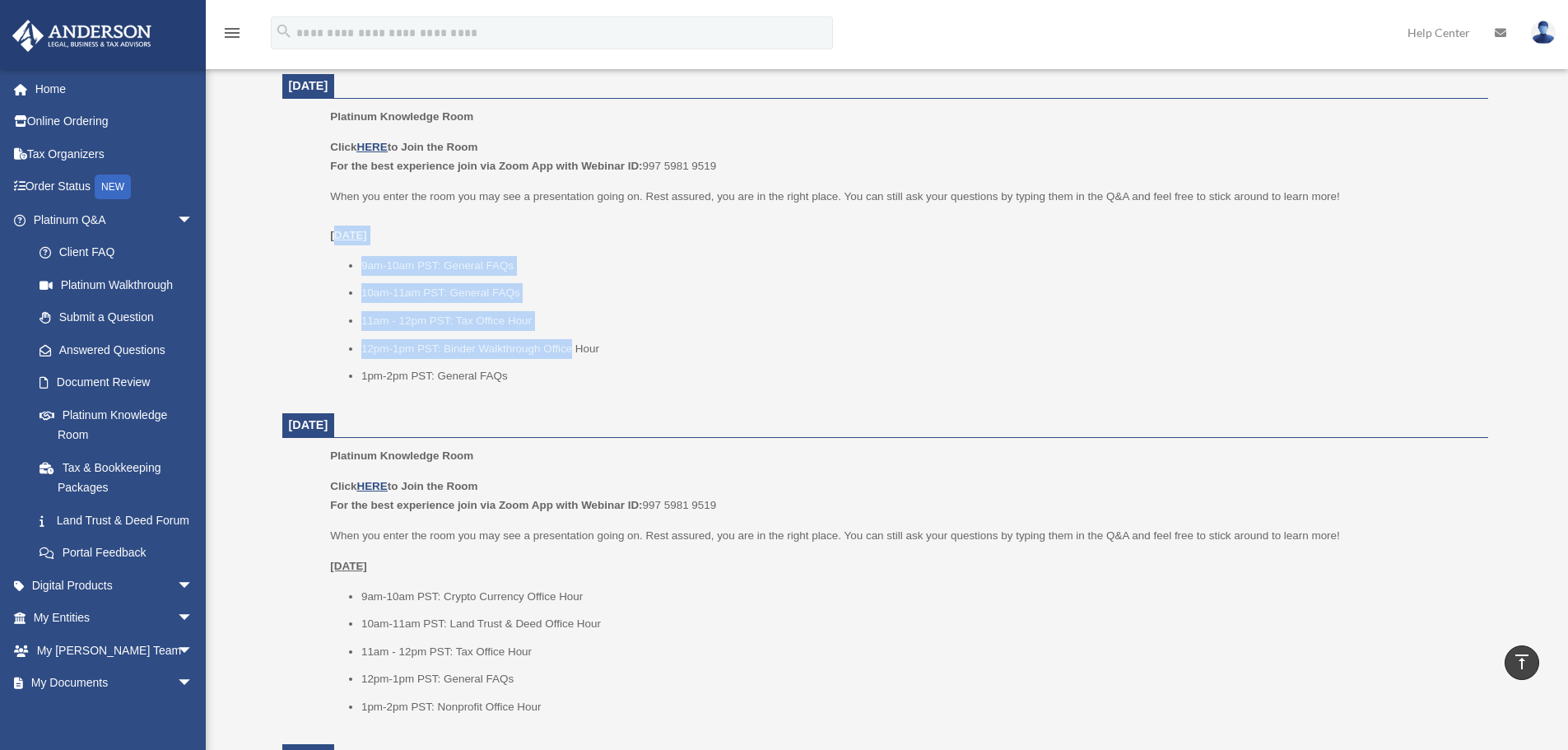
click at [572, 351] on li "12pm-1pm PST: Binder Walkthrough Office Hour" at bounding box center [918, 349] width 1116 height 20
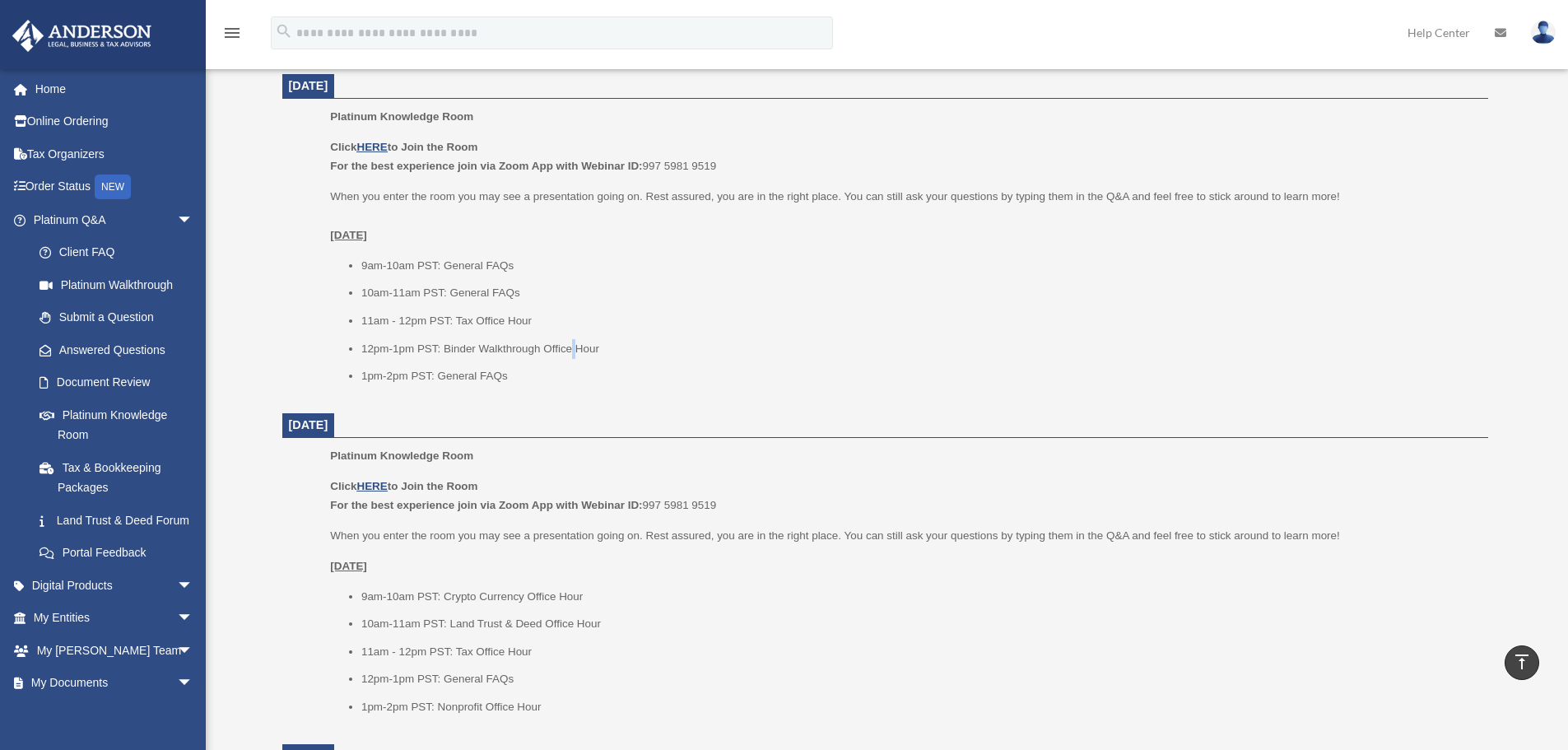
click at [572, 351] on li "12pm-1pm PST: Binder Walkthrough Office Hour" at bounding box center [918, 349] width 1116 height 20
click at [541, 351] on li "12pm-1pm PST: Binder Walkthrough Office Hour" at bounding box center [918, 349] width 1116 height 20
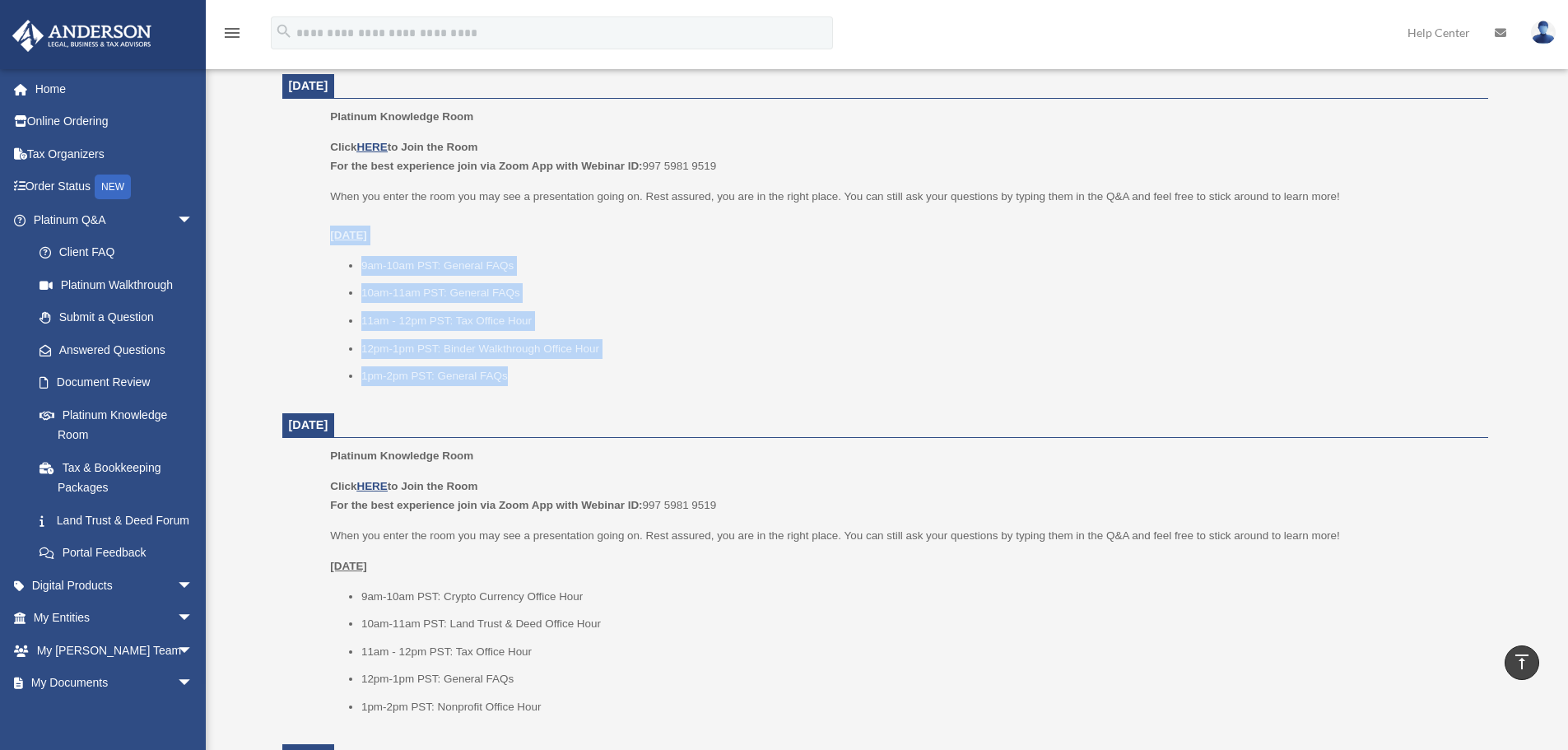
drag, startPoint x: 540, startPoint y: 367, endPoint x: 332, endPoint y: 241, distance: 243.2
click at [332, 241] on div "Click HERE to Join the Room For the best experience join via Zoom App with Webi…" at bounding box center [904, 262] width 1146 height 249
click at [332, 241] on u "Tuesday, September 9" at bounding box center [348, 235] width 37 height 12
drag, startPoint x: 326, startPoint y: 238, endPoint x: 586, endPoint y: 376, distance: 294.4
click at [586, 376] on ul "Platinum Knowledge Room Click HERE to Join the Room For the best experience joi…" at bounding box center [885, 252] width 1183 height 290
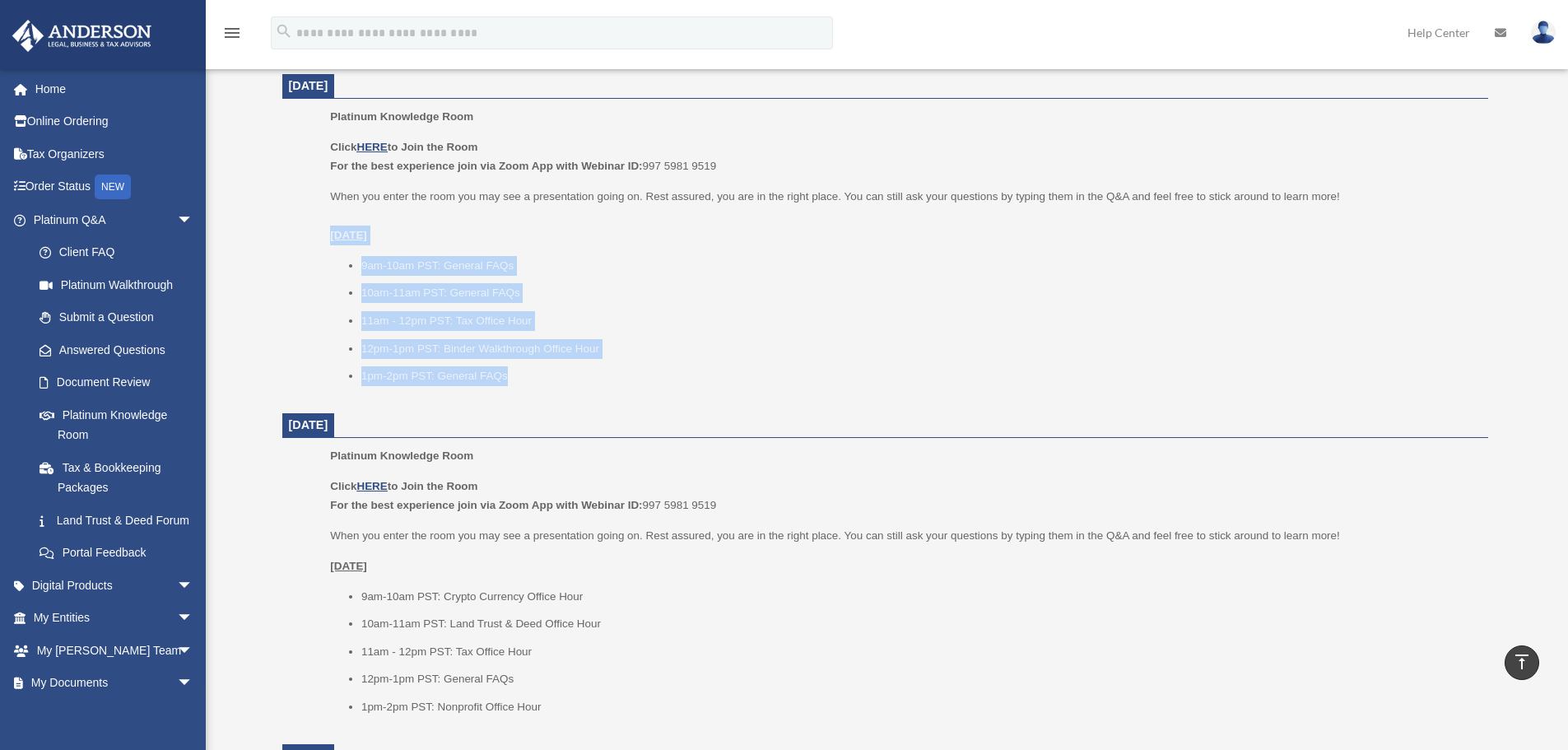
click at [586, 376] on li "1pm-2pm PST: General FAQs" at bounding box center [918, 376] width 1116 height 20
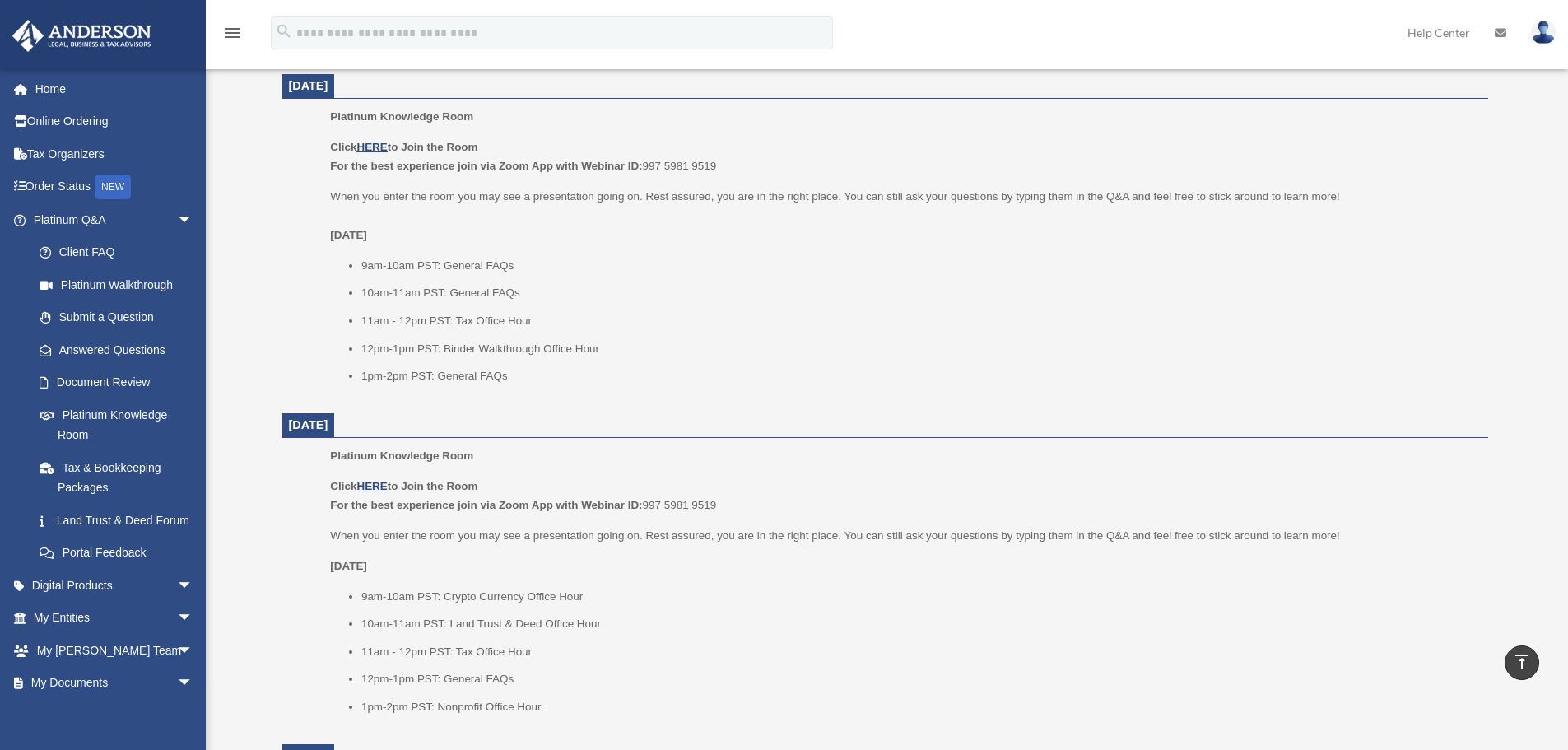
click at [586, 376] on li "1pm-2pm PST: General FAQs" at bounding box center [918, 376] width 1116 height 20
drag, startPoint x: 520, startPoint y: 360, endPoint x: 545, endPoint y: 362, distance: 25.1
click at [519, 360] on ul "9am-10am PST: General FAQs 10am-11am PST: General FAQs 11am - 12pm PST: Tax Off…" at bounding box center [904, 320] width 1146 height 130
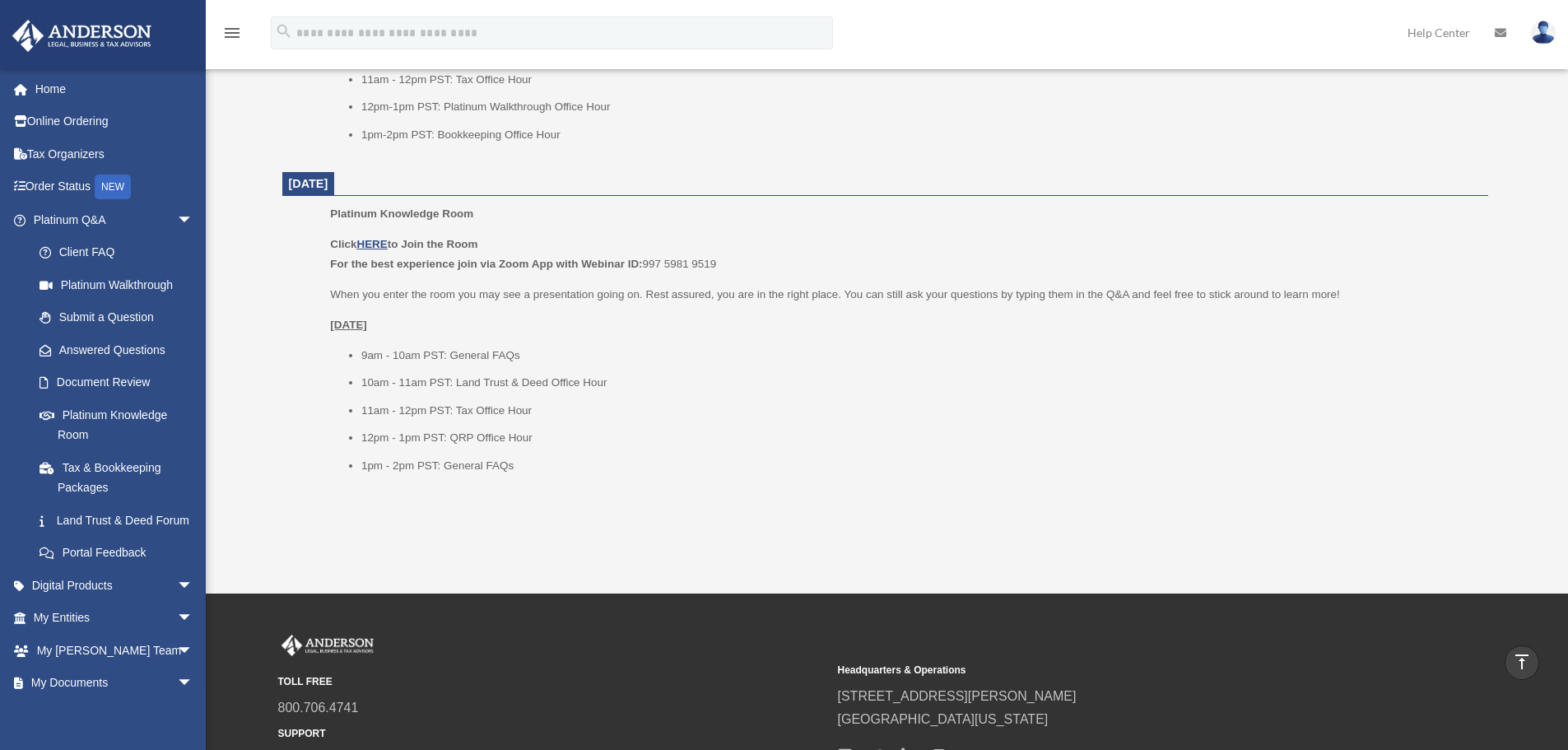
scroll to position [1879, 0]
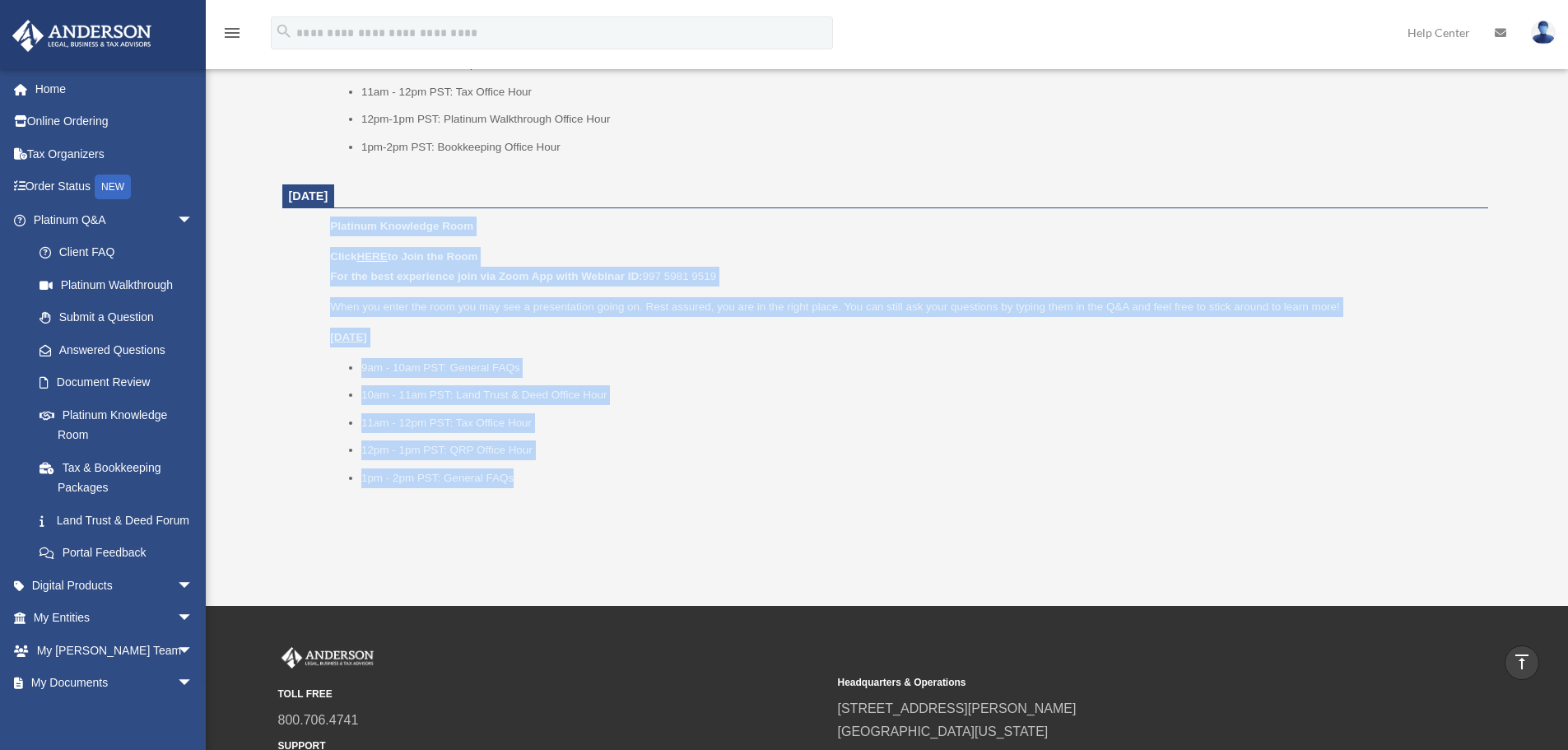
drag, startPoint x: 583, startPoint y: 473, endPoint x: 310, endPoint y: 228, distance: 366.8
click at [310, 228] on ul "Platinum Knowledge Room Click HERE to Join the Room For the best experience joi…" at bounding box center [885, 357] width 1183 height 282
